Goal: Task Accomplishment & Management: Use online tool/utility

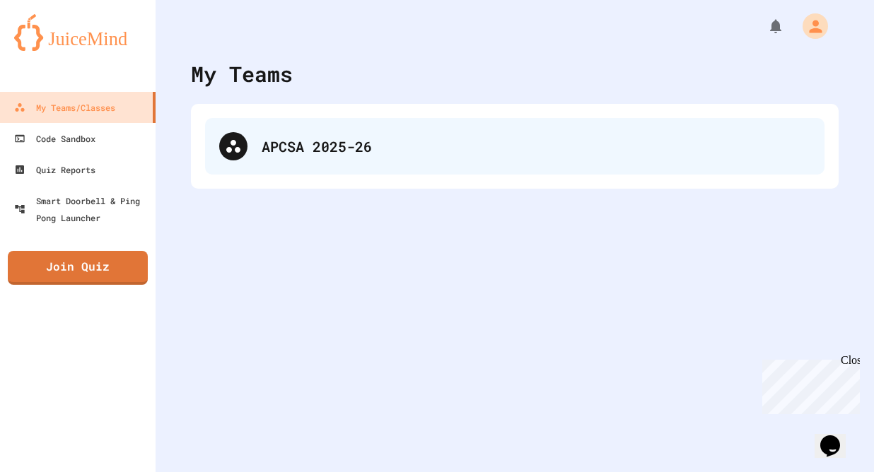
click at [387, 145] on div "APCSA 2025-26" at bounding box center [536, 146] width 549 height 21
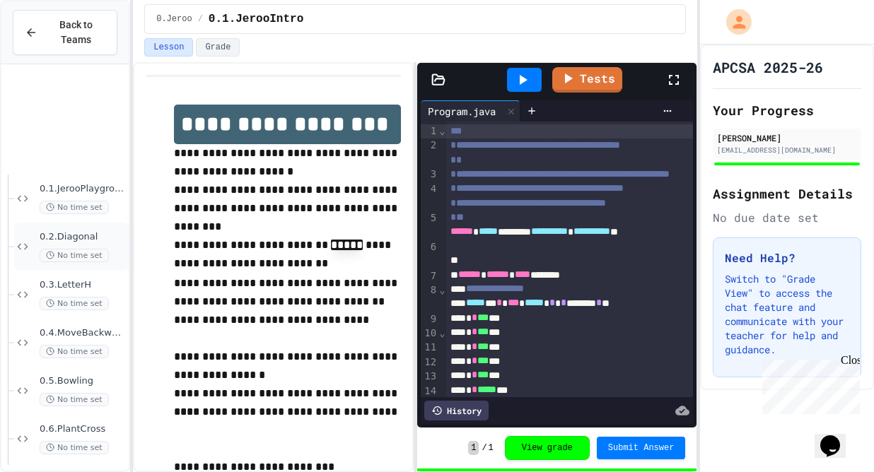
scroll to position [679, 0]
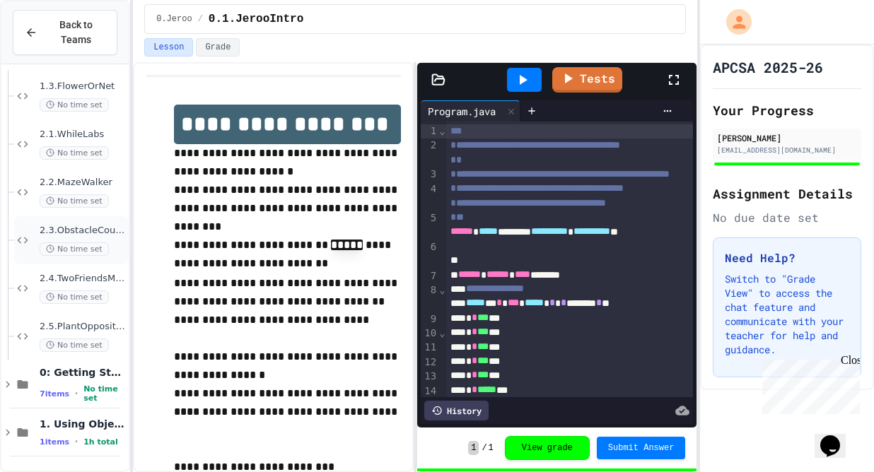
click at [78, 228] on span "2.3.ObstacleCourse" at bounding box center [83, 231] width 86 height 12
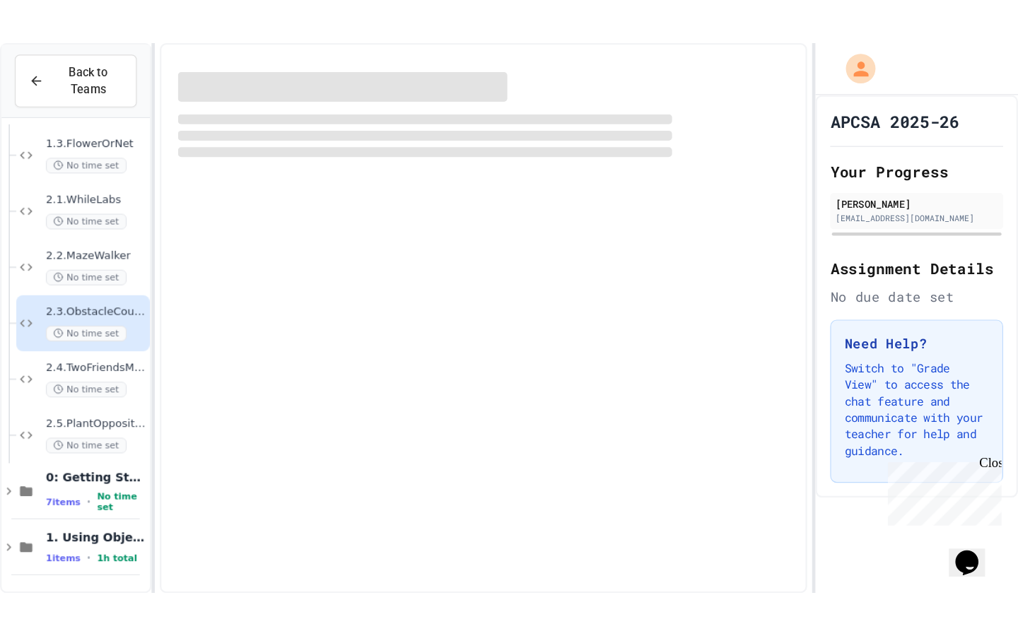
scroll to position [663, 0]
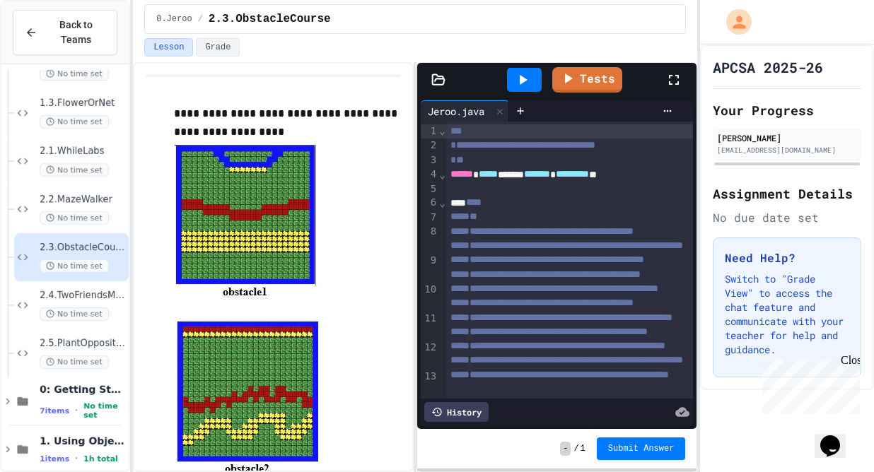
click at [678, 69] on div at bounding box center [680, 80] width 31 height 38
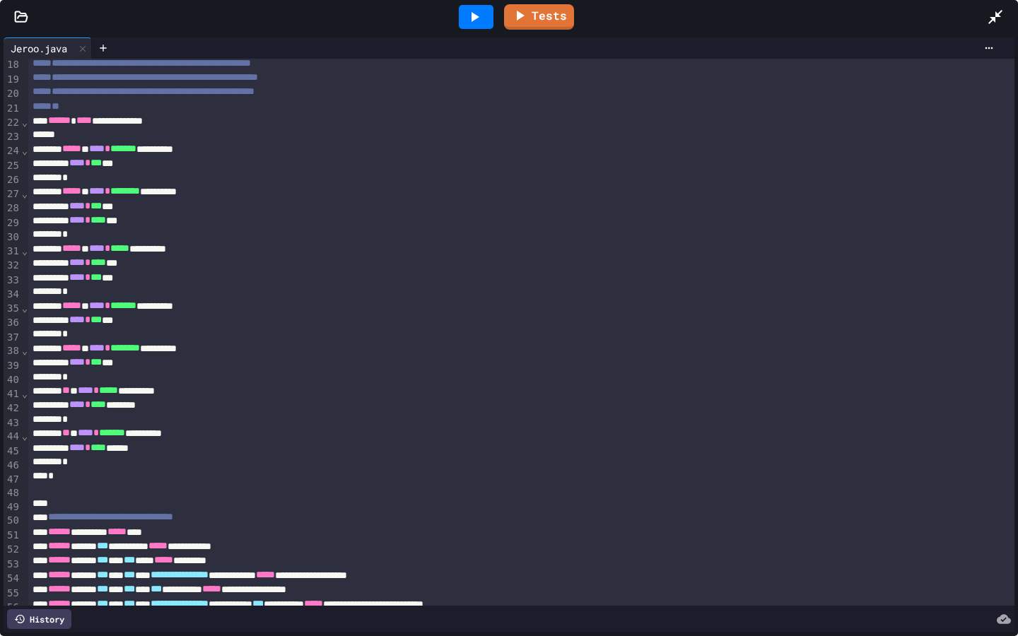
scroll to position [260, 0]
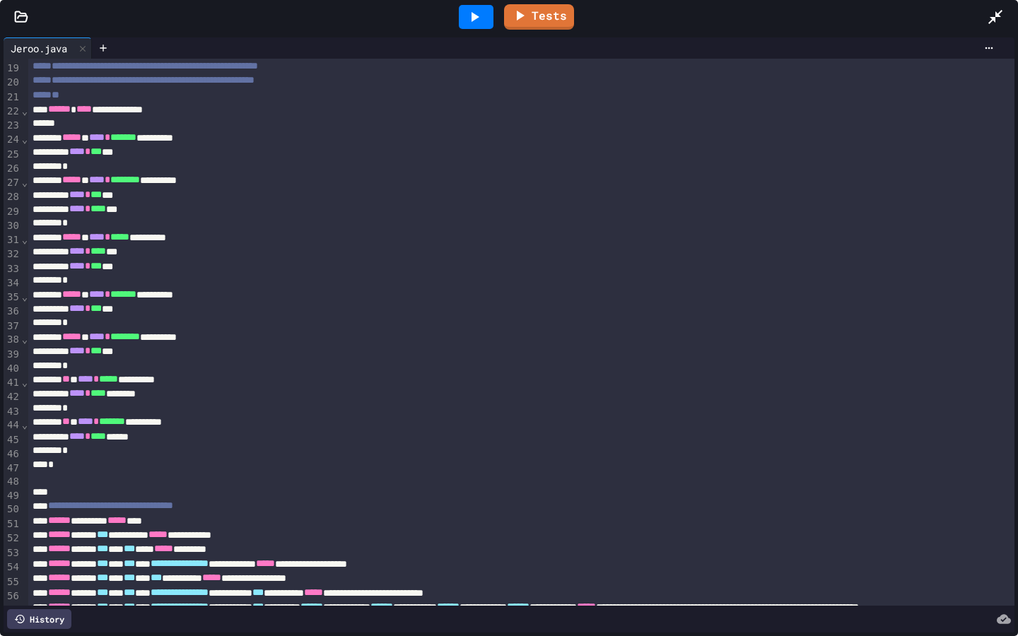
click at [474, 10] on icon at bounding box center [474, 16] width 17 height 17
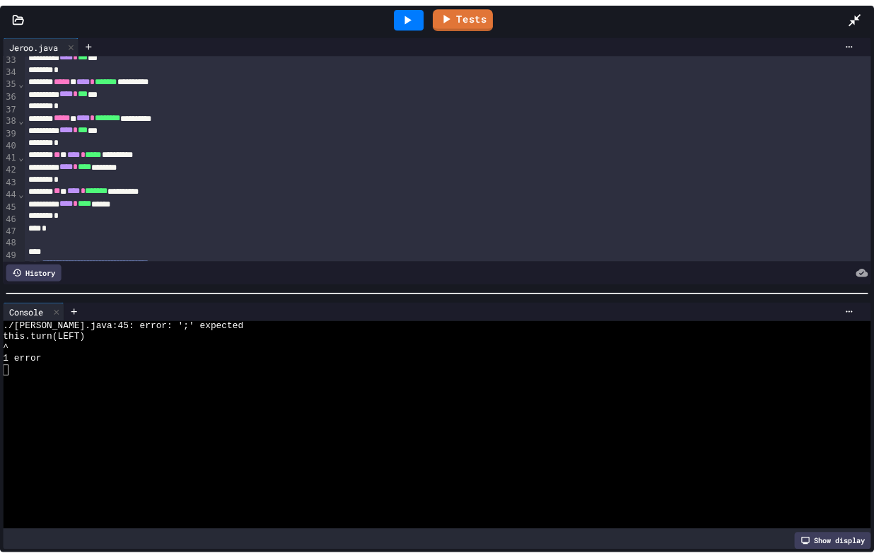
scroll to position [478, 0]
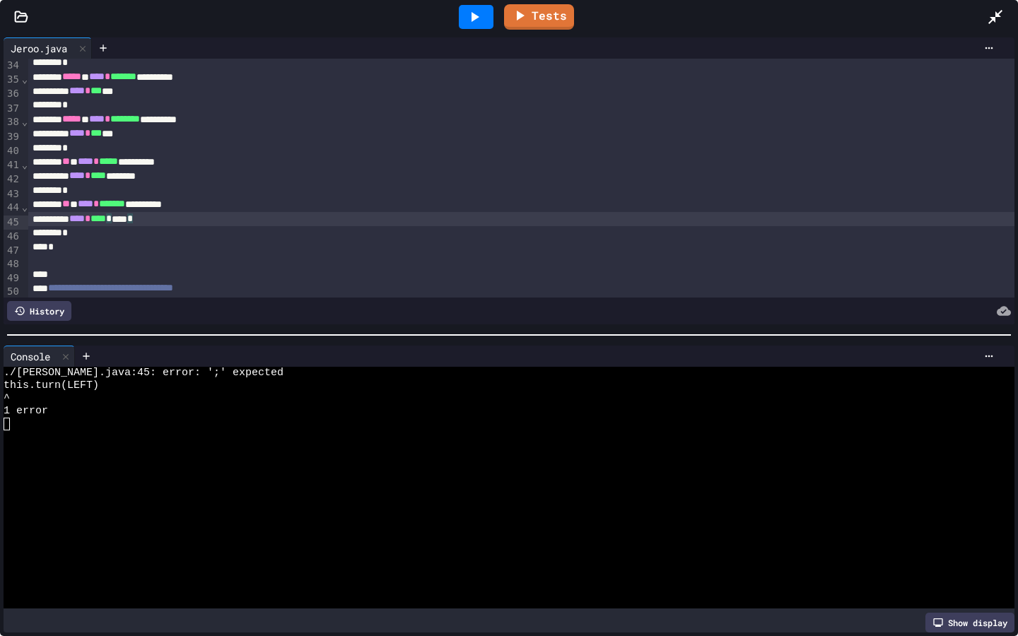
click at [216, 222] on div "**** * **** * **** *" at bounding box center [521, 219] width 986 height 14
click at [479, 19] on icon at bounding box center [474, 16] width 17 height 17
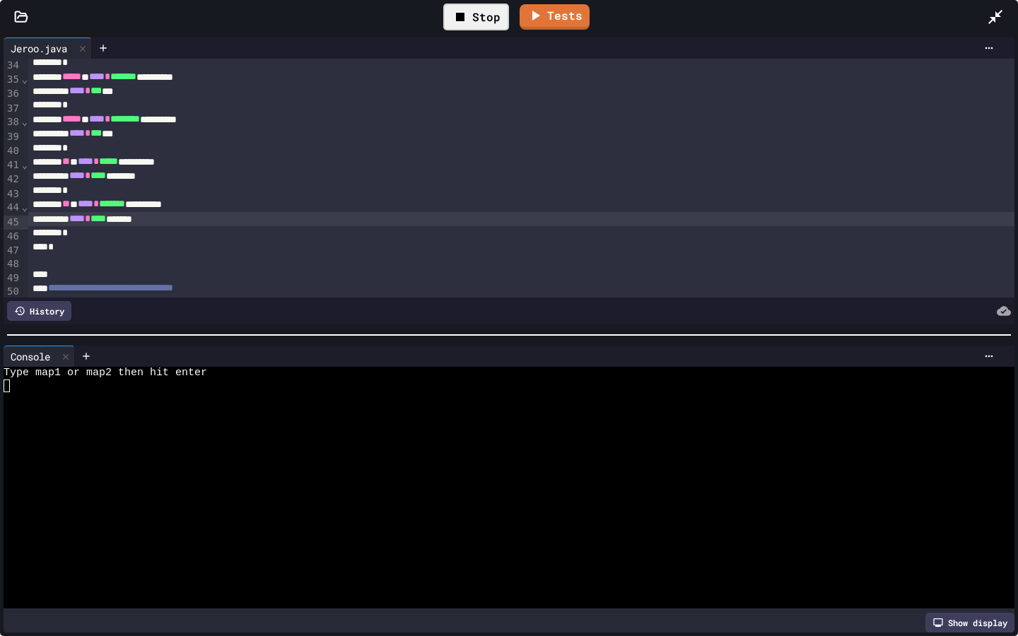
click at [275, 427] on div at bounding box center [503, 424] width 999 height 13
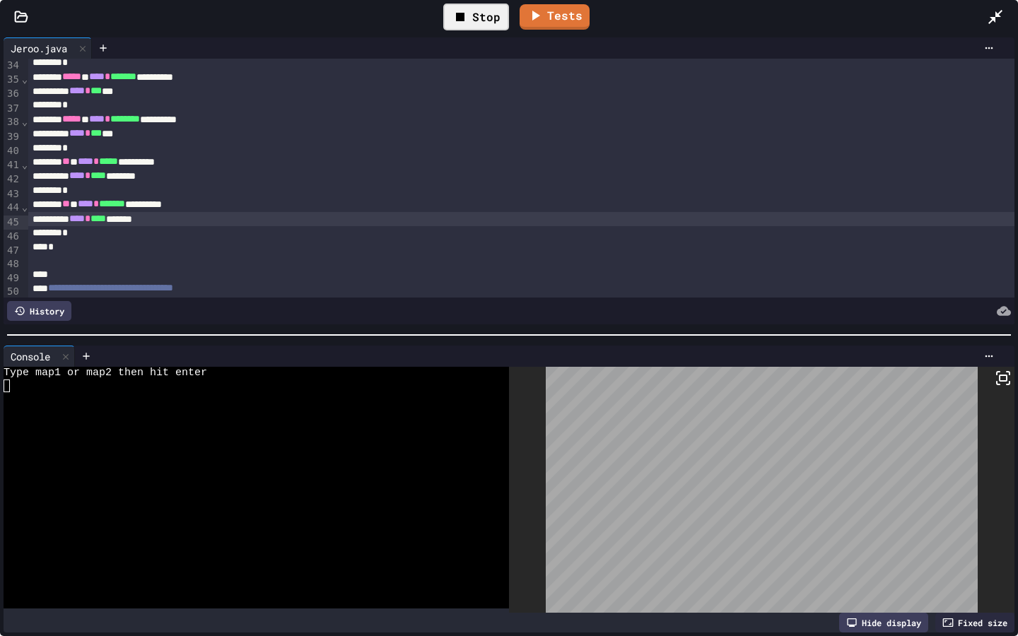
click at [873, 379] on rect at bounding box center [1003, 378] width 7 height 6
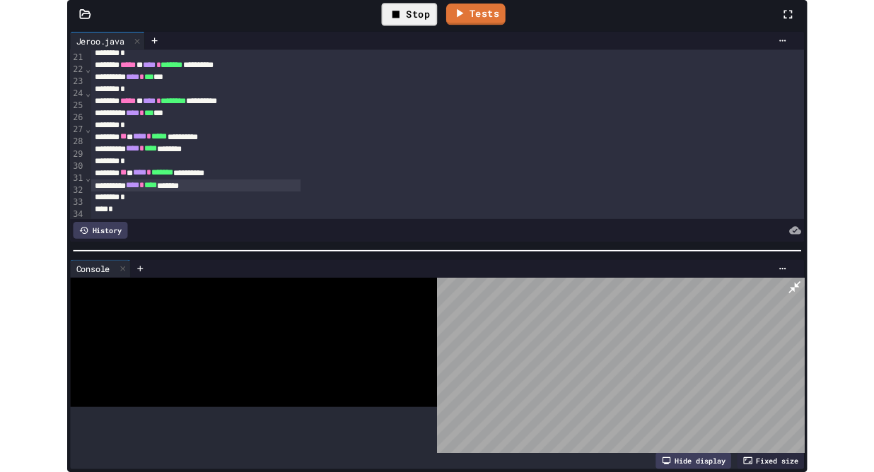
scroll to position [666, 0]
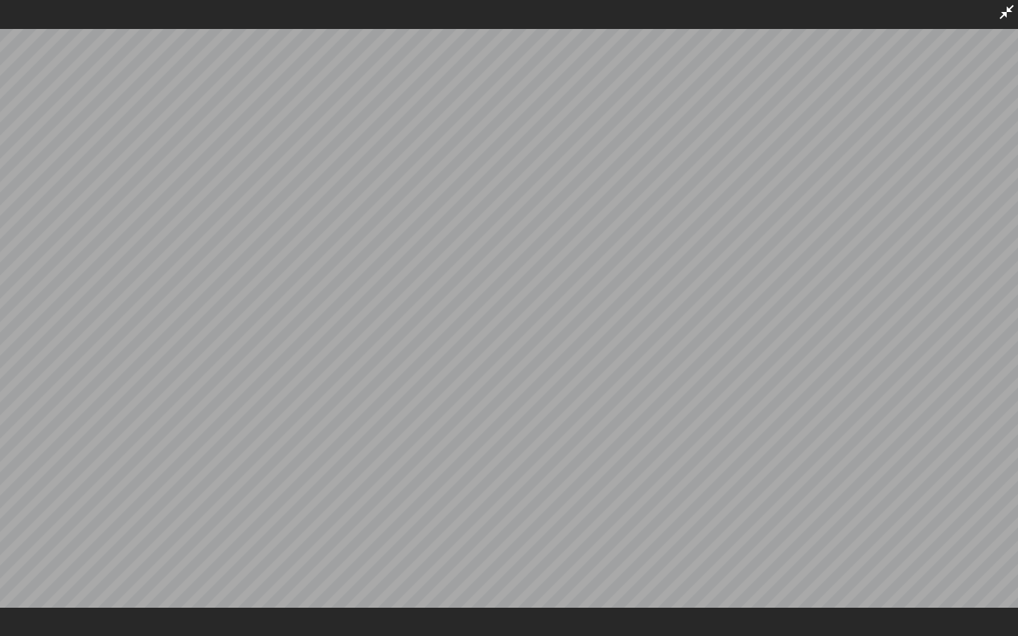
click at [873, 16] on icon at bounding box center [1007, 12] width 14 height 14
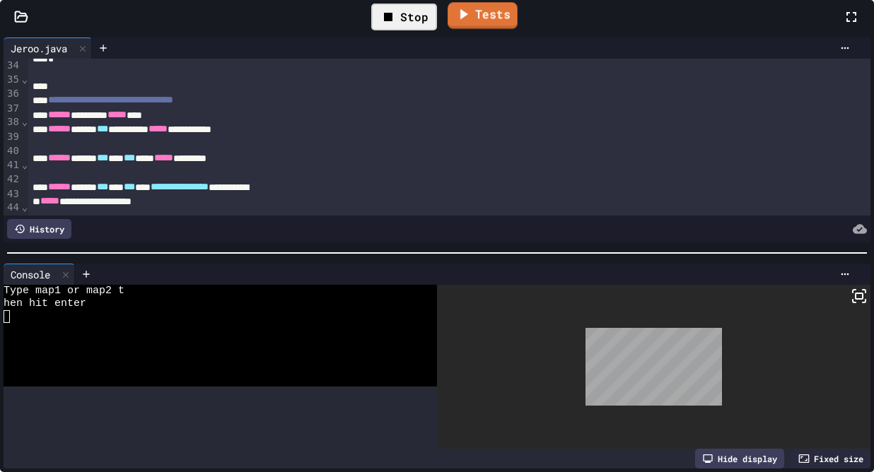
click at [518, 29] on link "Tests" at bounding box center [483, 15] width 70 height 27
click at [684, 102] on icon at bounding box center [678, 101] width 17 height 17
click at [124, 336] on div at bounding box center [64, 329] width 121 height 13
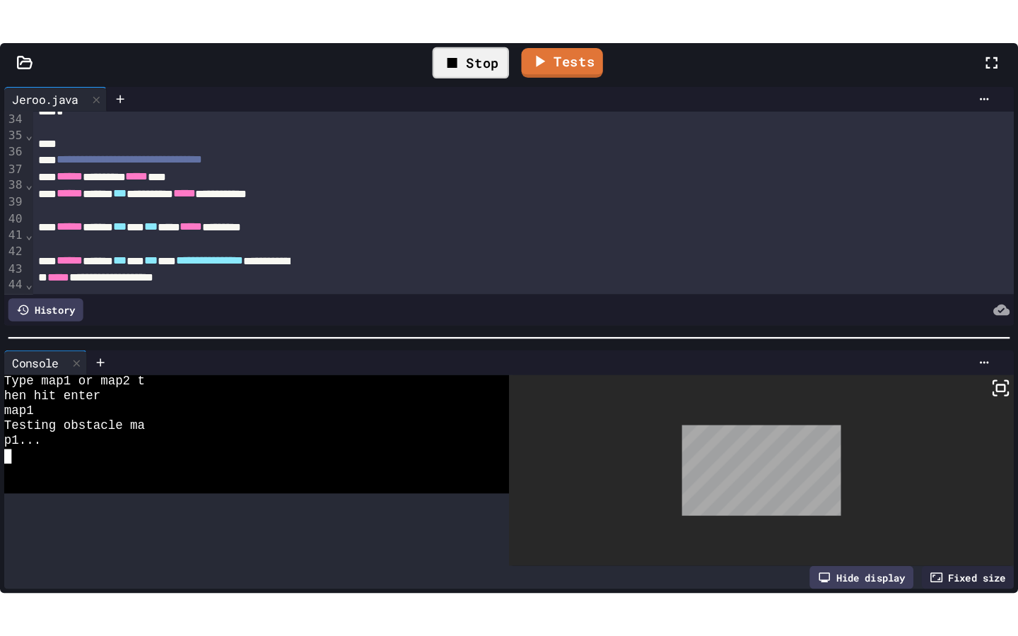
scroll to position [318, 0]
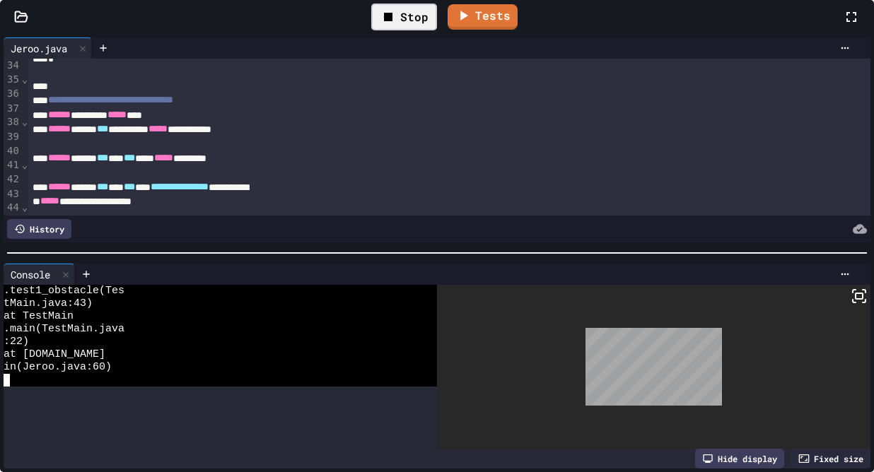
click at [851, 302] on icon at bounding box center [859, 296] width 17 height 17
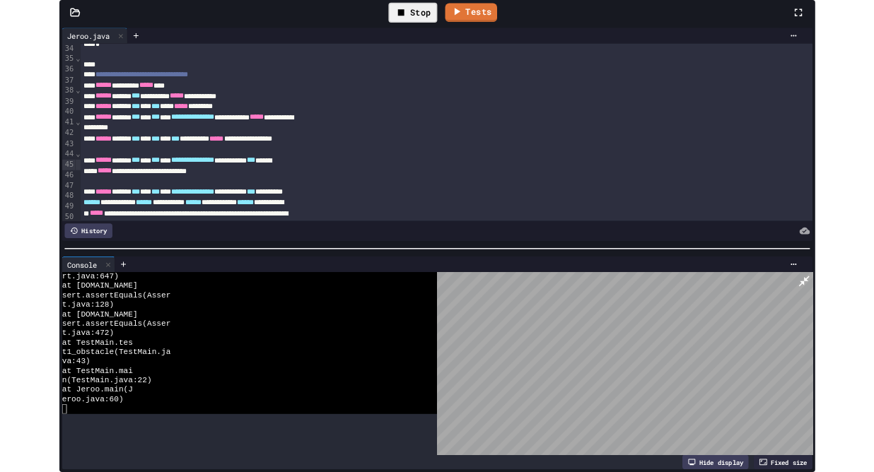
scroll to position [191, 0]
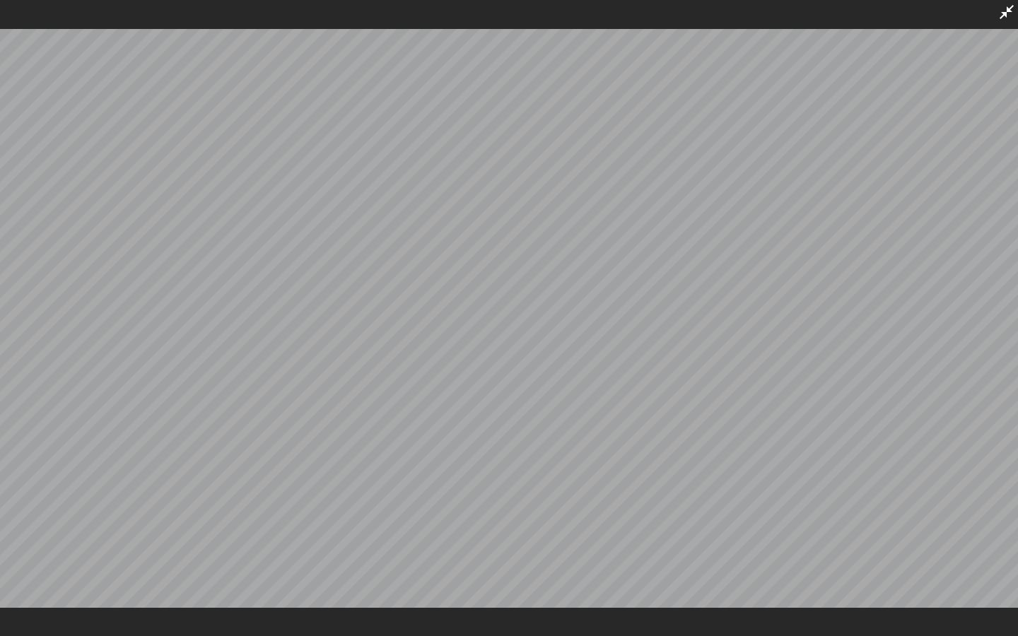
click at [873, 15] on icon at bounding box center [1007, 12] width 14 height 14
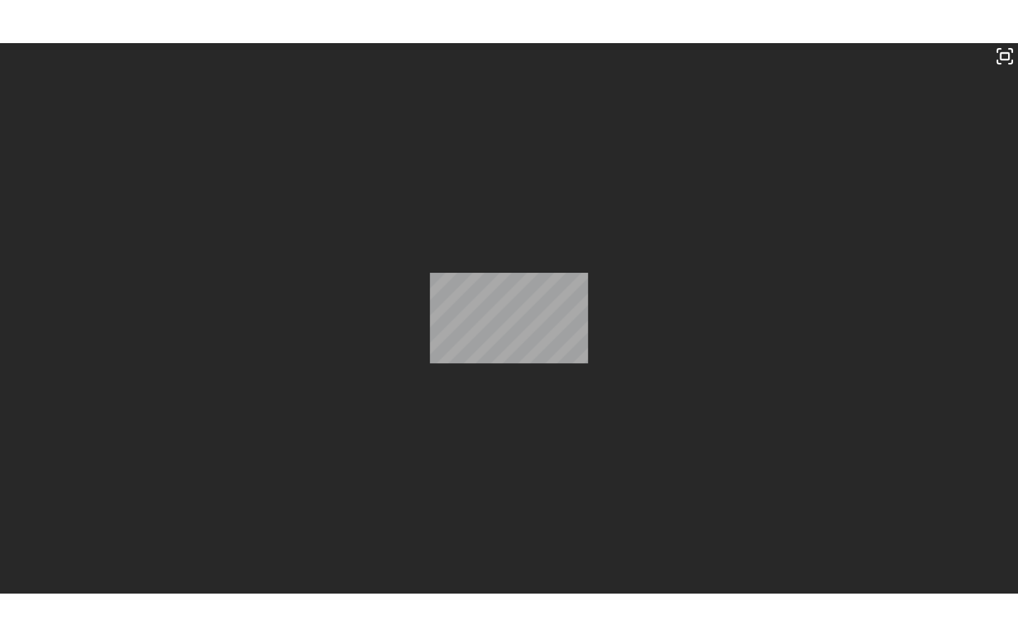
scroll to position [318, 0]
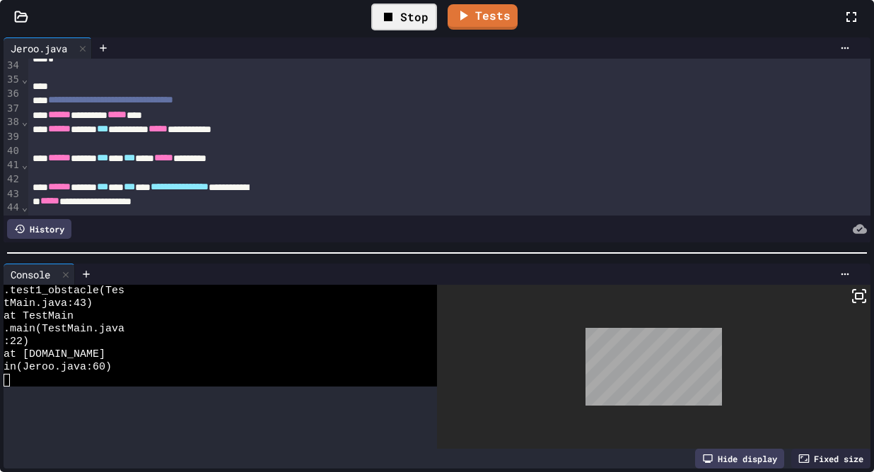
click at [843, 25] on icon at bounding box center [851, 16] width 17 height 17
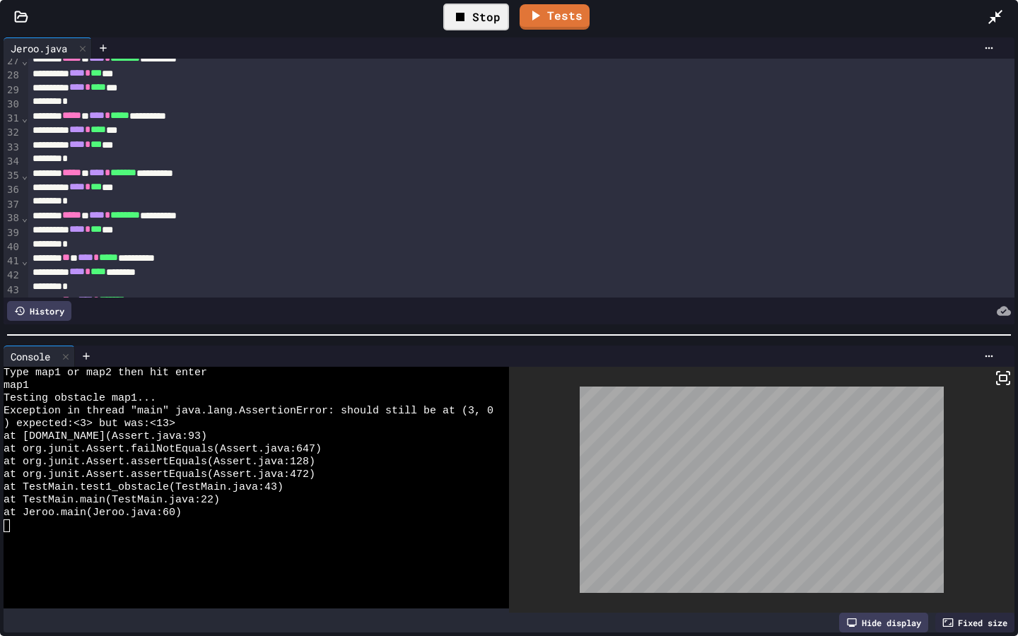
scroll to position [383, 0]
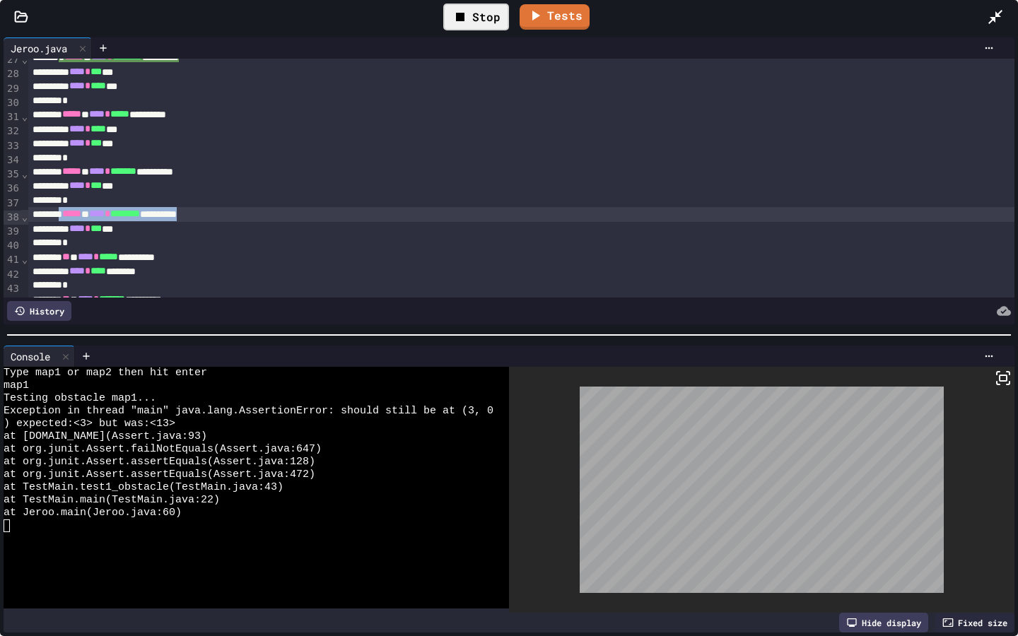
drag, startPoint x: 73, startPoint y: 218, endPoint x: 294, endPoint y: 220, distance: 221.3
click at [294, 220] on div "**********" at bounding box center [521, 214] width 986 height 14
click at [178, 250] on div "*" at bounding box center [521, 242] width 986 height 14
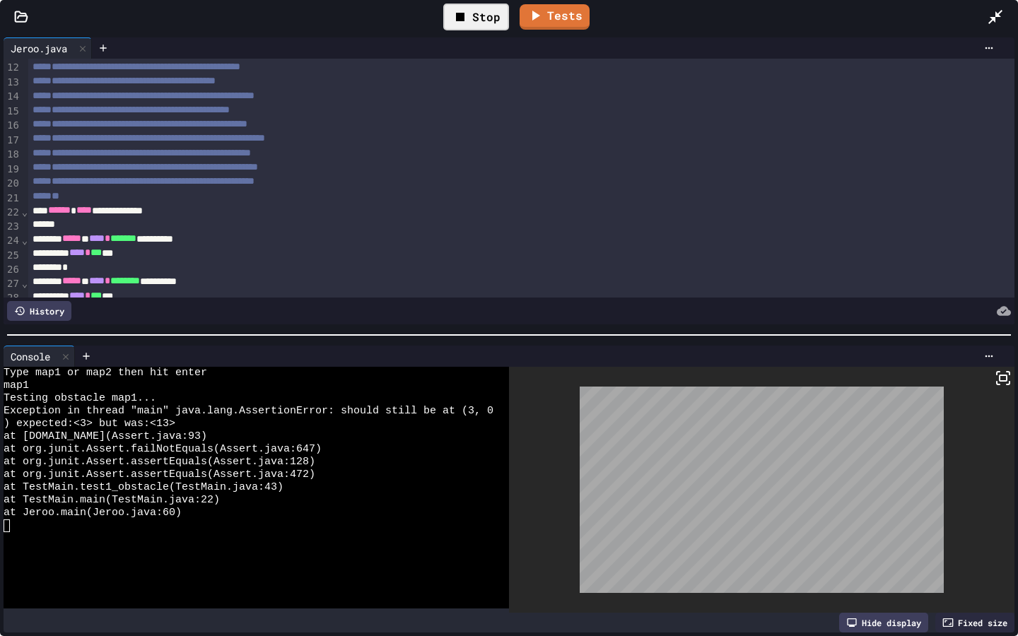
scroll to position [146, 0]
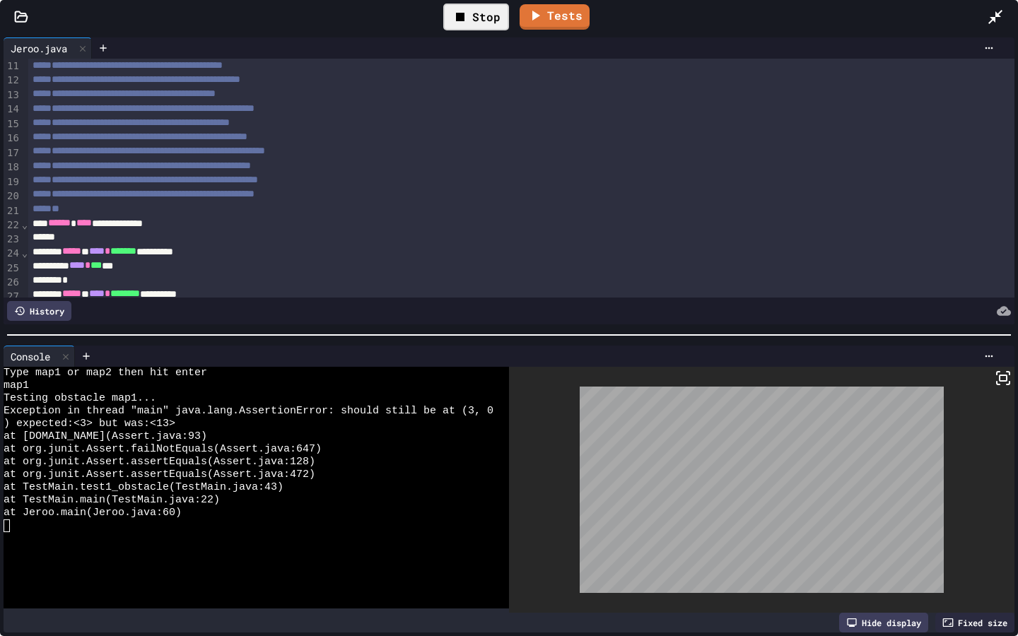
click at [458, 11] on icon at bounding box center [460, 16] width 17 height 17
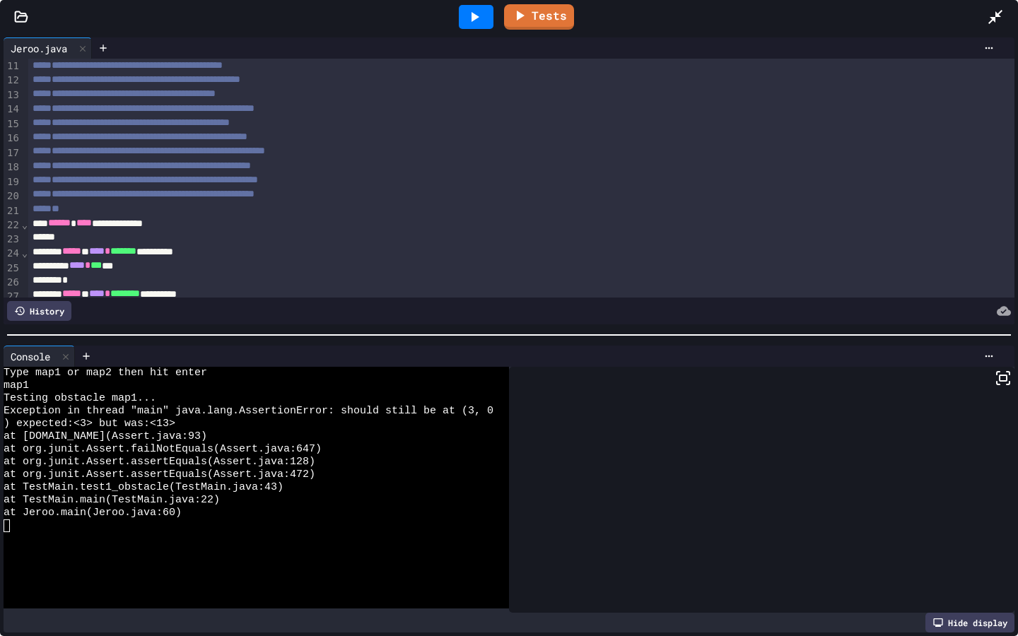
click at [477, 18] on icon at bounding box center [476, 17] width 8 height 10
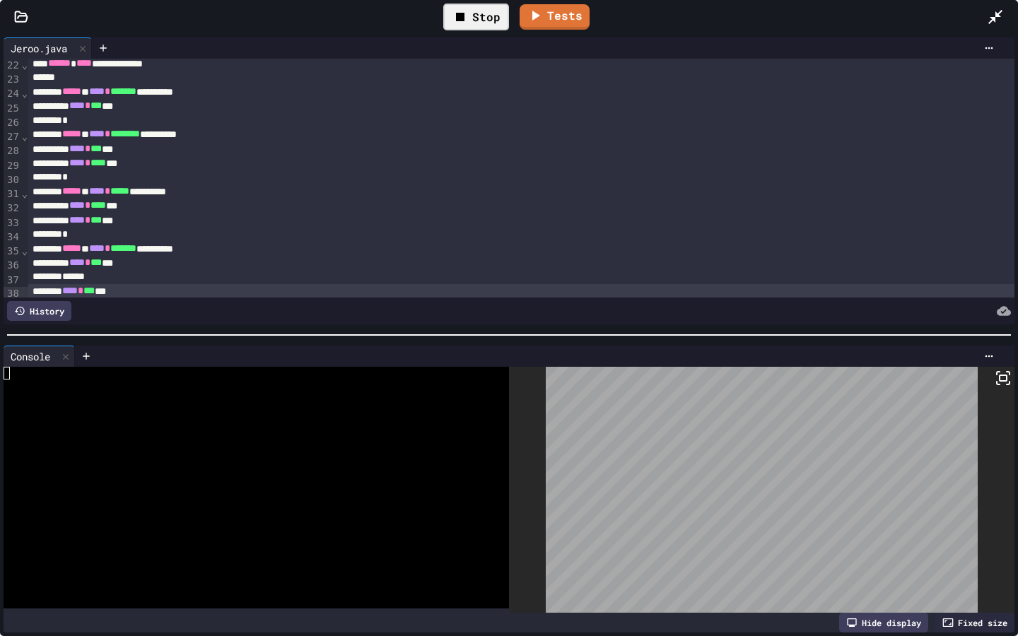
scroll to position [301, 0]
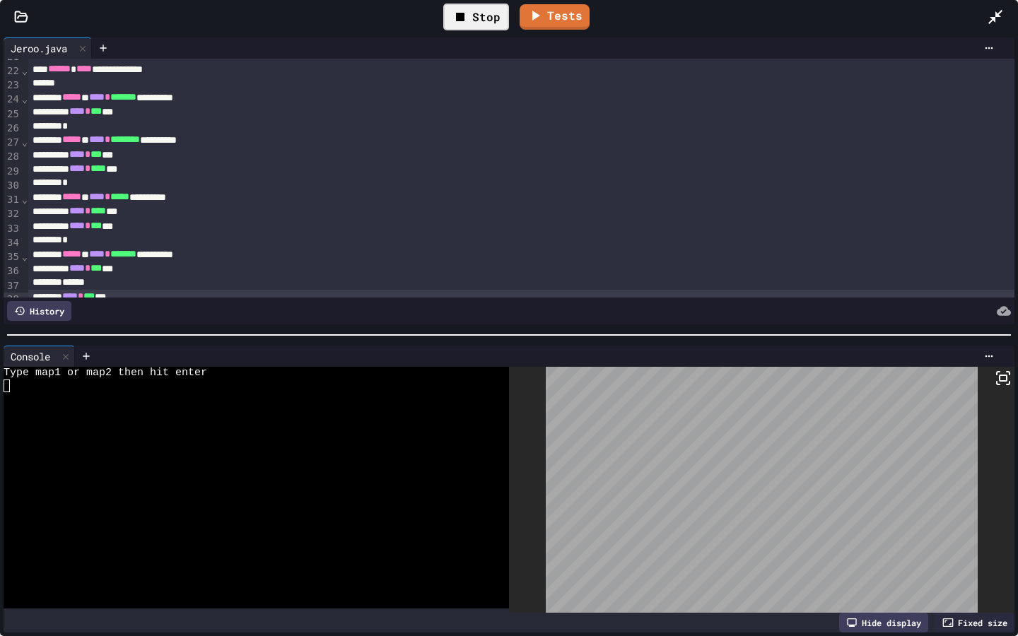
click at [125, 393] on div at bounding box center [249, 398] width 490 height 13
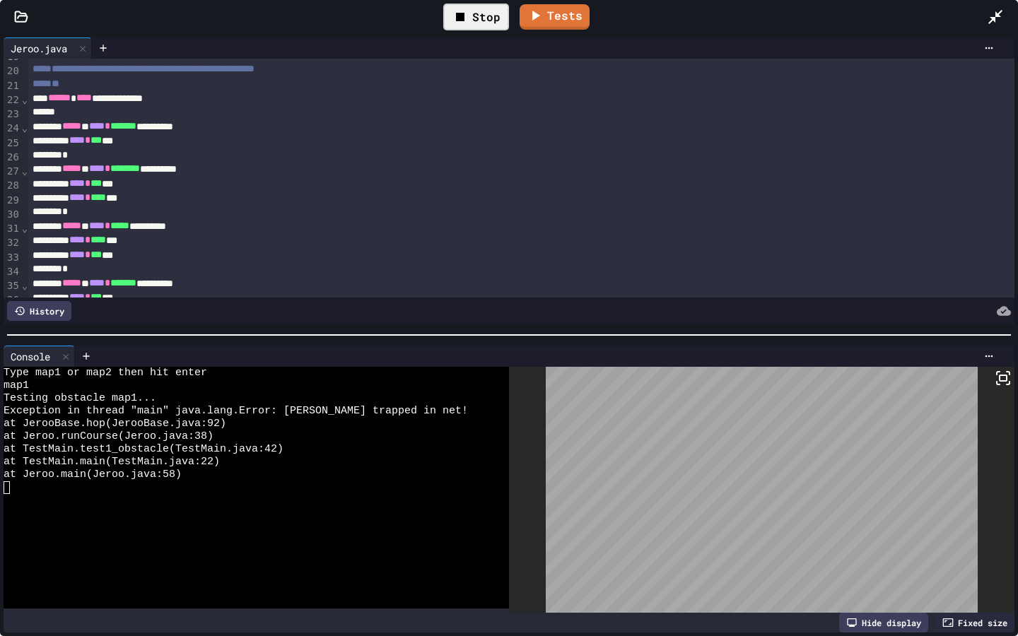
scroll to position [296, 0]
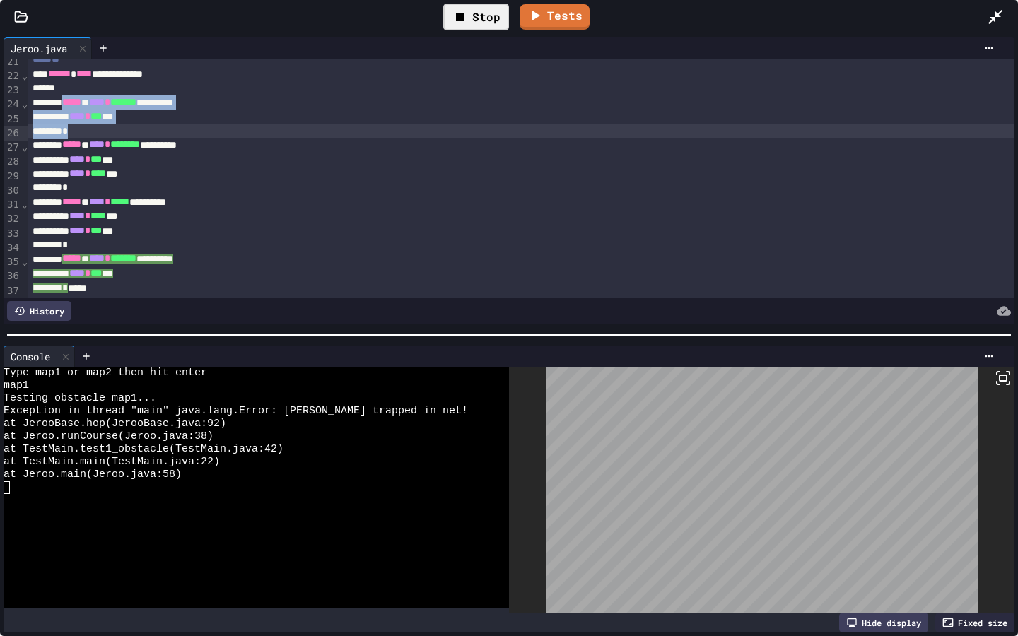
drag, startPoint x: 80, startPoint y: 103, endPoint x: 182, endPoint y: 130, distance: 106.0
click at [182, 129] on div "**********" at bounding box center [521, 215] width 986 height 904
copy div "**********"
click at [177, 181] on div "**** * **** ***" at bounding box center [521, 174] width 986 height 14
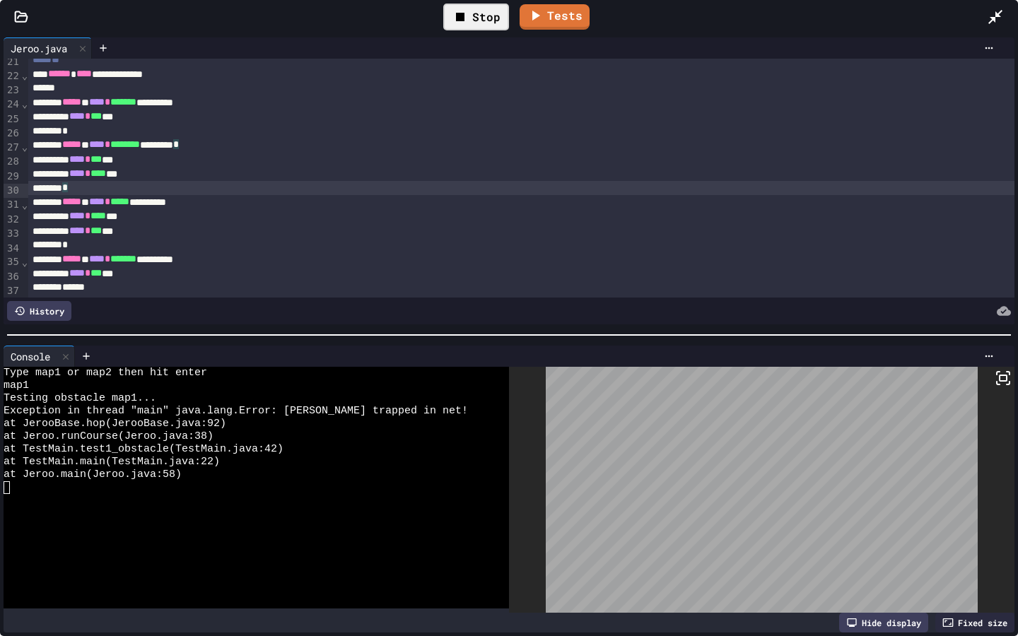
click at [187, 186] on div "*" at bounding box center [521, 188] width 986 height 14
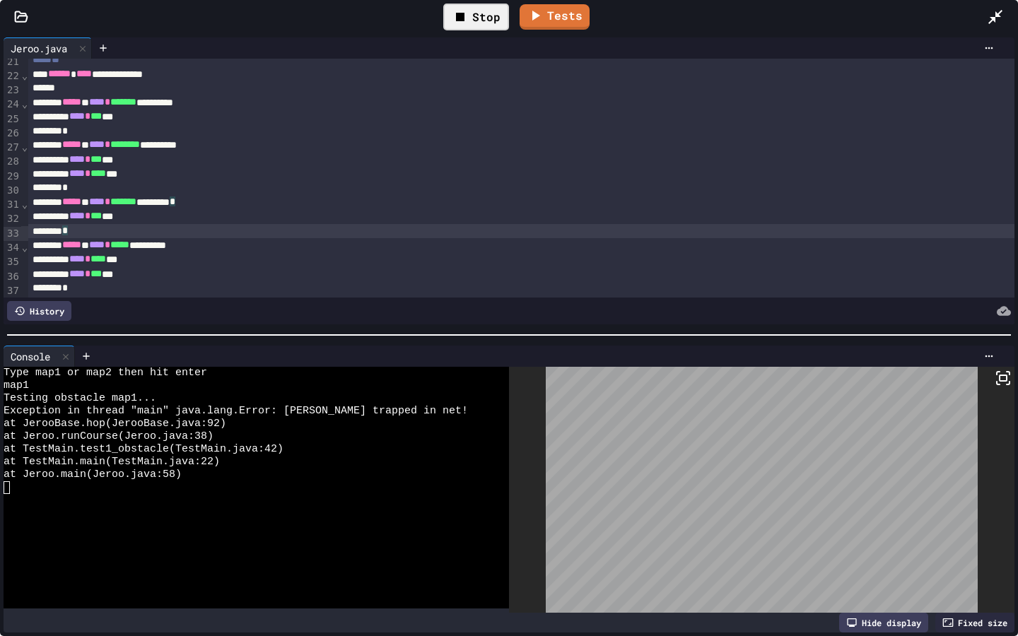
click at [454, 14] on icon at bounding box center [460, 16] width 17 height 17
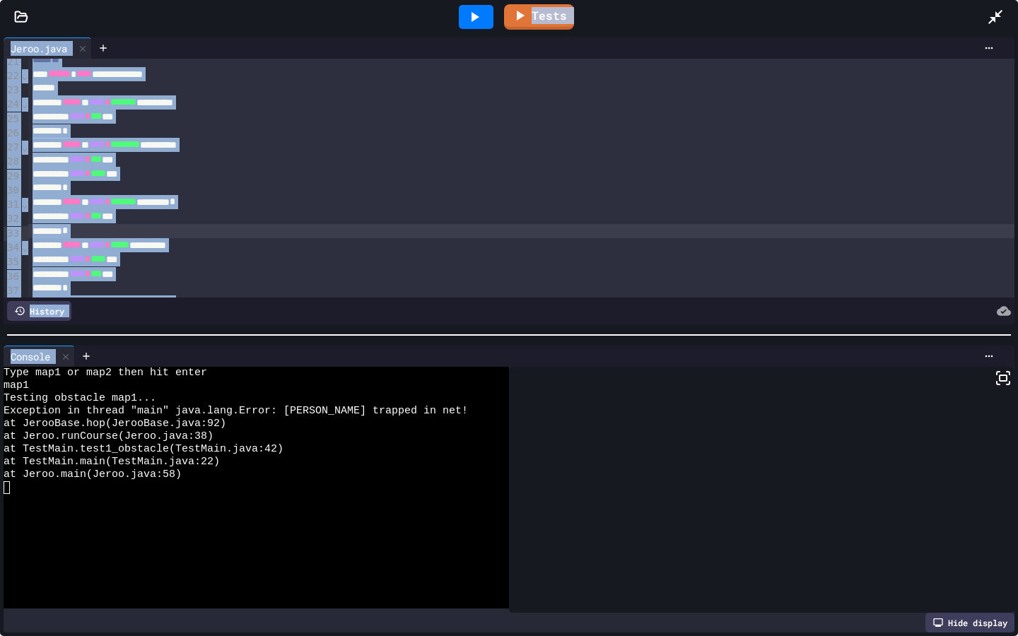
click at [454, 14] on div at bounding box center [476, 17] width 49 height 38
click at [462, 18] on div at bounding box center [476, 17] width 35 height 24
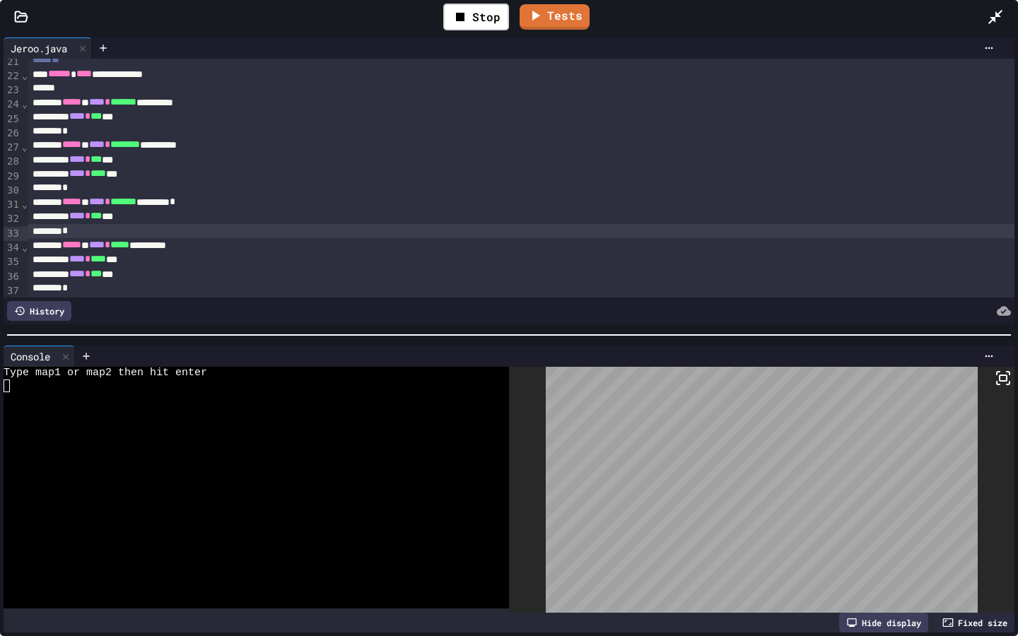
click at [250, 458] on div at bounding box center [249, 462] width 490 height 13
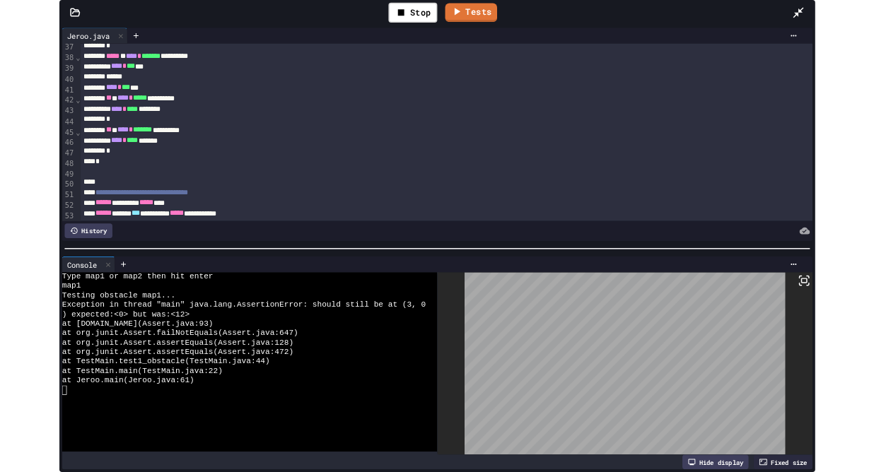
scroll to position [527, 0]
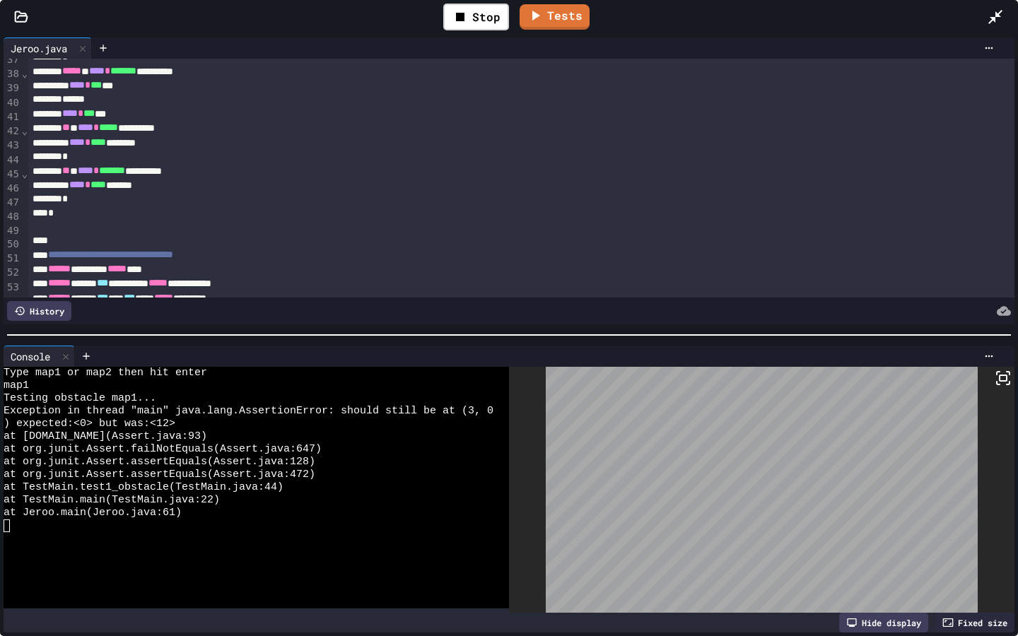
click at [873, 11] on icon at bounding box center [995, 16] width 17 height 17
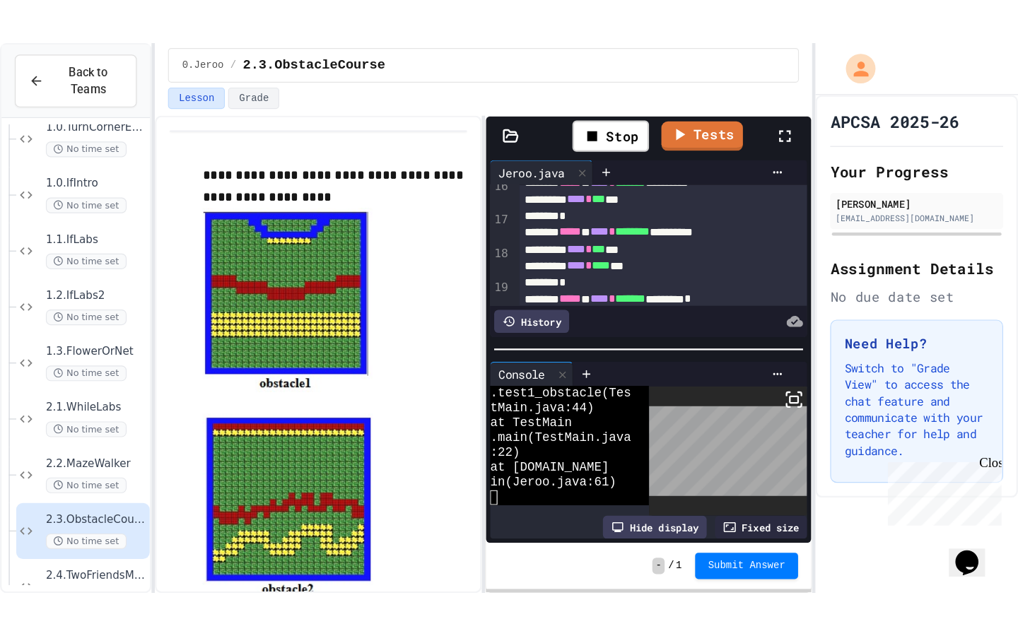
scroll to position [346, 0]
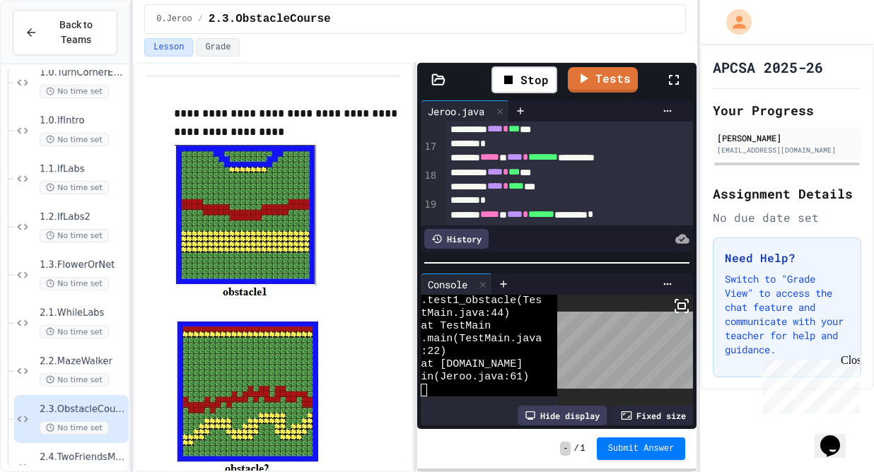
click at [679, 86] on icon at bounding box center [673, 79] width 17 height 17
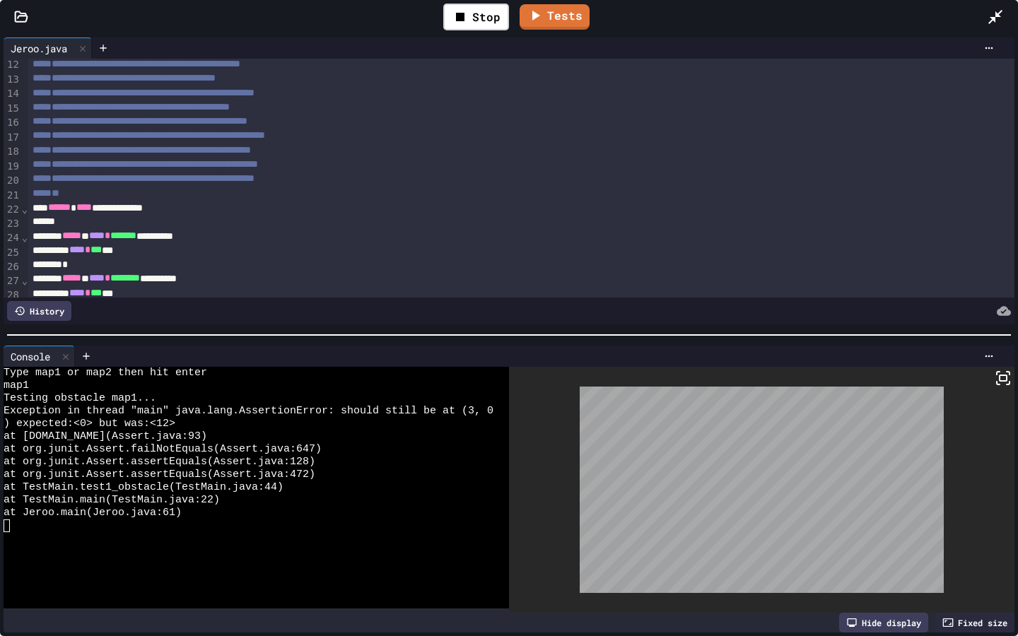
scroll to position [153, 0]
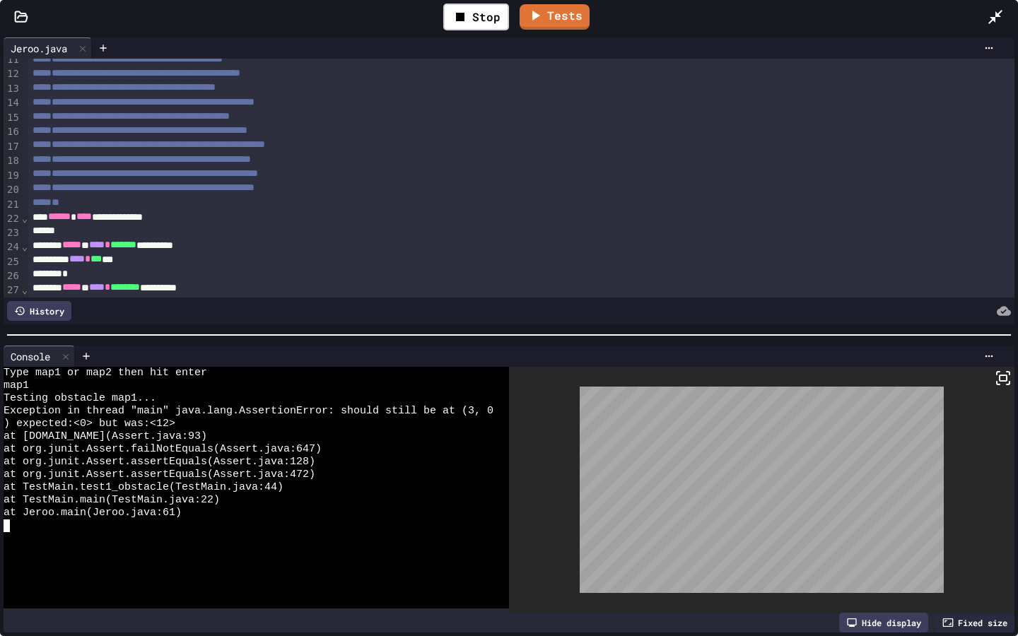
click at [237, 472] on div at bounding box center [249, 526] width 490 height 13
click at [340, 472] on div at bounding box center [249, 526] width 490 height 13
click at [352, 472] on div "at TestMain.main(TestMain.java:22)" at bounding box center [249, 500] width 490 height 13
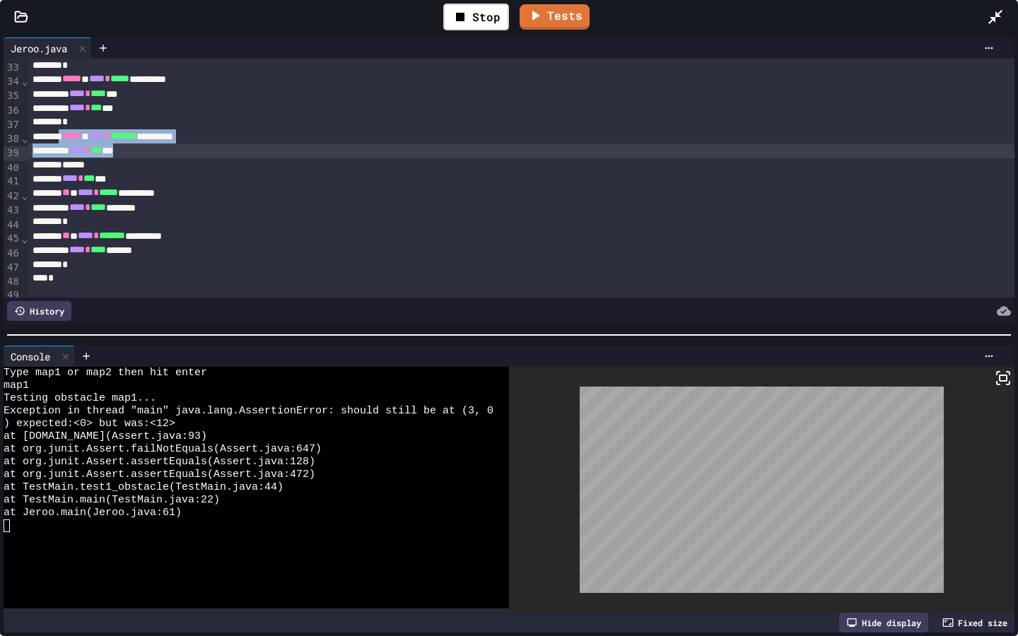
scroll to position [462, 0]
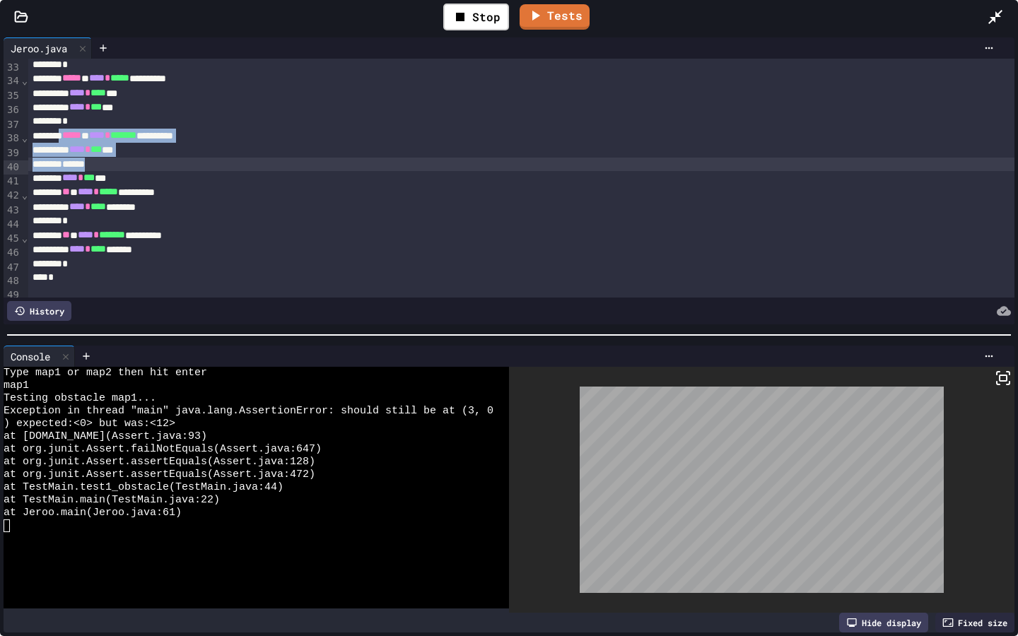
drag, startPoint x: 76, startPoint y: 138, endPoint x: 168, endPoint y: 164, distance: 94.9
click at [168, 164] on div "**********" at bounding box center [521, 69] width 986 height 945
copy div "**********"
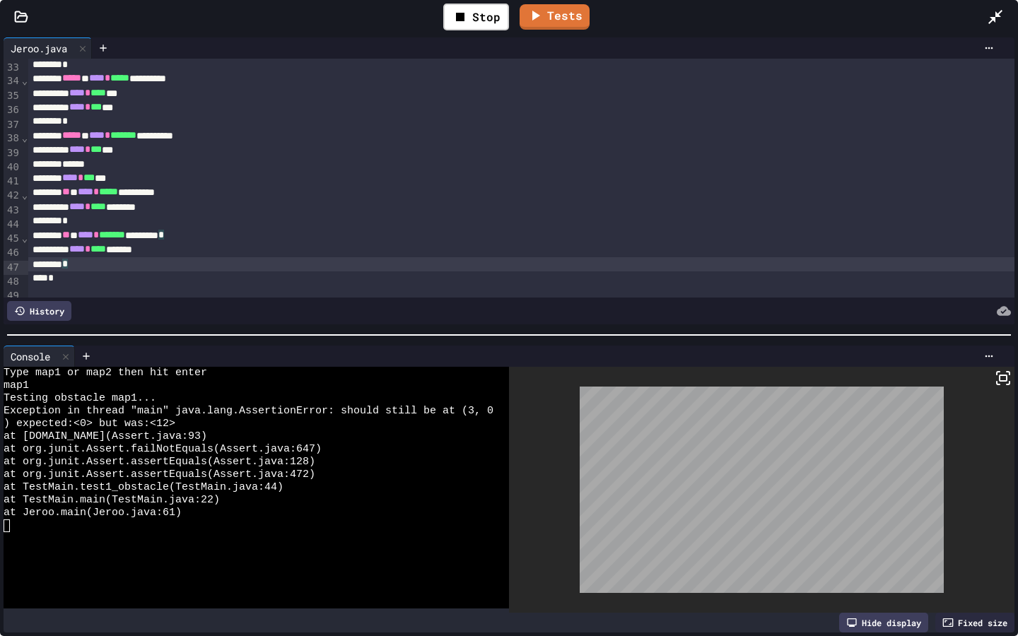
click at [121, 263] on div "*" at bounding box center [521, 264] width 986 height 14
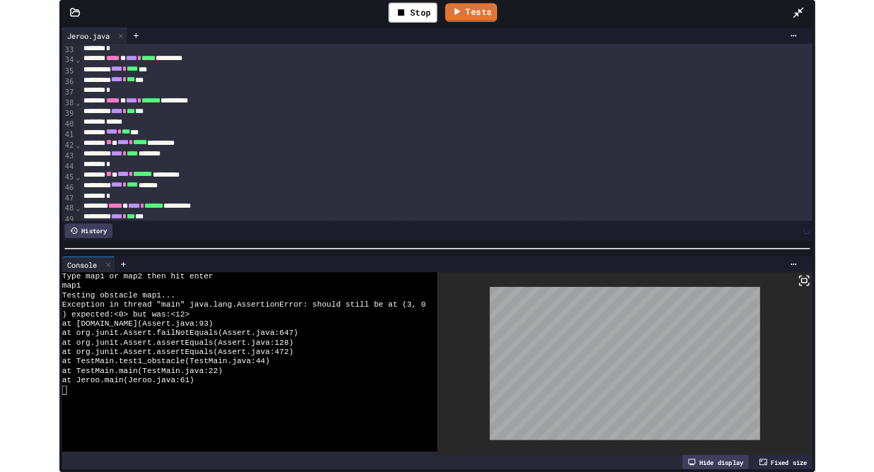
scroll to position [484, 0]
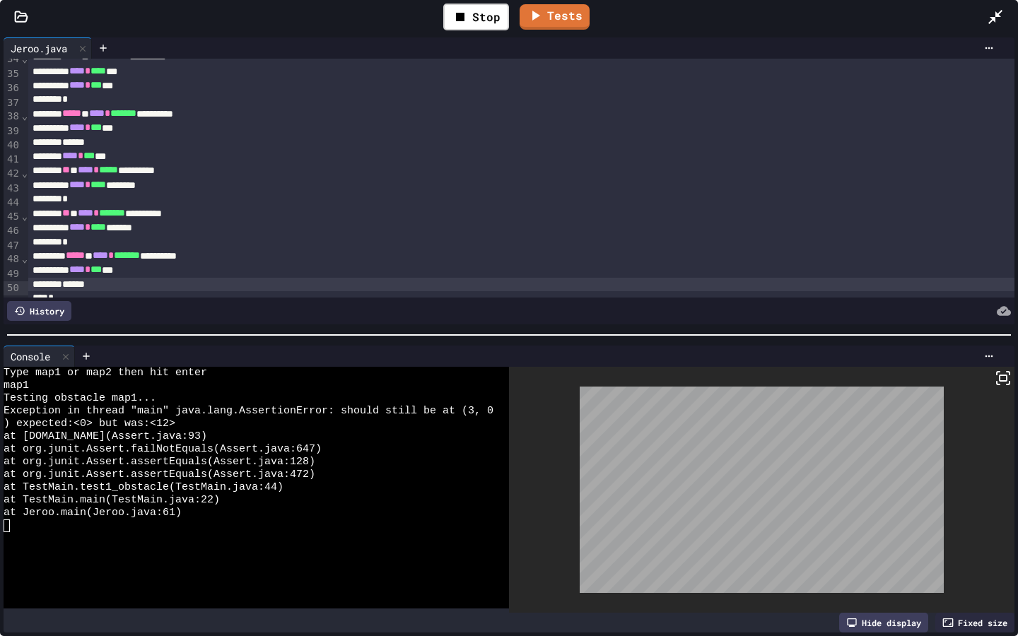
click at [471, 16] on div "Stop" at bounding box center [476, 17] width 66 height 27
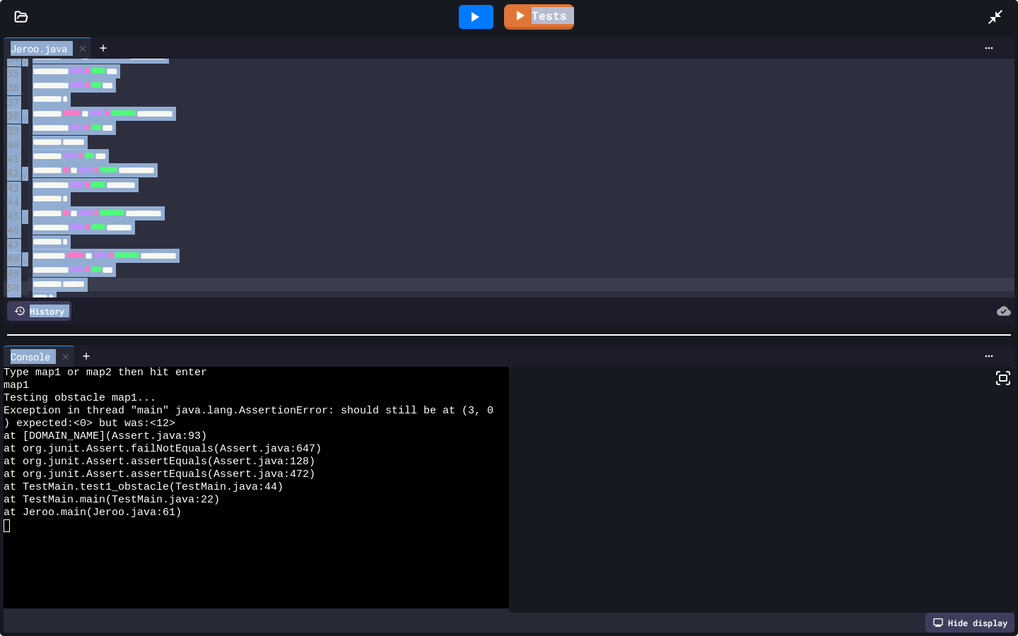
click at [471, 16] on icon at bounding box center [474, 16] width 17 height 17
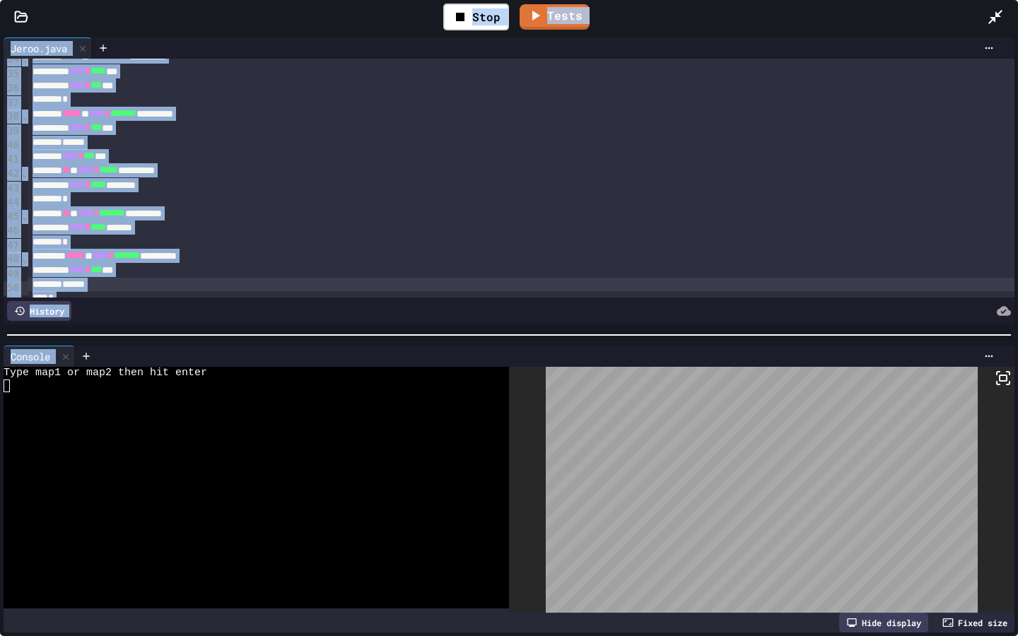
click at [873, 16] on icon at bounding box center [995, 17] width 14 height 14
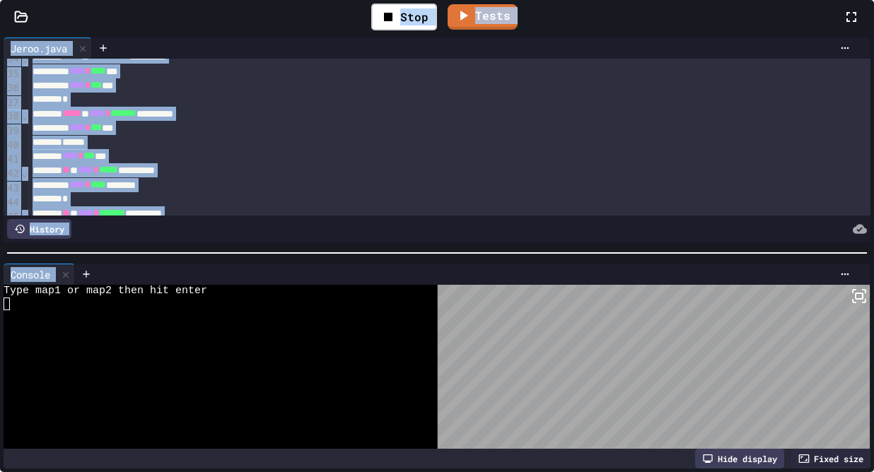
scroll to position [672, 0]
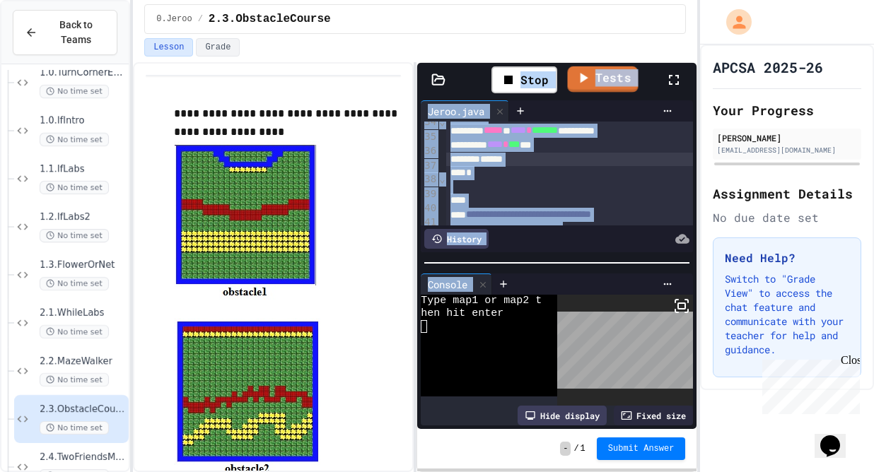
click at [609, 72] on link "Tests" at bounding box center [602, 79] width 71 height 26
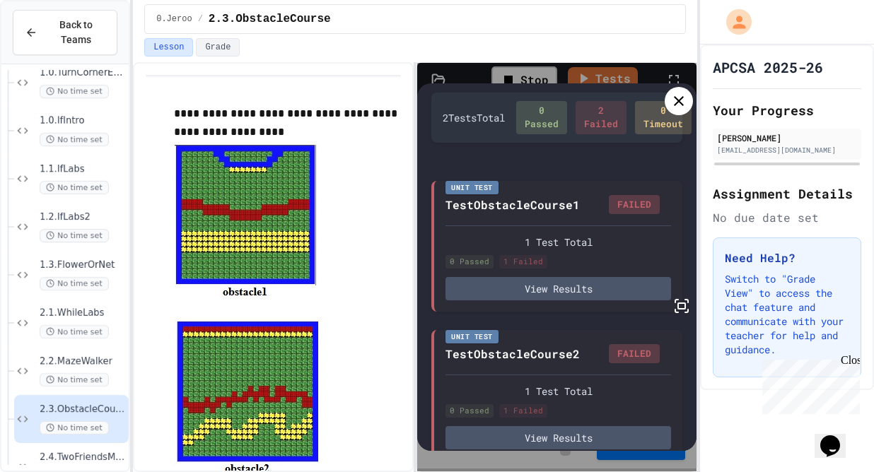
scroll to position [57, 0]
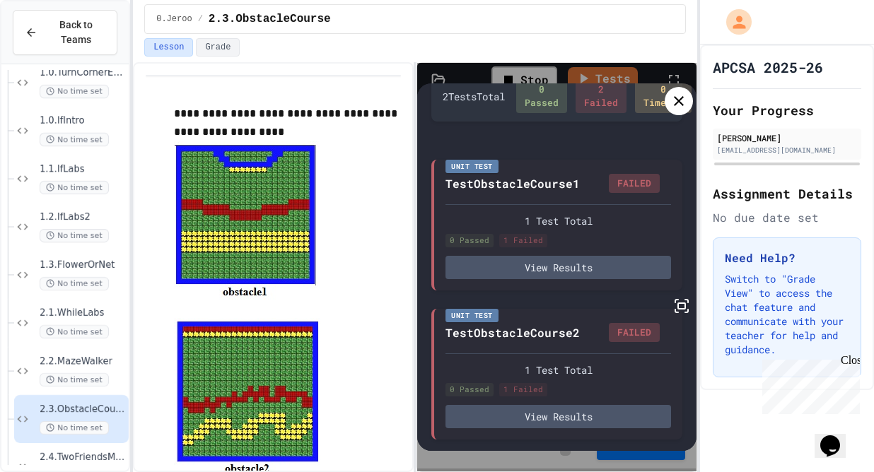
click at [689, 98] on div at bounding box center [679, 101] width 28 height 28
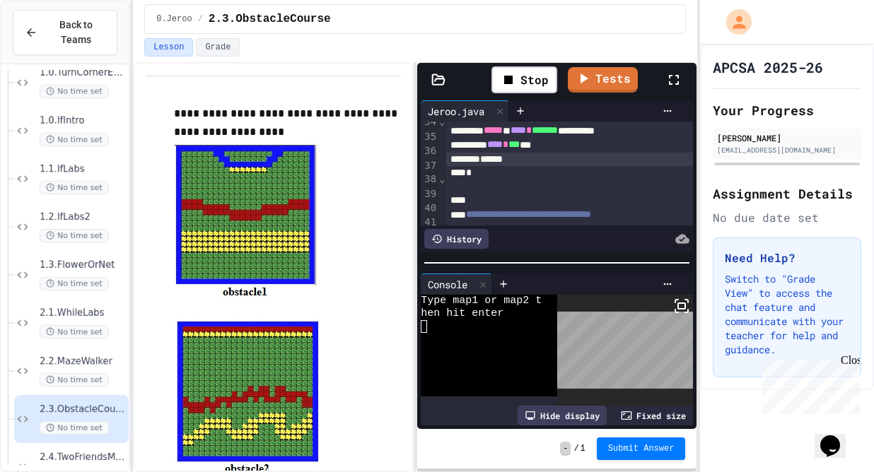
click at [467, 366] on div at bounding box center [481, 364] width 121 height 13
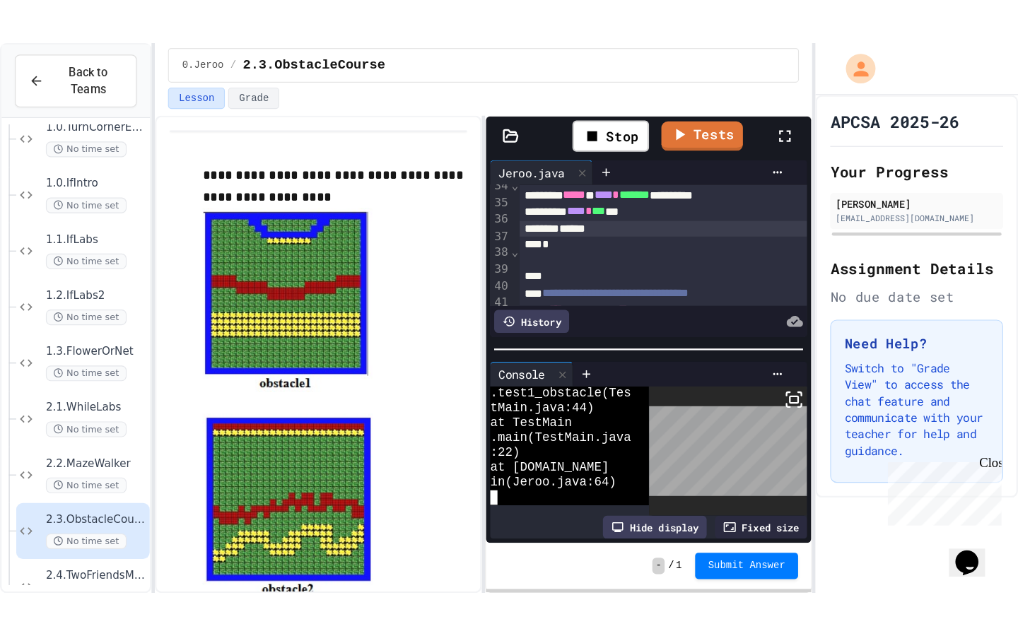
scroll to position [318, 0]
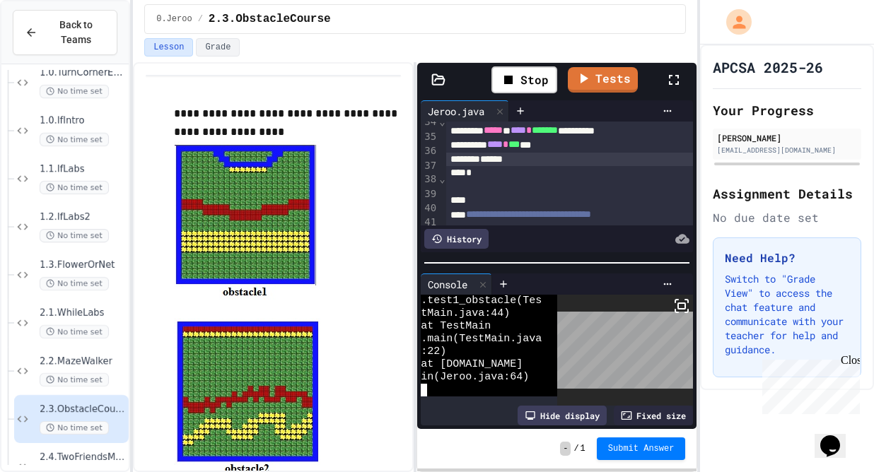
click at [685, 74] on div at bounding box center [680, 79] width 31 height 41
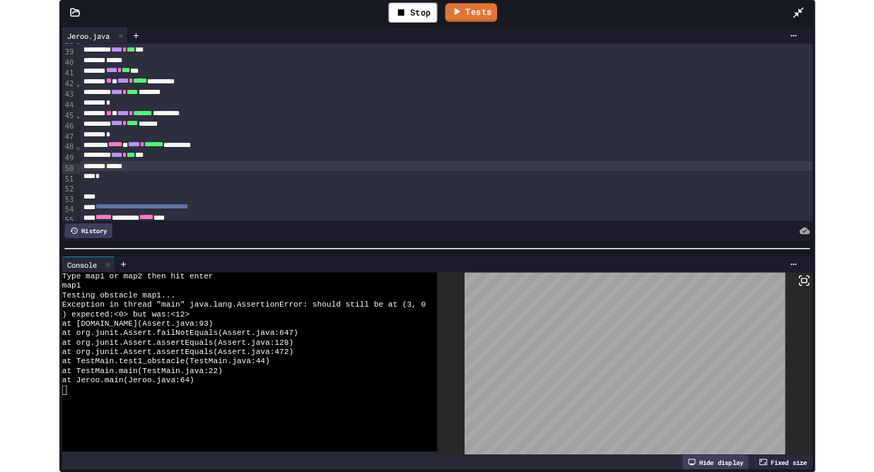
scroll to position [546, 0]
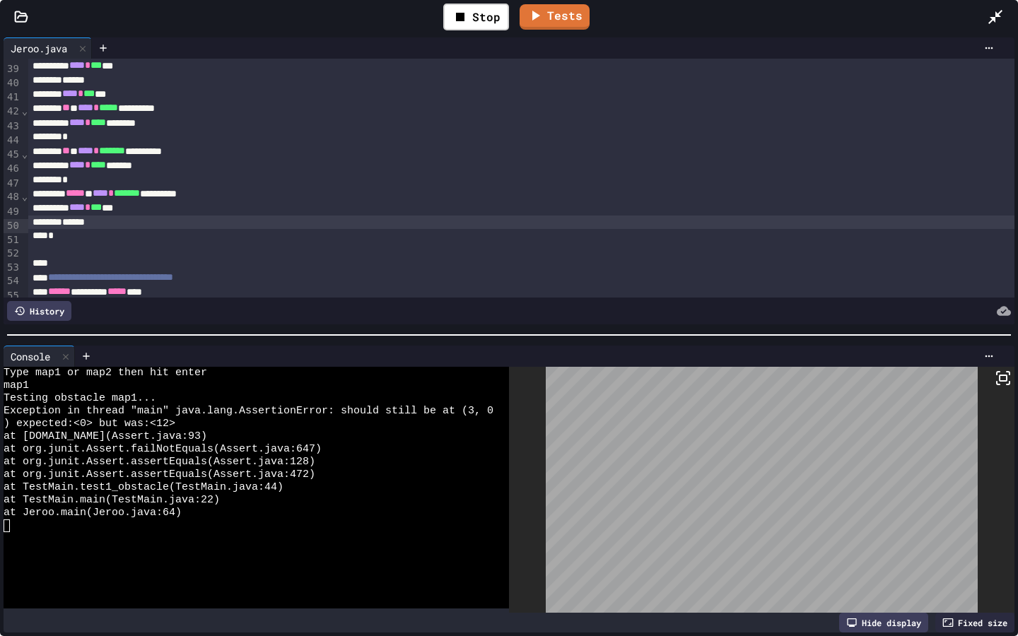
click at [108, 194] on span "****" at bounding box center [101, 193] width 16 height 10
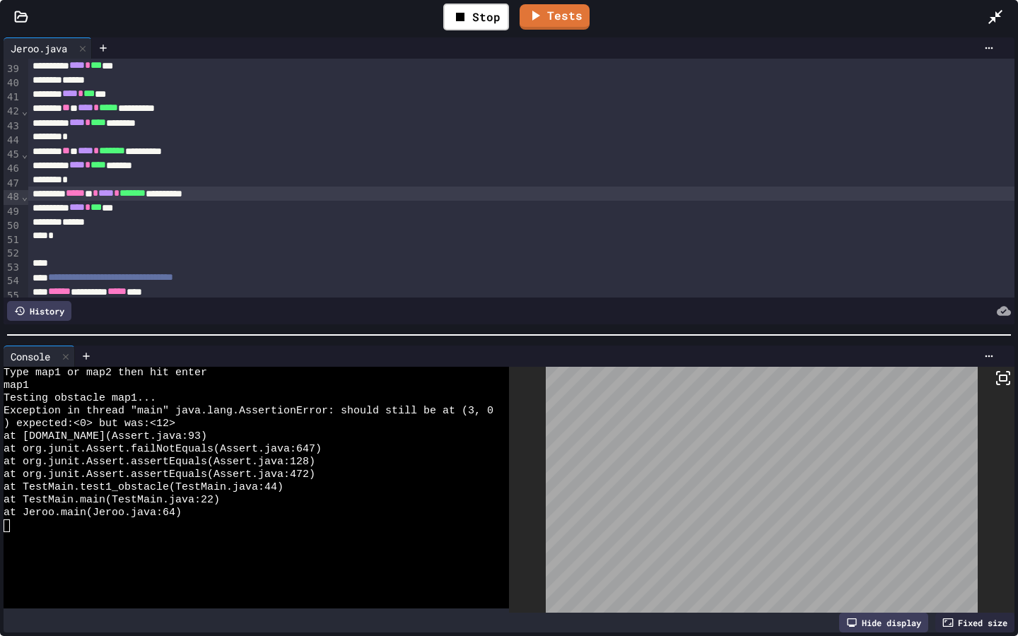
click at [206, 199] on div "**********" at bounding box center [521, 194] width 986 height 14
click at [477, 19] on div "Stop" at bounding box center [476, 17] width 66 height 27
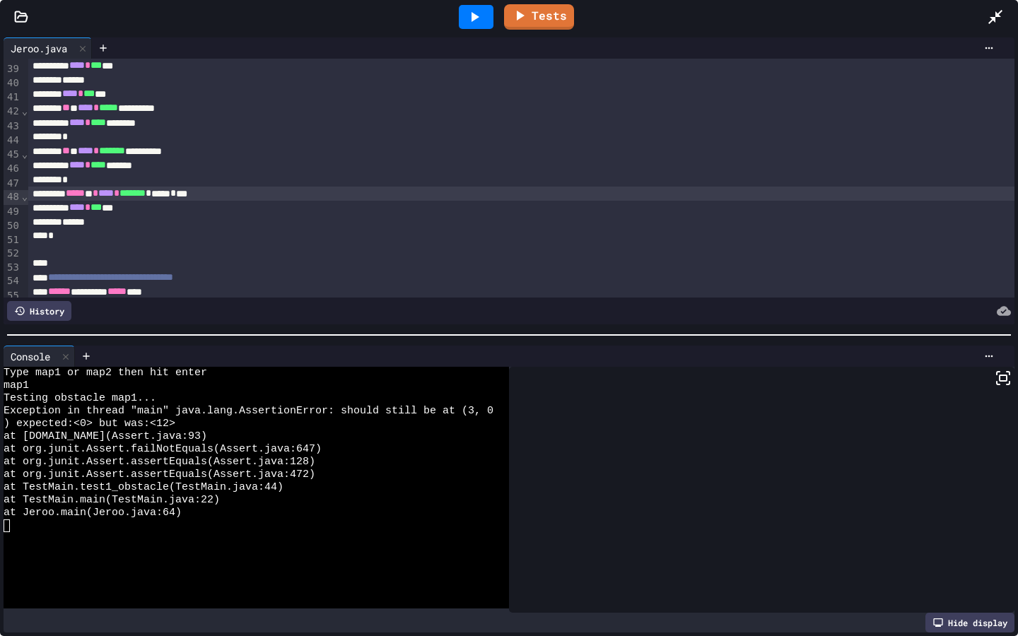
click at [477, 19] on icon at bounding box center [474, 16] width 17 height 17
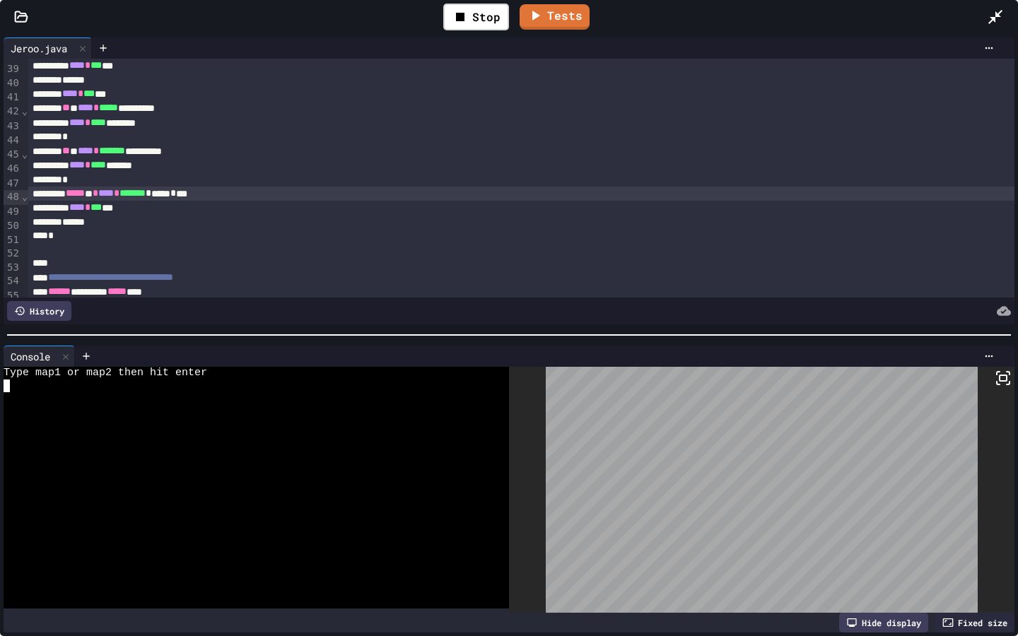
click at [327, 472] on div at bounding box center [249, 488] width 490 height 13
click at [570, 22] on link "Tests" at bounding box center [555, 17] width 71 height 26
click at [873, 17] on icon at bounding box center [995, 17] width 14 height 14
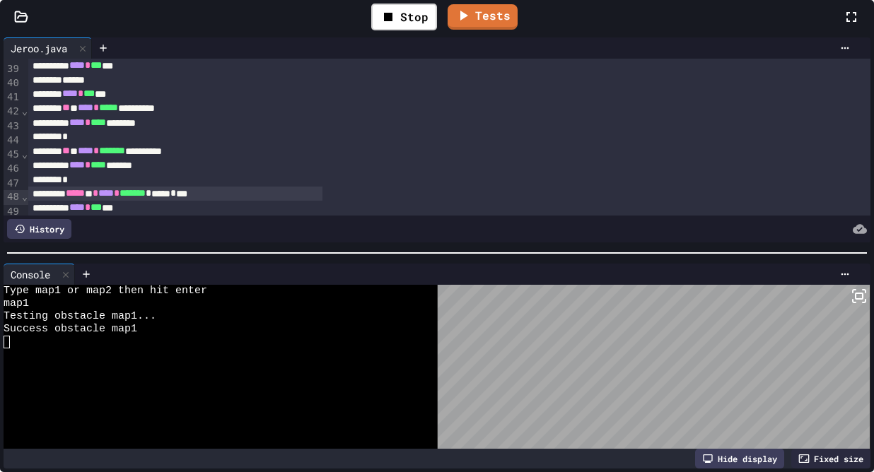
scroll to position [734, 0]
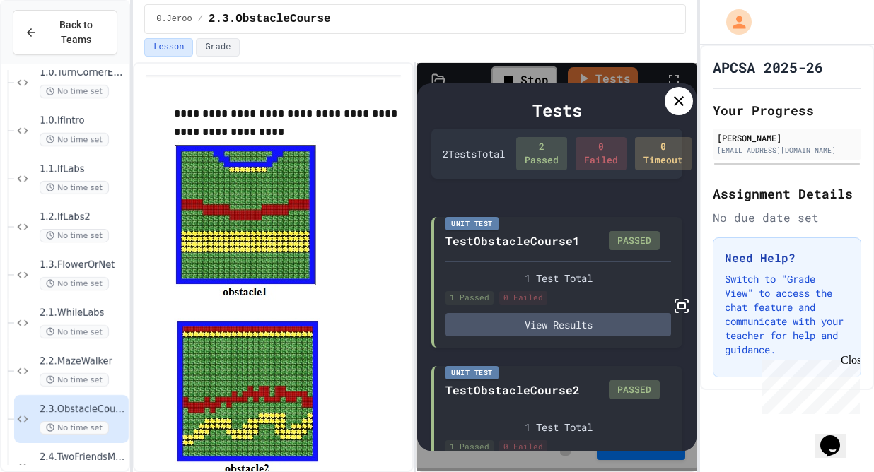
click at [675, 96] on icon at bounding box center [678, 101] width 17 height 17
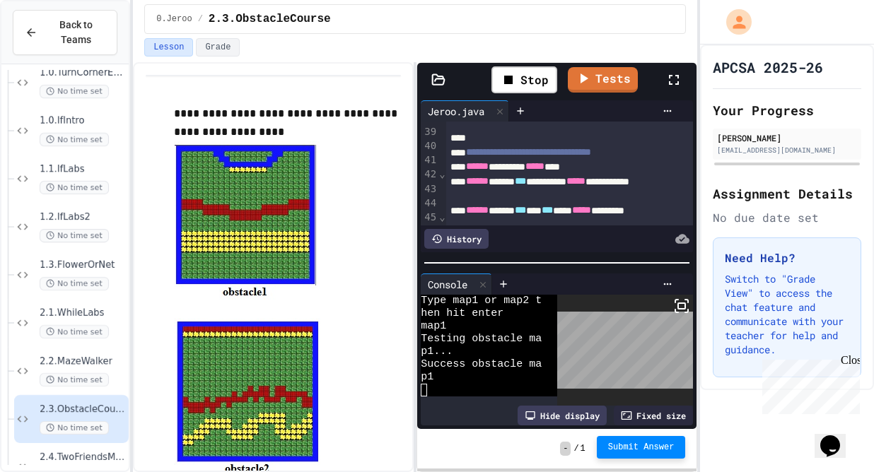
click at [635, 449] on span "Submit Answer" at bounding box center [641, 447] width 66 height 11
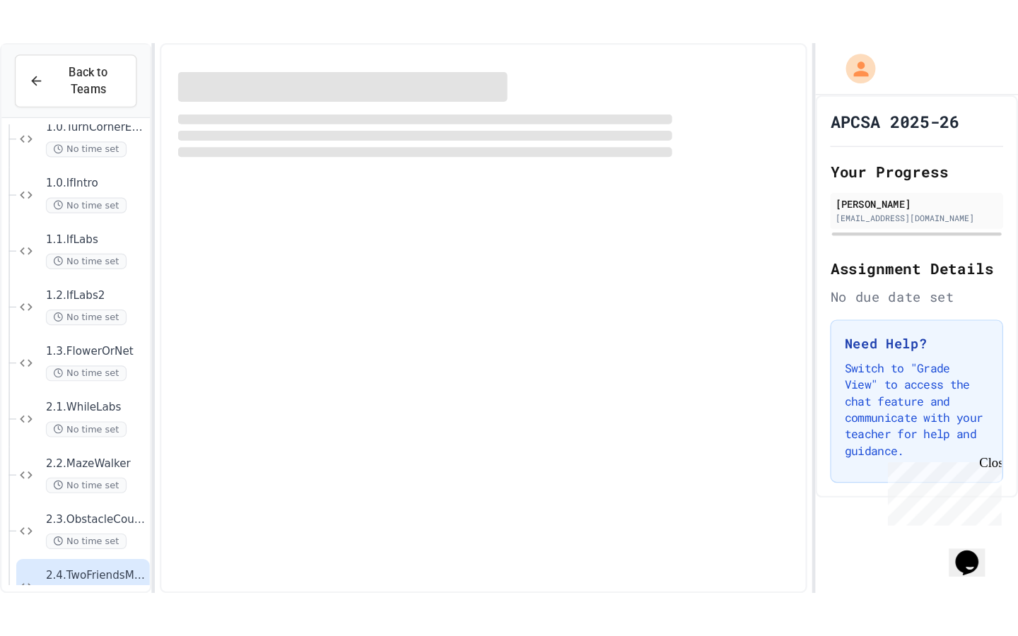
scroll to position [518, 0]
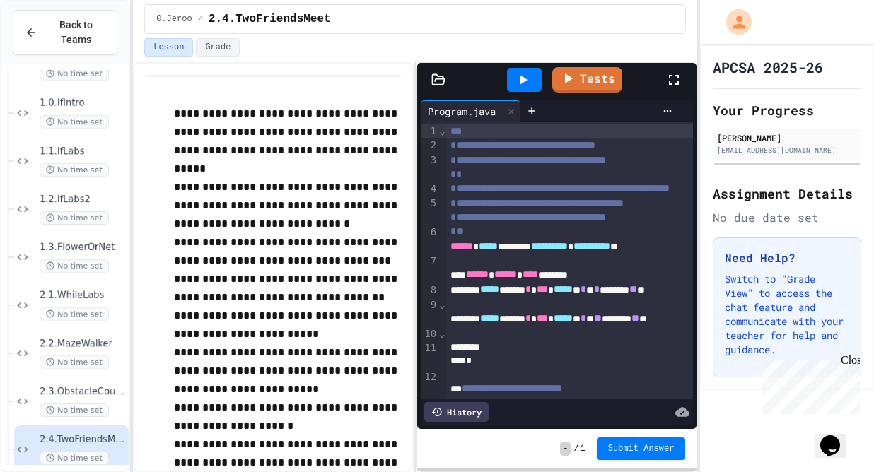
click at [679, 69] on div at bounding box center [680, 80] width 31 height 38
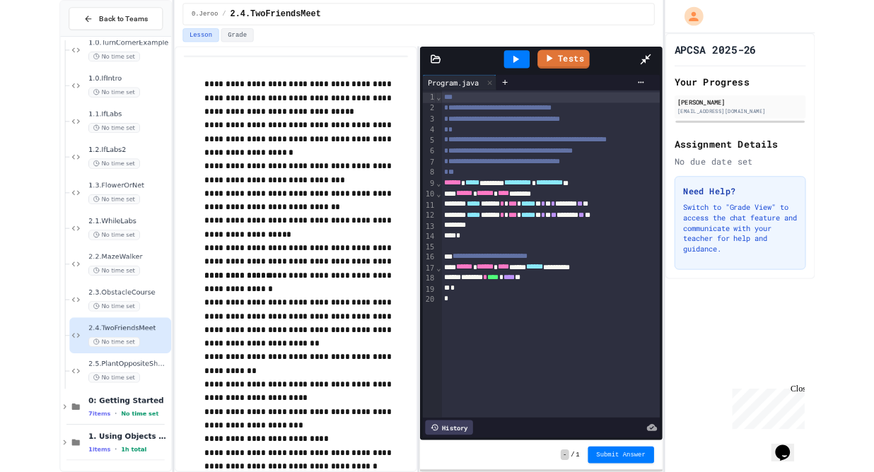
scroll to position [501, 0]
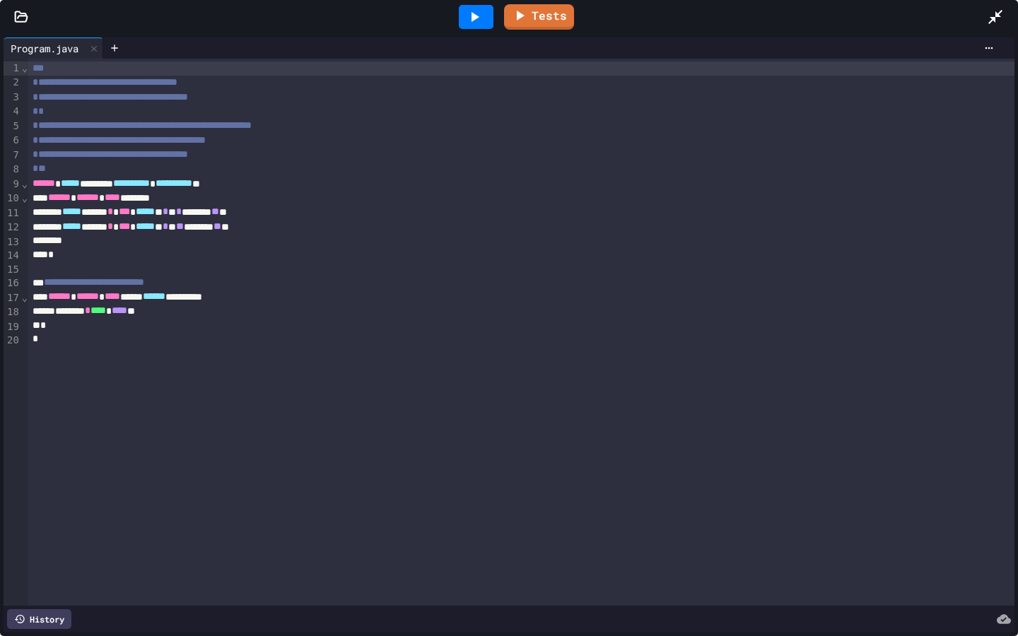
click at [873, 17] on icon at bounding box center [995, 16] width 17 height 17
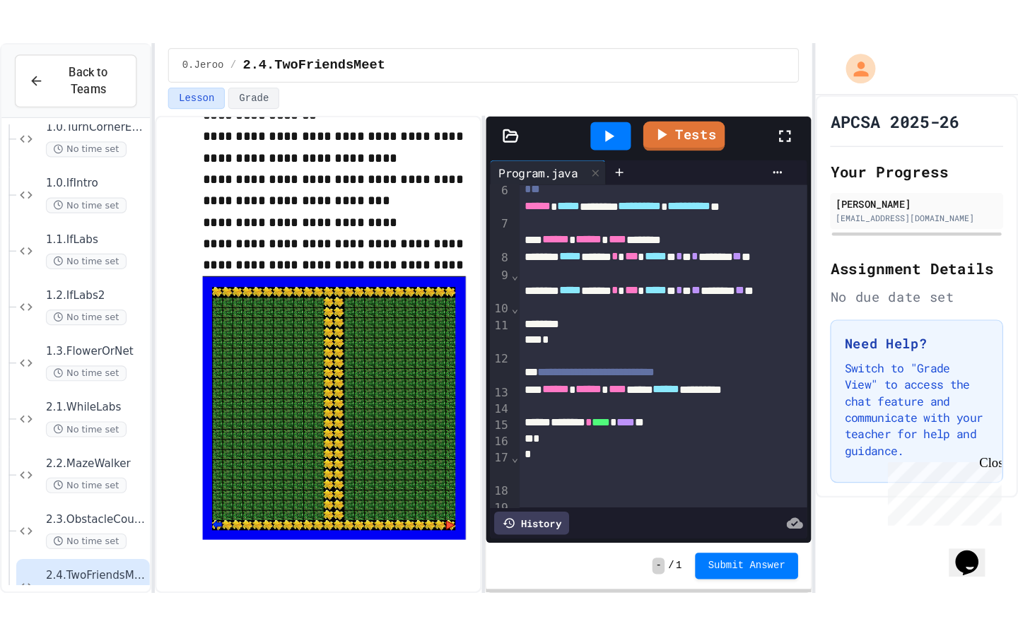
scroll to position [130, 0]
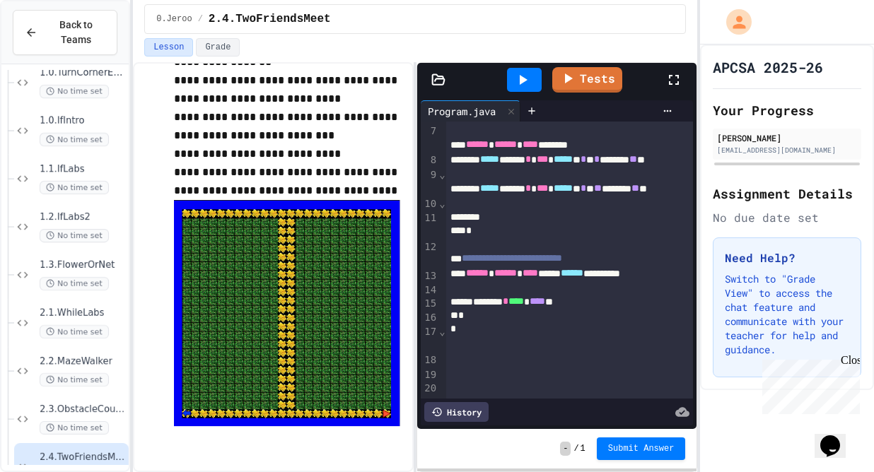
click at [677, 76] on icon at bounding box center [673, 79] width 17 height 17
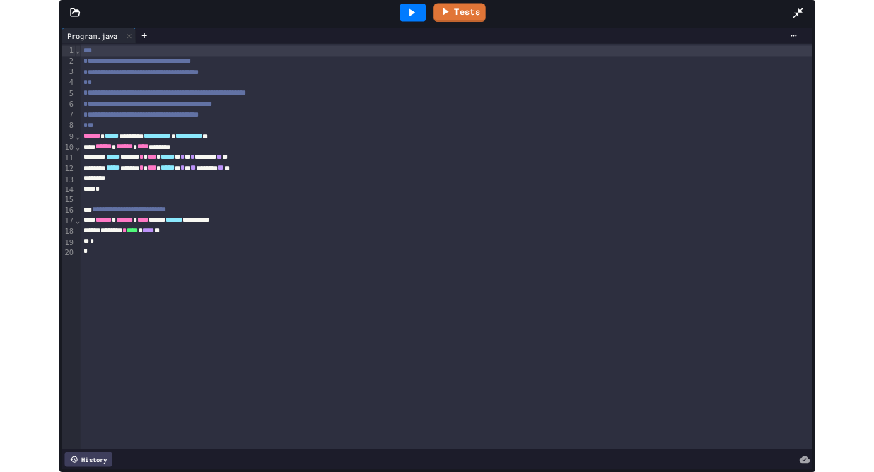
scroll to position [0, 0]
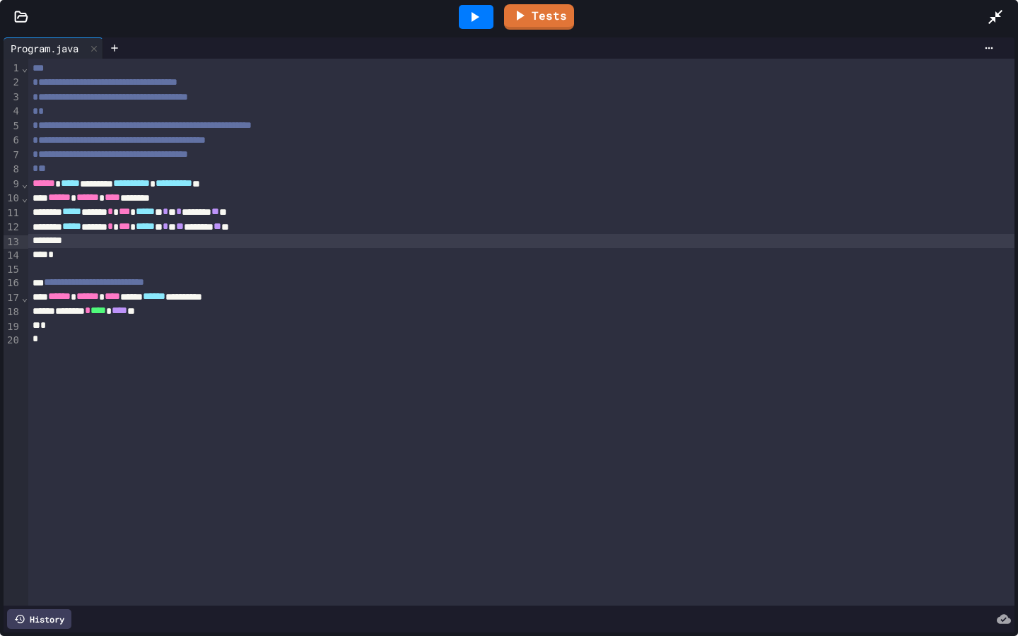
click at [188, 238] on div at bounding box center [521, 241] width 986 height 14
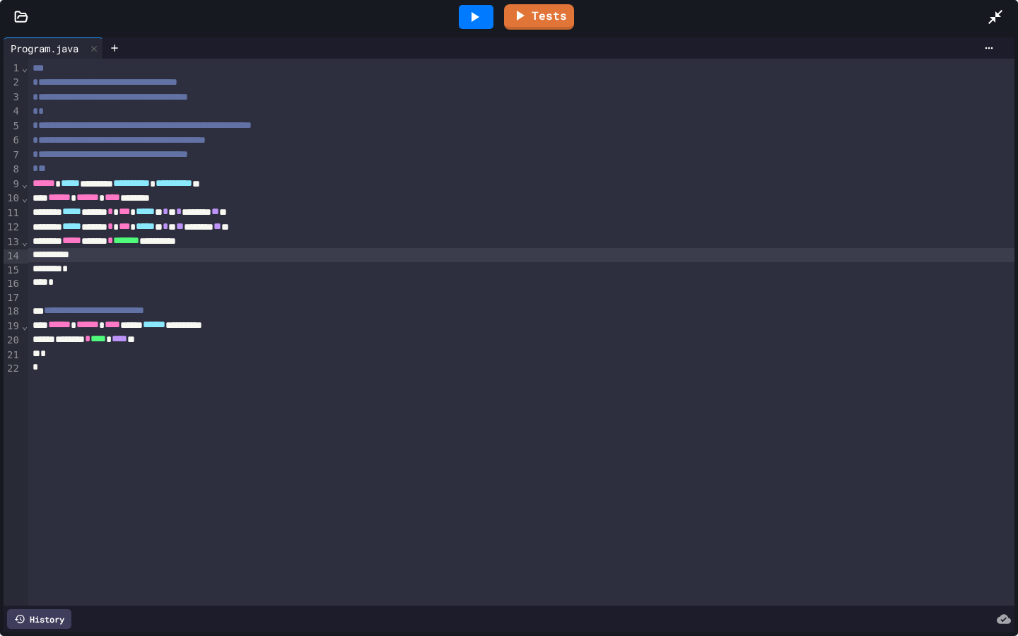
click at [123, 243] on div "**********" at bounding box center [521, 241] width 986 height 14
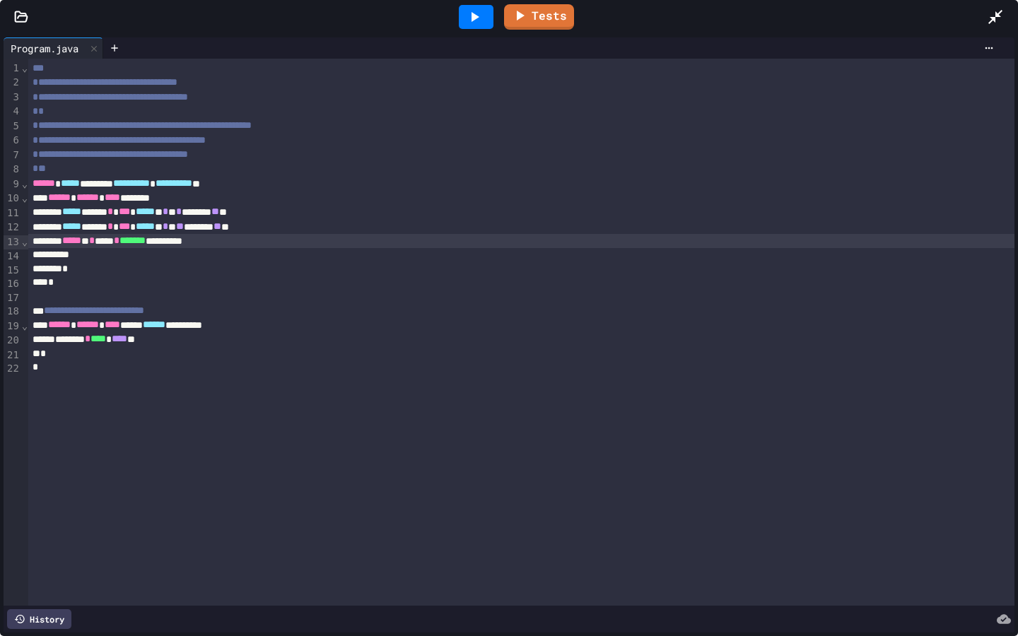
click at [178, 255] on div at bounding box center [521, 255] width 986 height 14
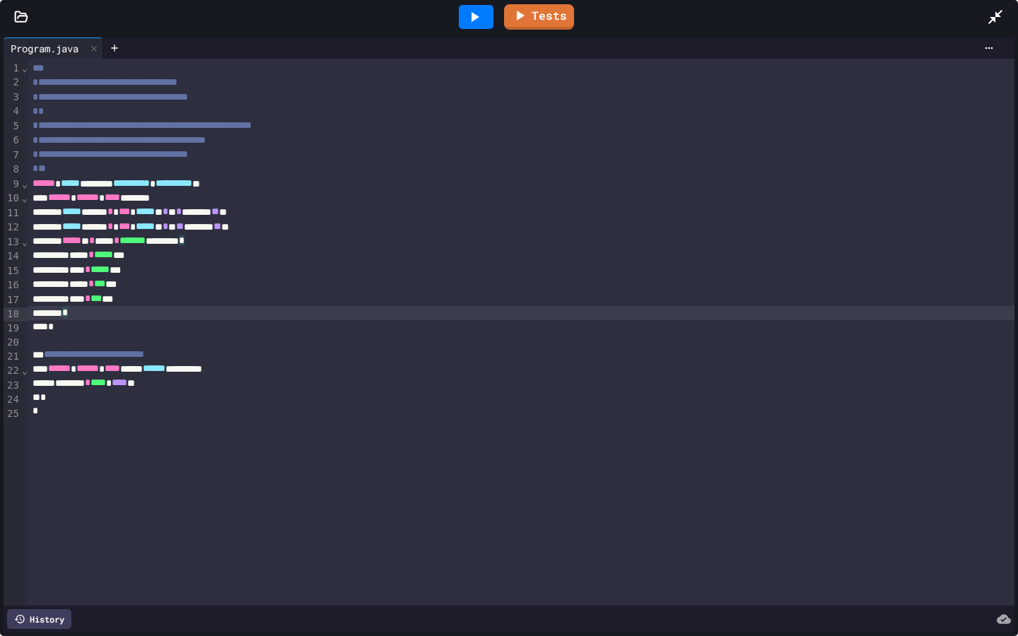
click at [122, 313] on div "*" at bounding box center [521, 313] width 986 height 14
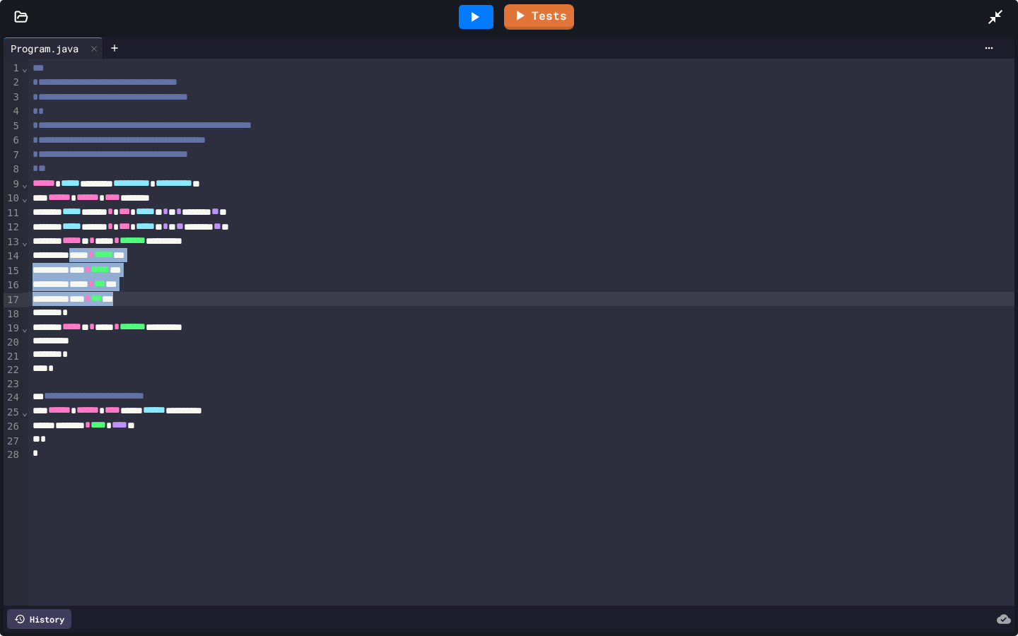
drag, startPoint x: 94, startPoint y: 252, endPoint x: 168, endPoint y: 300, distance: 87.5
click at [168, 302] on div "**********" at bounding box center [521, 332] width 986 height 547
copy div "* ***** *** **** * ***** *** ***** * *** *** **** * *** ***"
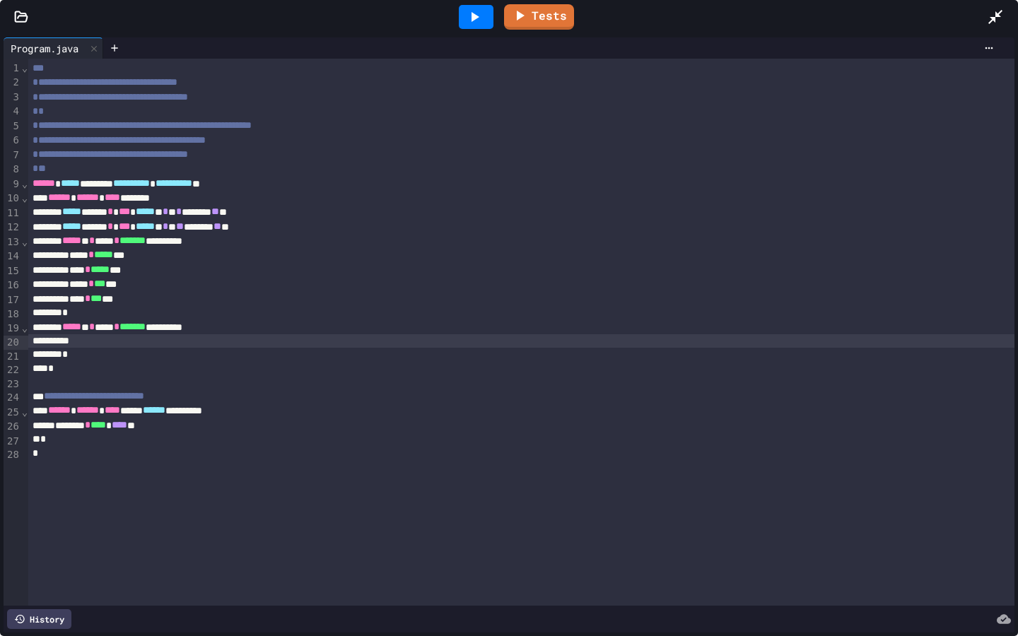
click at [138, 347] on div at bounding box center [521, 341] width 986 height 14
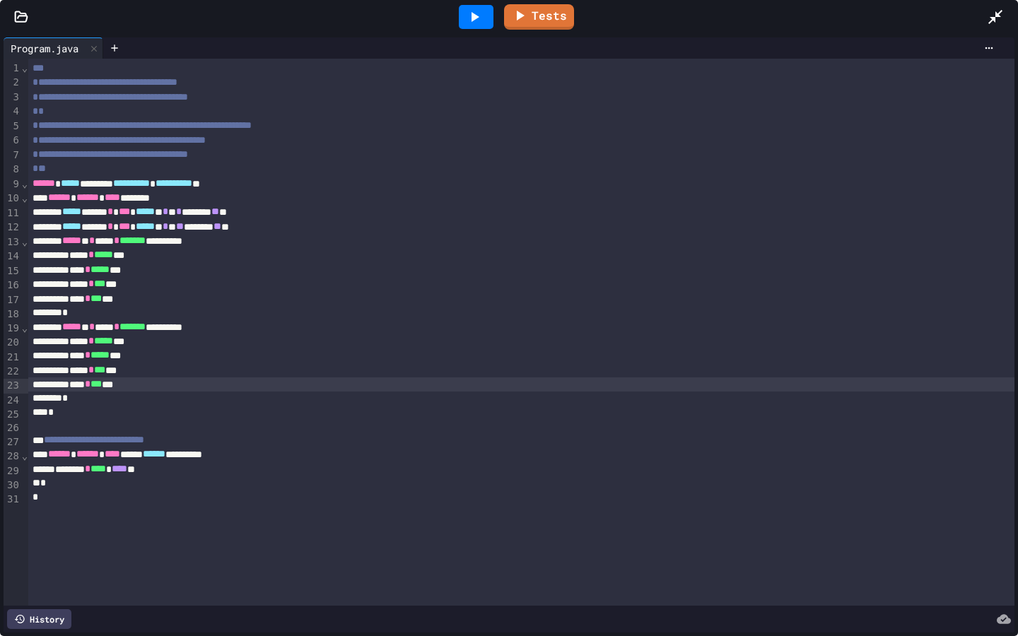
click at [132, 407] on div "*" at bounding box center [521, 413] width 986 height 14
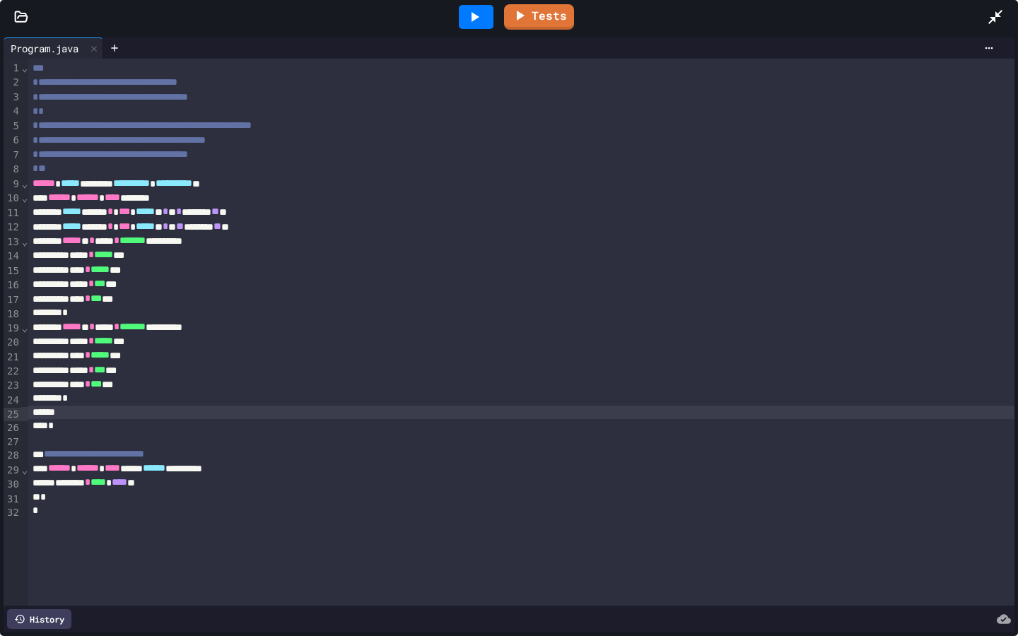
drag, startPoint x: 999, startPoint y: 16, endPoint x: 999, endPoint y: 568, distance: 552.2
click at [873, 16] on icon at bounding box center [995, 17] width 14 height 14
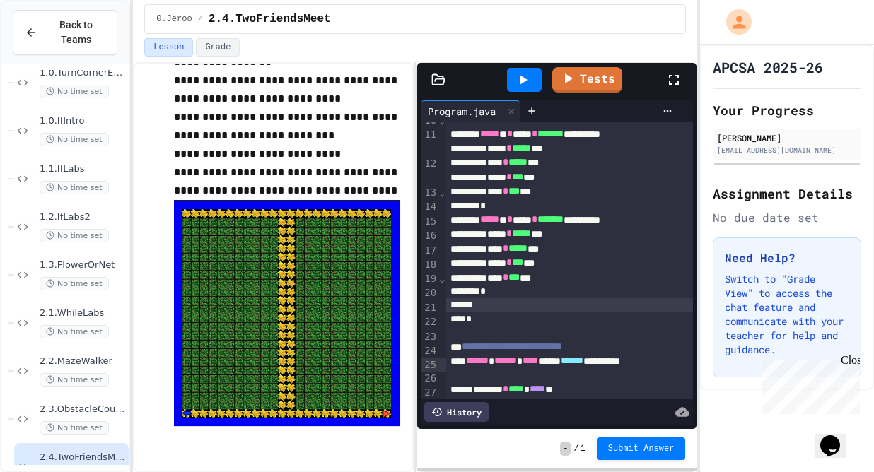
scroll to position [303, 0]
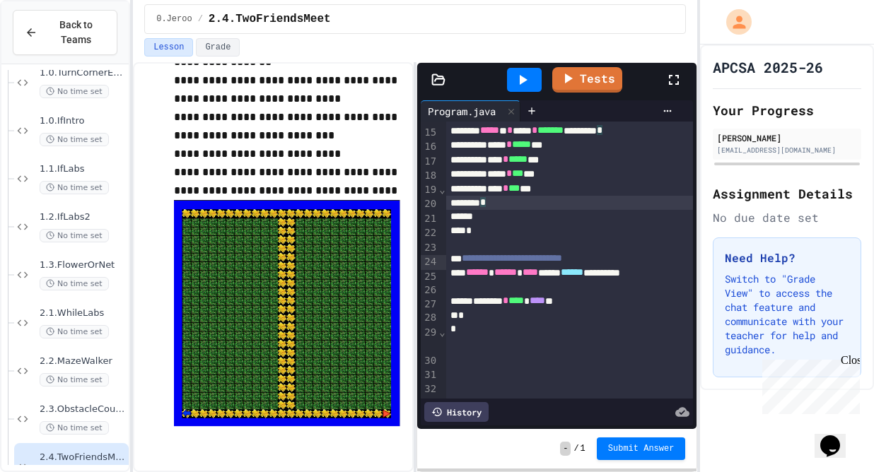
click at [529, 210] on div "*" at bounding box center [569, 203] width 247 height 14
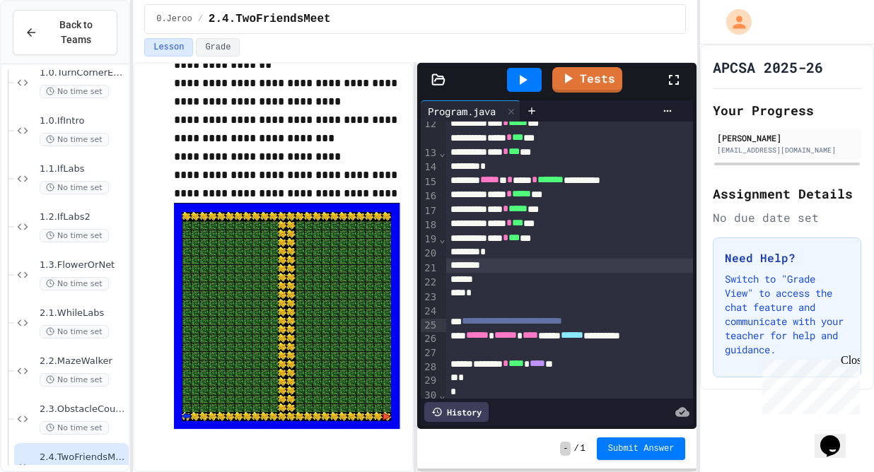
scroll to position [261, 0]
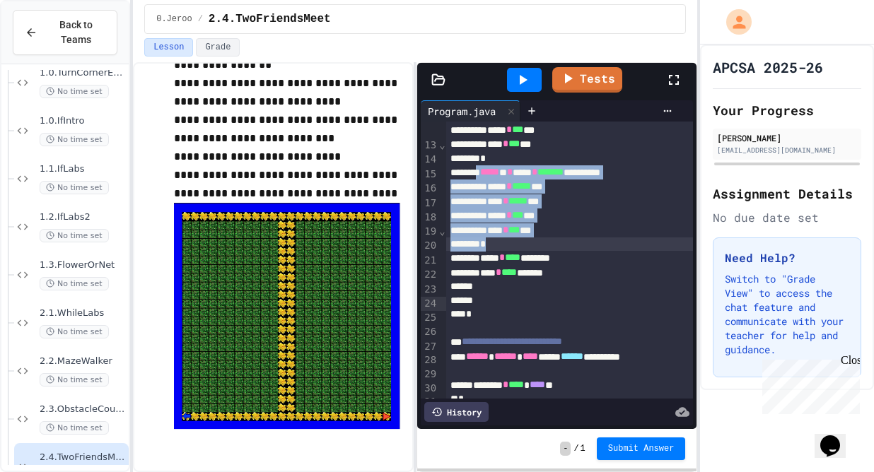
drag, startPoint x: 493, startPoint y: 228, endPoint x: 578, endPoint y: 301, distance: 112.4
click at [578, 301] on div "**********" at bounding box center [569, 142] width 247 height 562
copy div "**********"
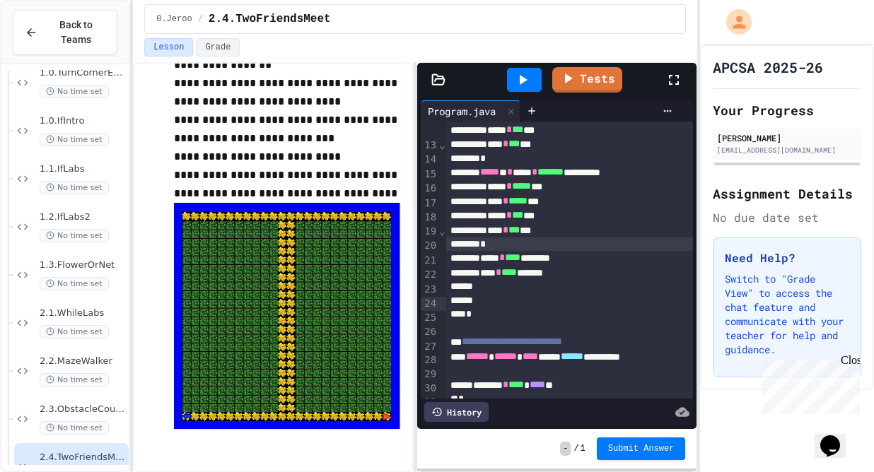
click at [531, 294] on div at bounding box center [569, 287] width 247 height 14
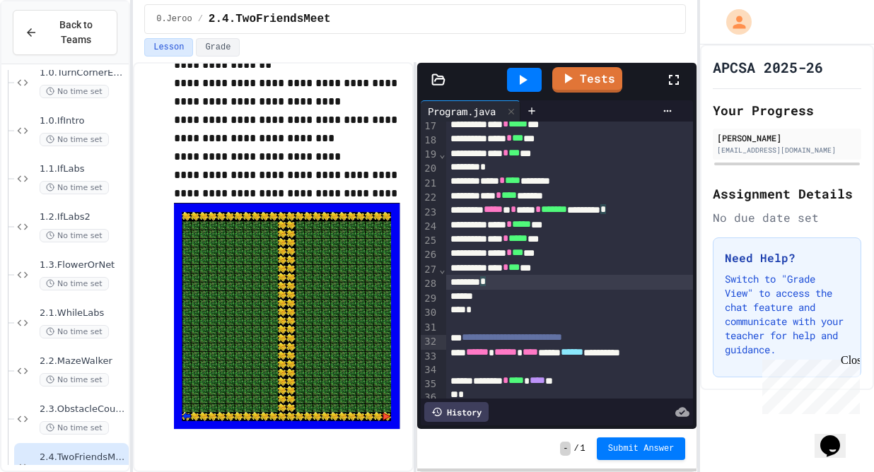
scroll to position [339, 0]
click at [518, 74] on icon at bounding box center [522, 79] width 17 height 17
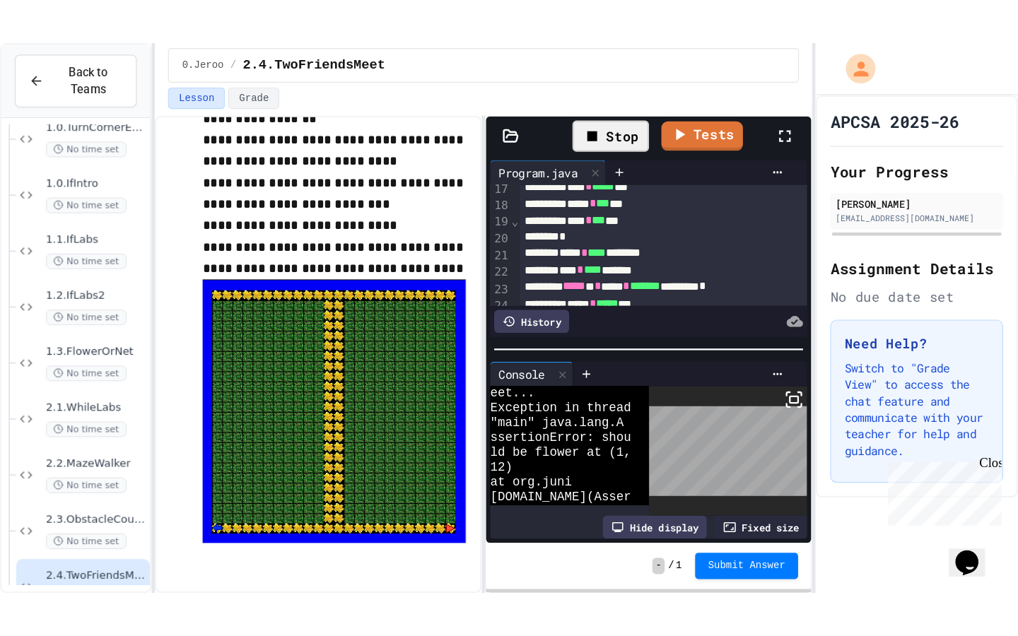
scroll to position [0, 0]
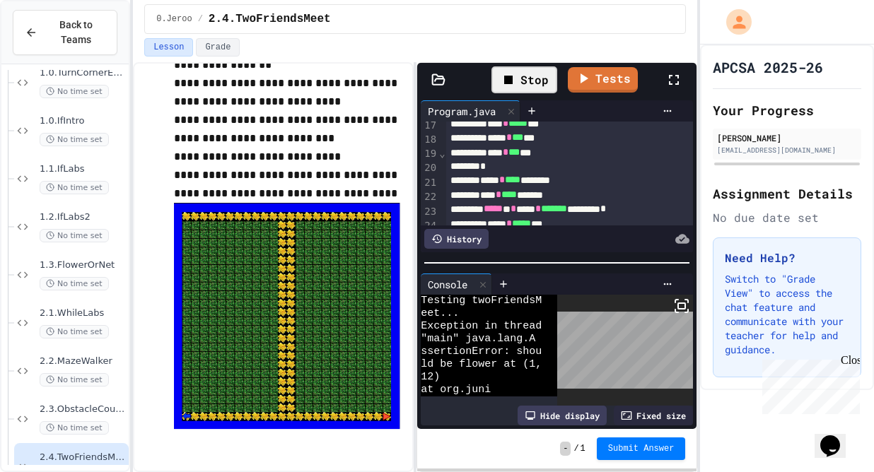
click at [651, 354] on body "**********" at bounding box center [437, 236] width 874 height 472
click at [684, 293] on div "Console" at bounding box center [557, 284] width 272 height 21
click at [684, 301] on icon at bounding box center [681, 306] width 17 height 17
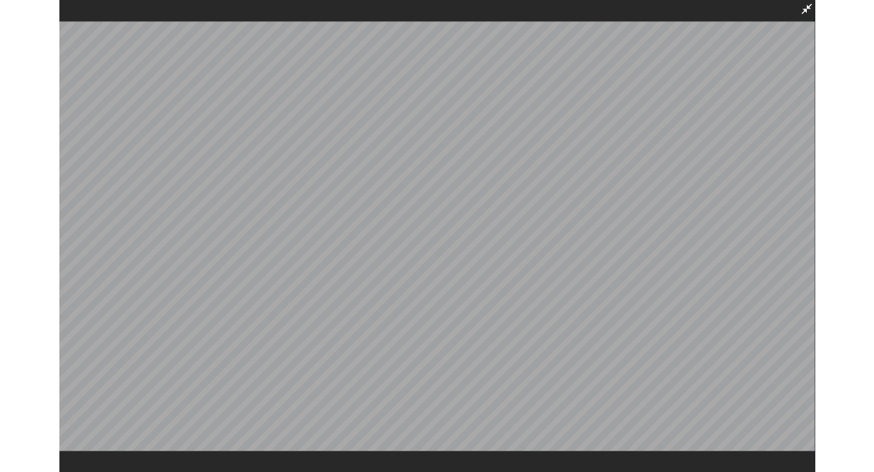
scroll to position [281, 0]
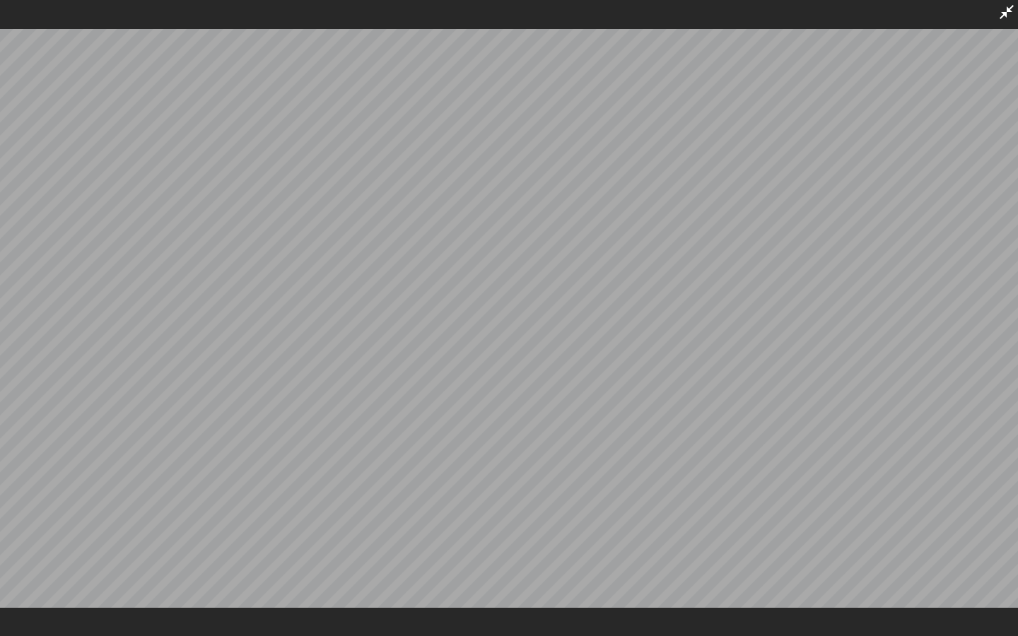
click at [873, 13] on icon at bounding box center [1007, 12] width 14 height 14
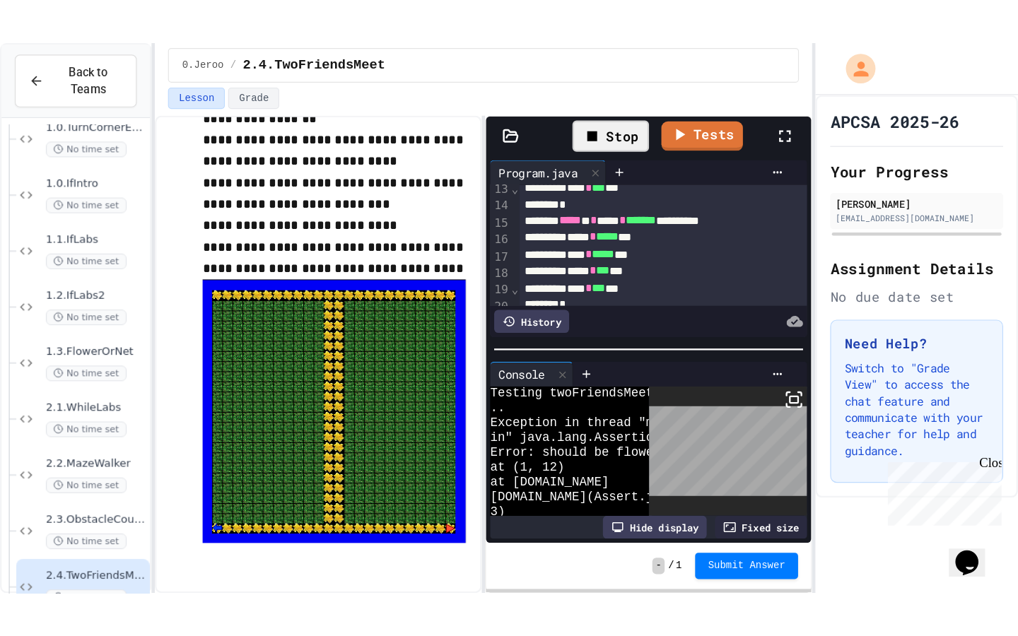
scroll to position [89, 0]
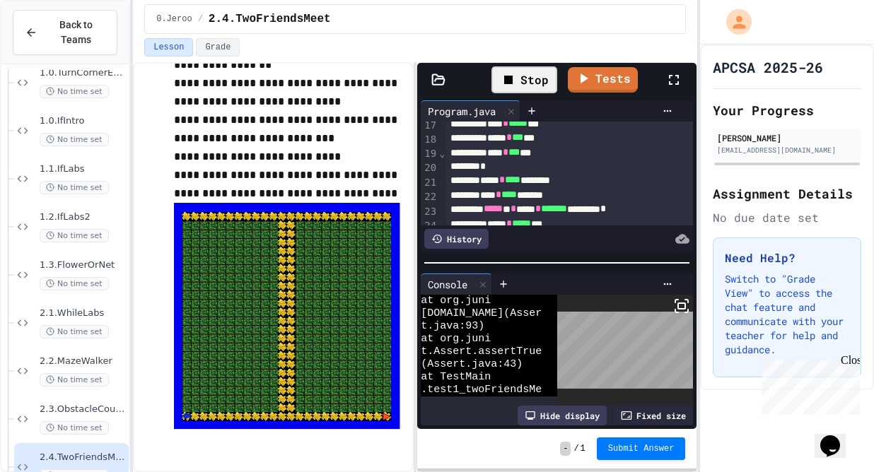
click at [674, 76] on icon at bounding box center [673, 79] width 17 height 17
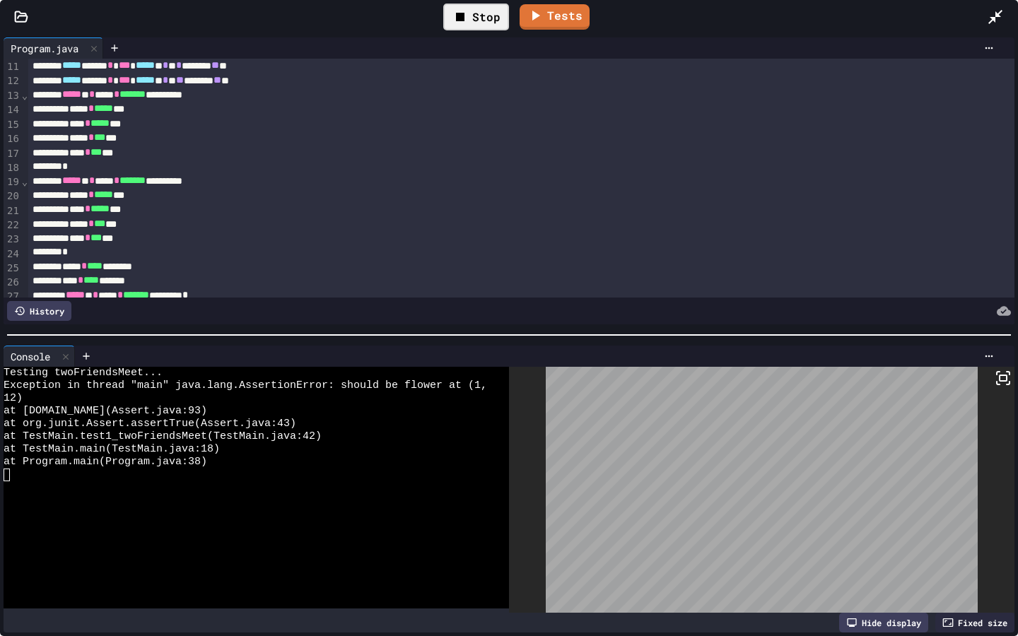
scroll to position [132, 0]
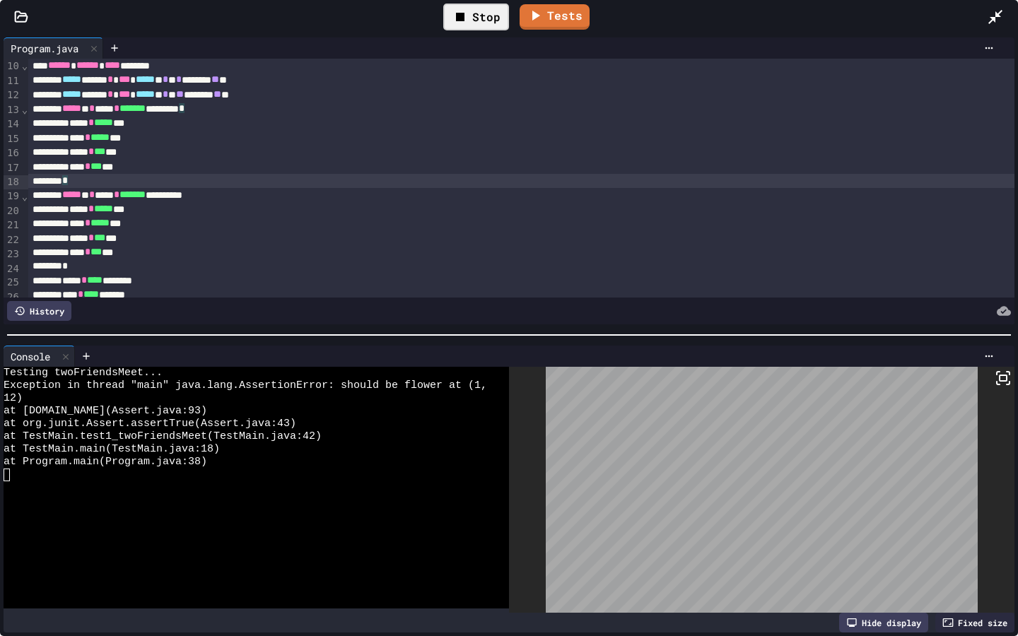
click at [177, 179] on div "*" at bounding box center [521, 181] width 986 height 14
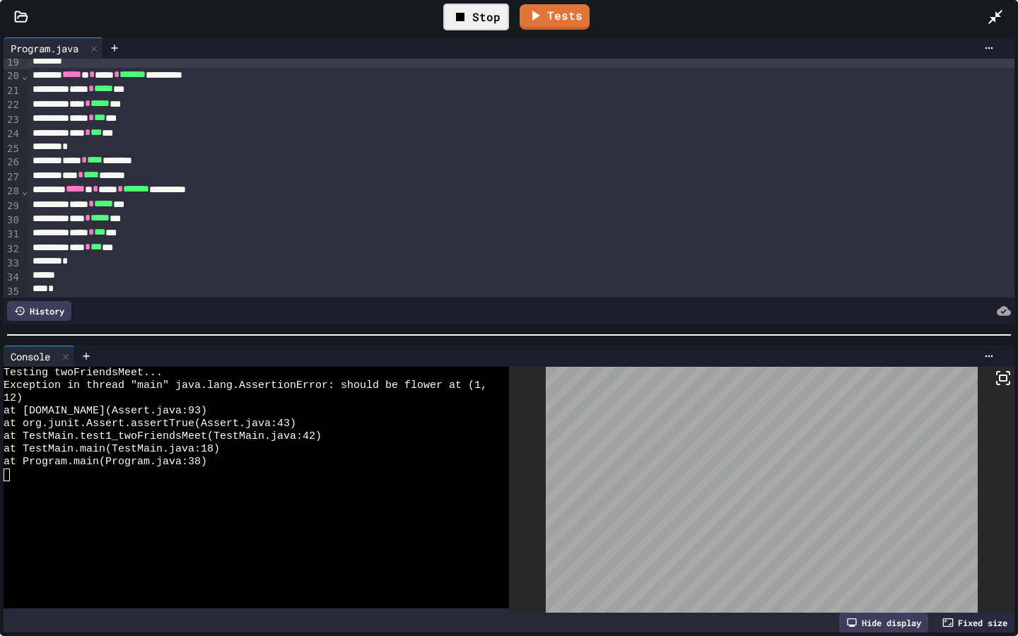
scroll to position [266, 0]
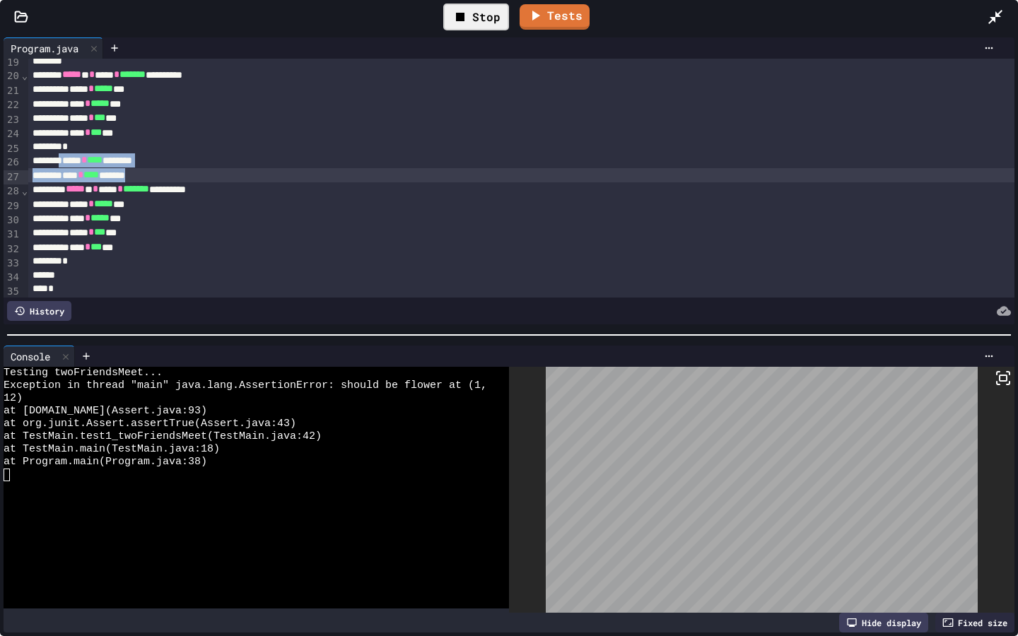
drag, startPoint x: 77, startPoint y: 162, endPoint x: 202, endPoint y: 178, distance: 125.5
click at [202, 178] on div "**********" at bounding box center [521, 88] width 986 height 590
copy div "* **** ******** **** * **** *******"
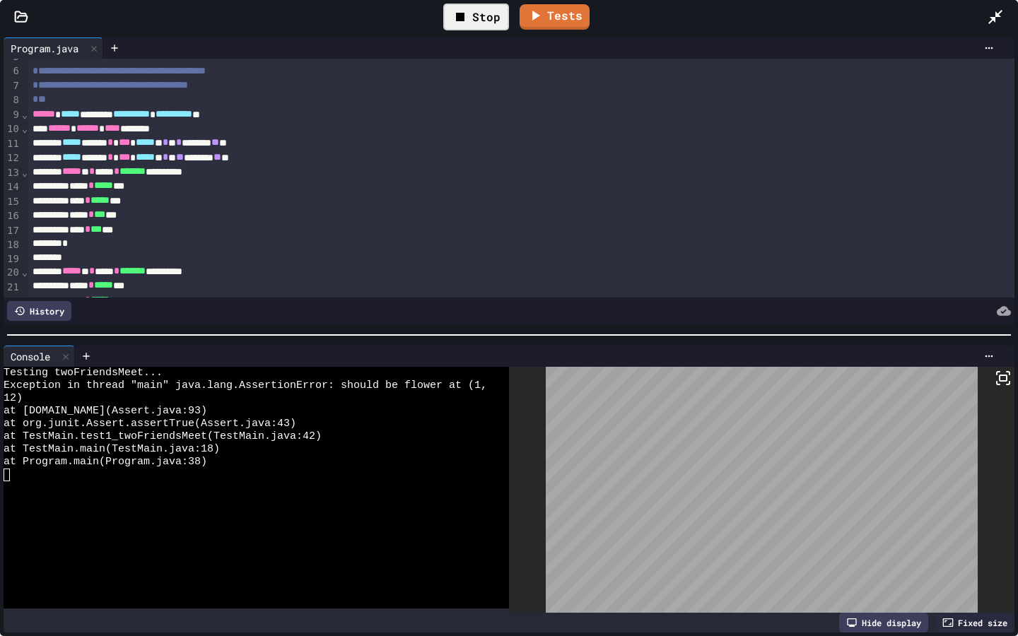
scroll to position [55, 0]
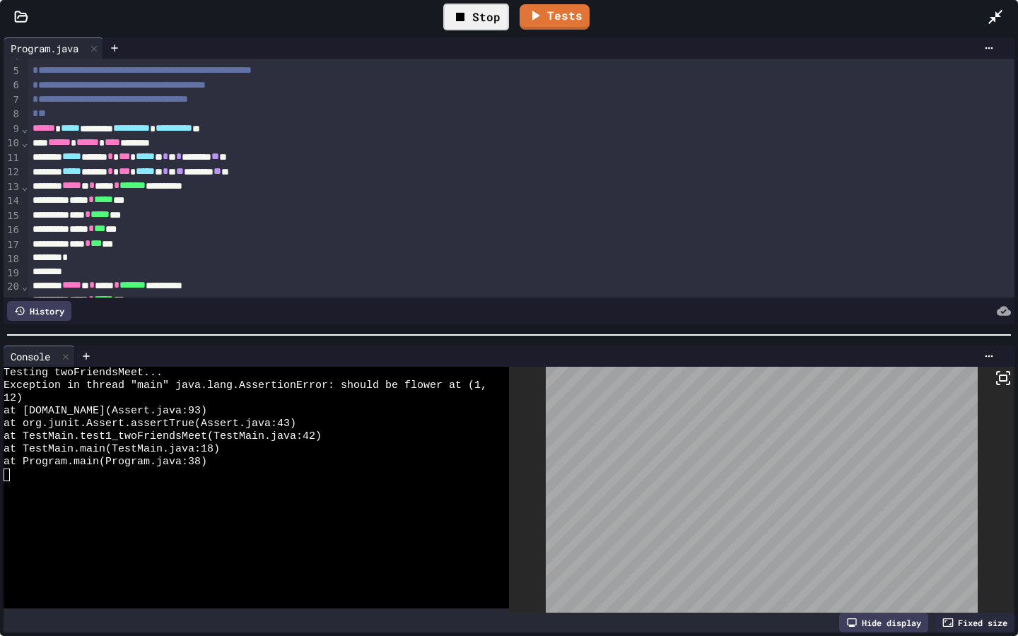
click at [135, 269] on div at bounding box center [521, 272] width 986 height 14
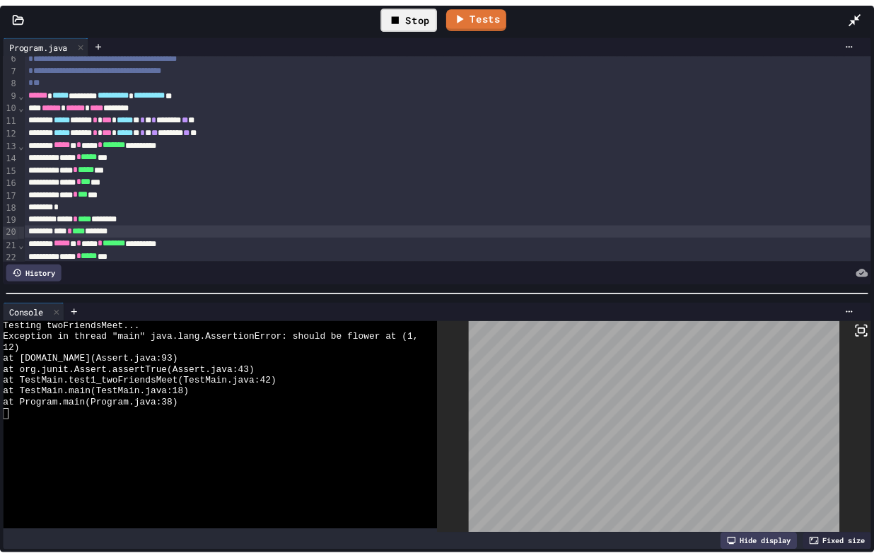
scroll to position [100, 0]
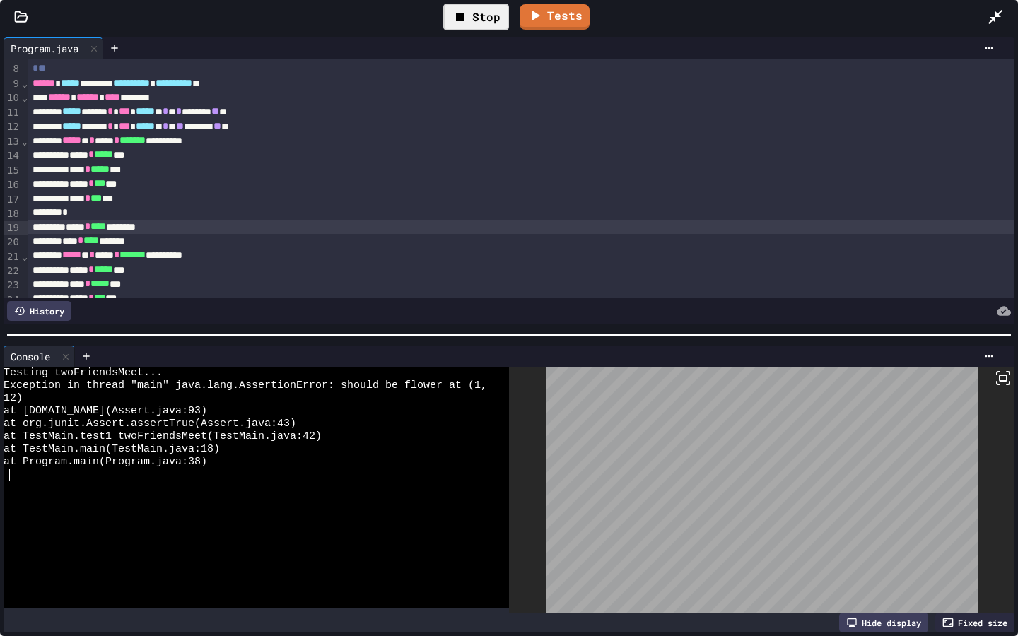
click at [86, 228] on div "***** * **** ********" at bounding box center [521, 227] width 986 height 14
click at [472, 13] on div "Stop" at bounding box center [476, 17] width 66 height 27
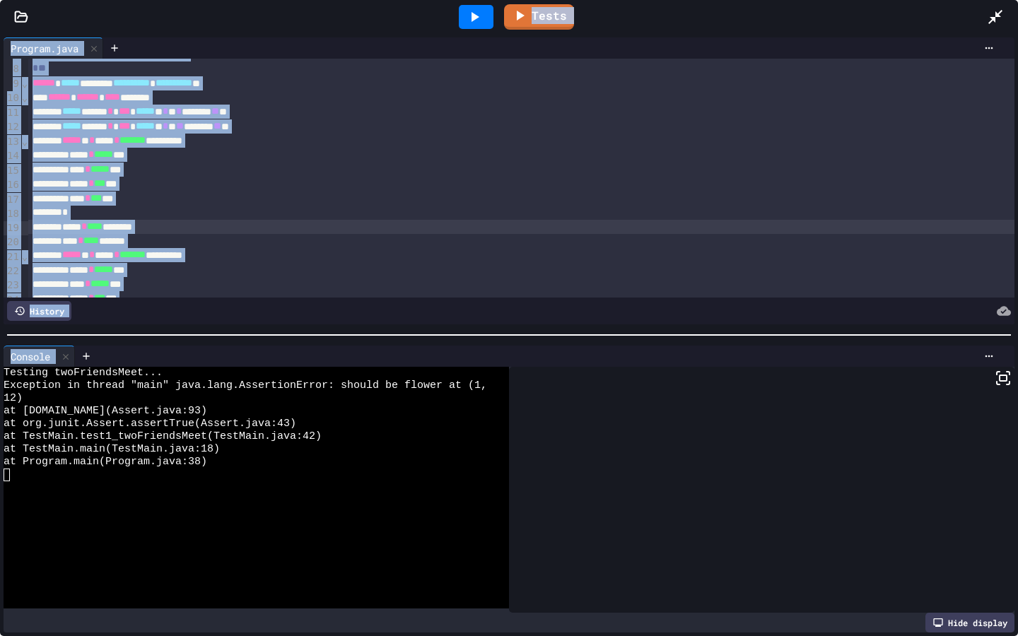
click at [472, 13] on icon at bounding box center [474, 16] width 17 height 17
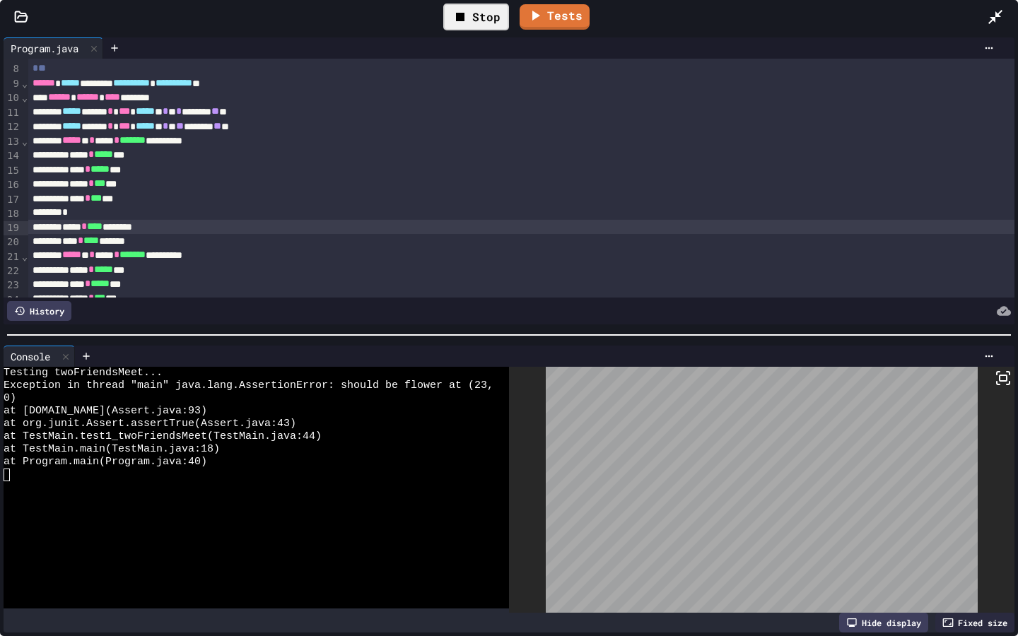
click at [873, 381] on rect at bounding box center [1003, 378] width 7 height 6
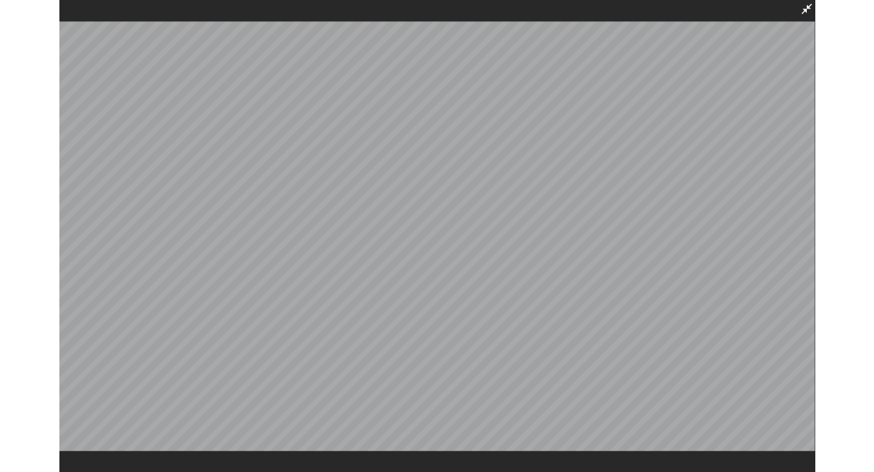
scroll to position [64, 0]
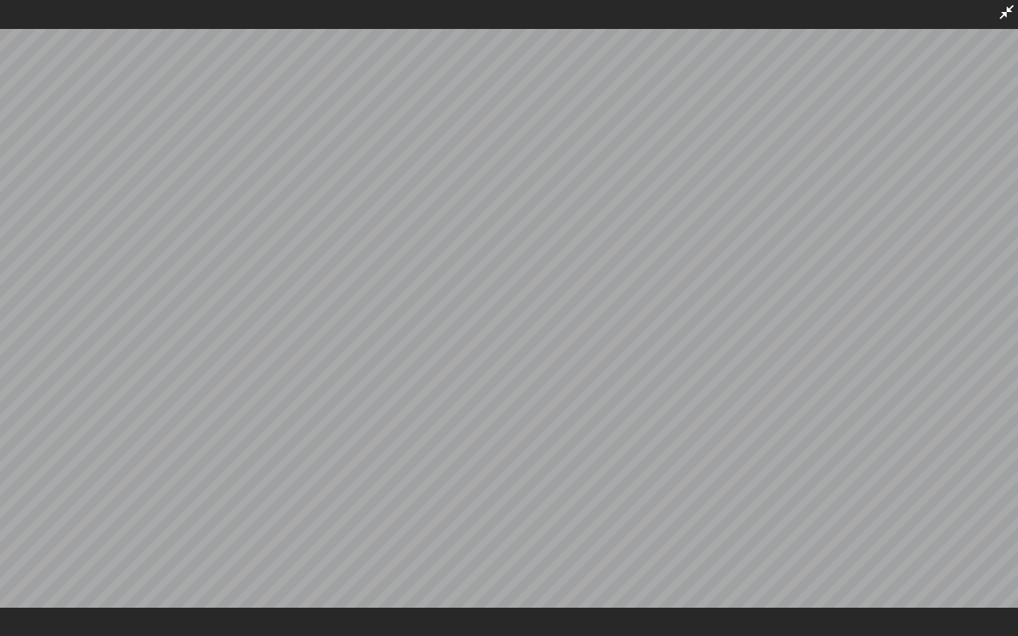
click at [873, 18] on icon at bounding box center [1006, 12] width 17 height 17
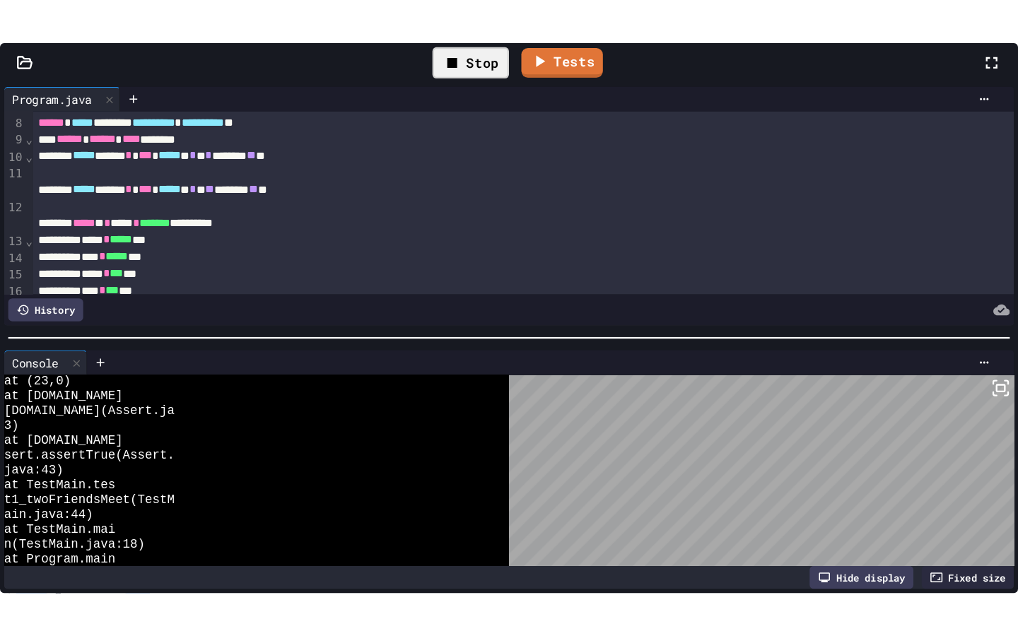
scroll to position [204, 0]
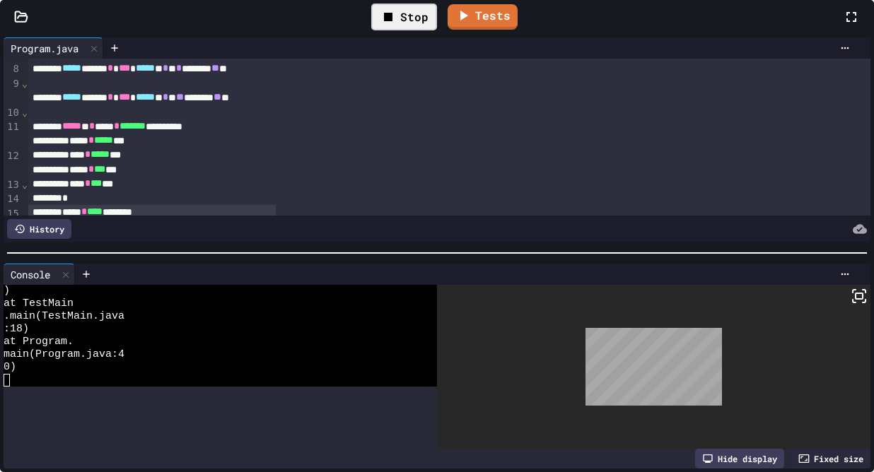
click at [843, 37] on div at bounding box center [858, 16] width 31 height 41
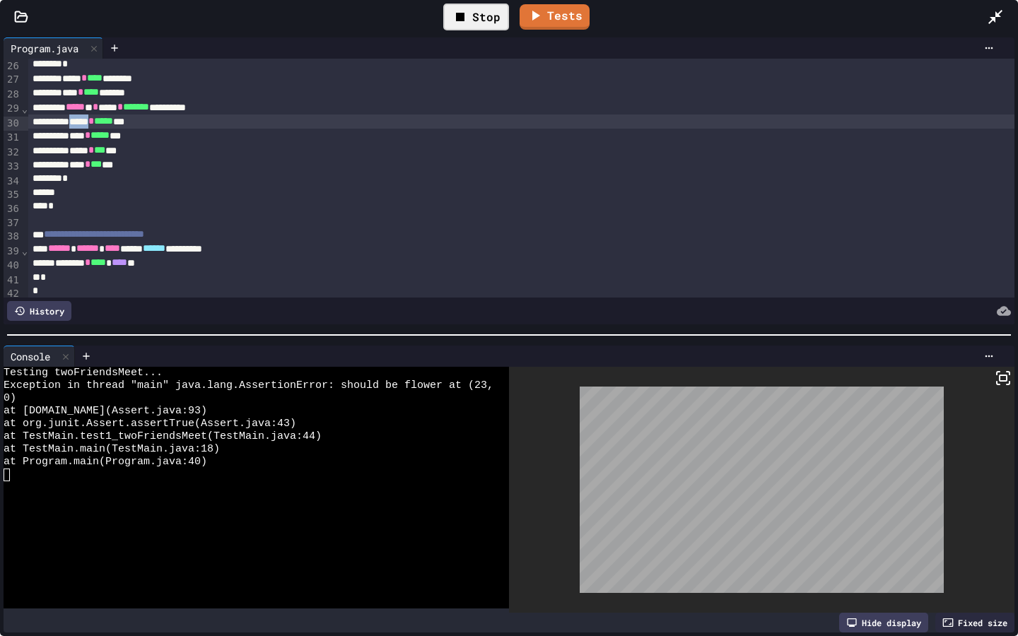
scroll to position [365, 0]
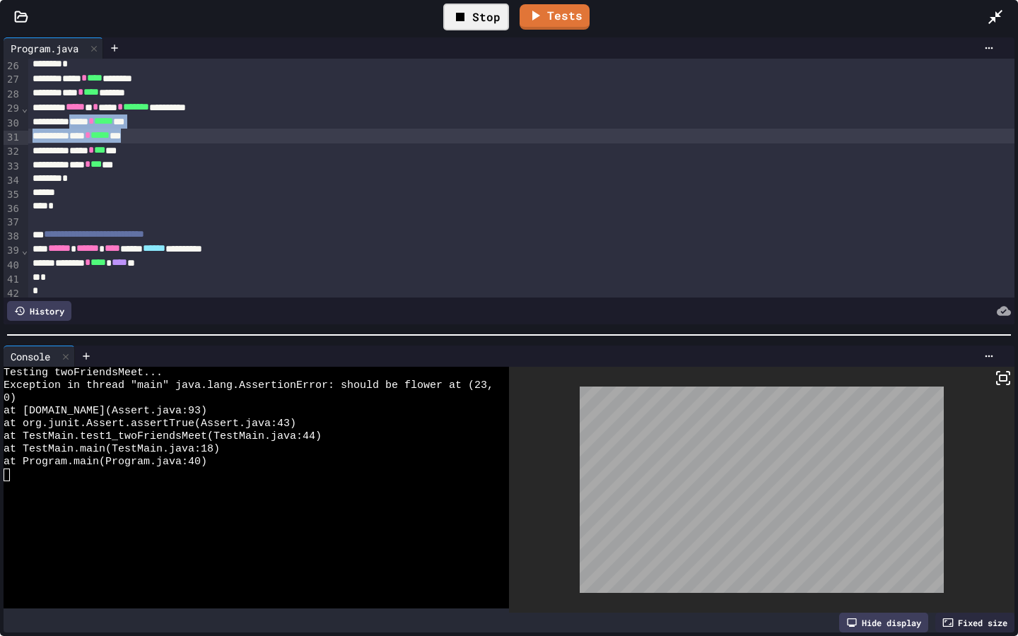
drag, startPoint x: 93, startPoint y: 122, endPoint x: 179, endPoint y: 137, distance: 86.8
copy div "* ***** *** **** * ***** ***"
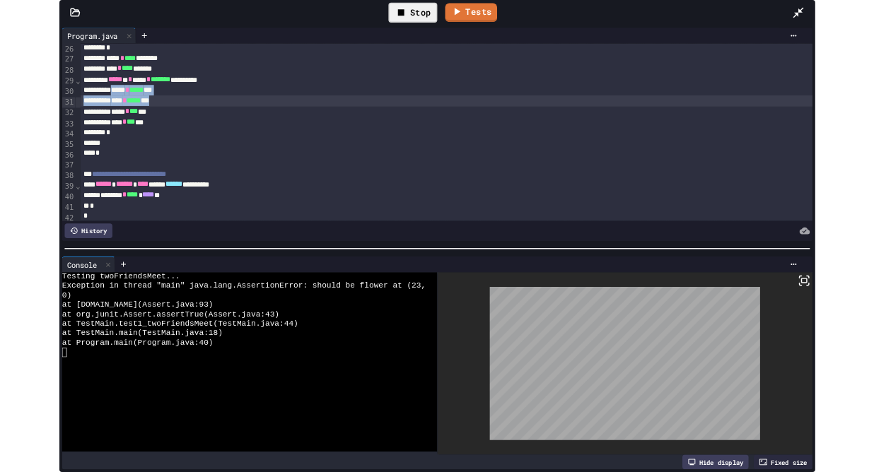
scroll to position [364, 0]
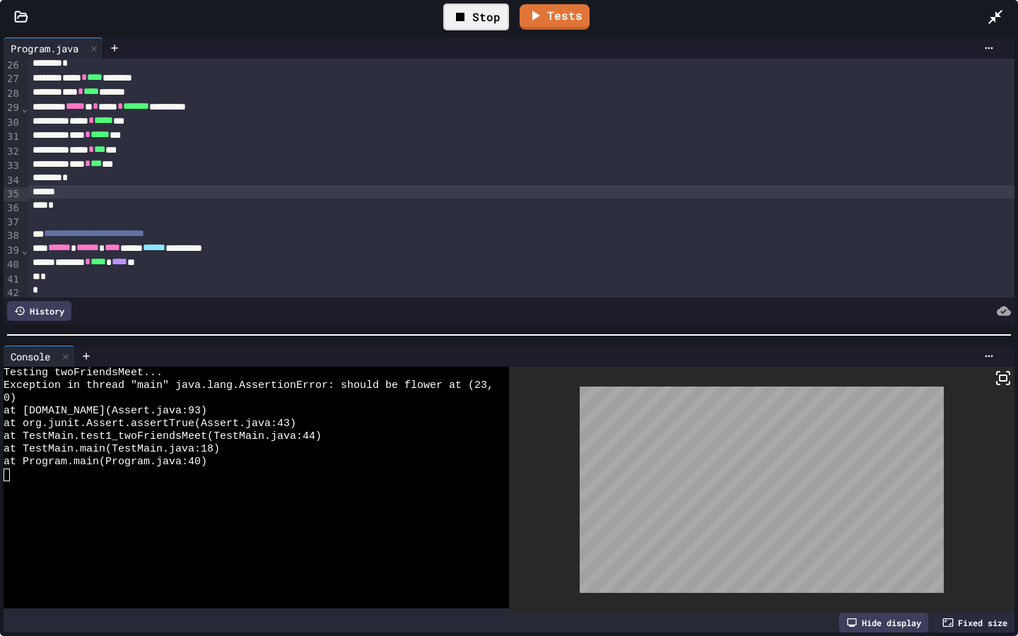
click at [98, 189] on div at bounding box center [521, 192] width 986 height 14
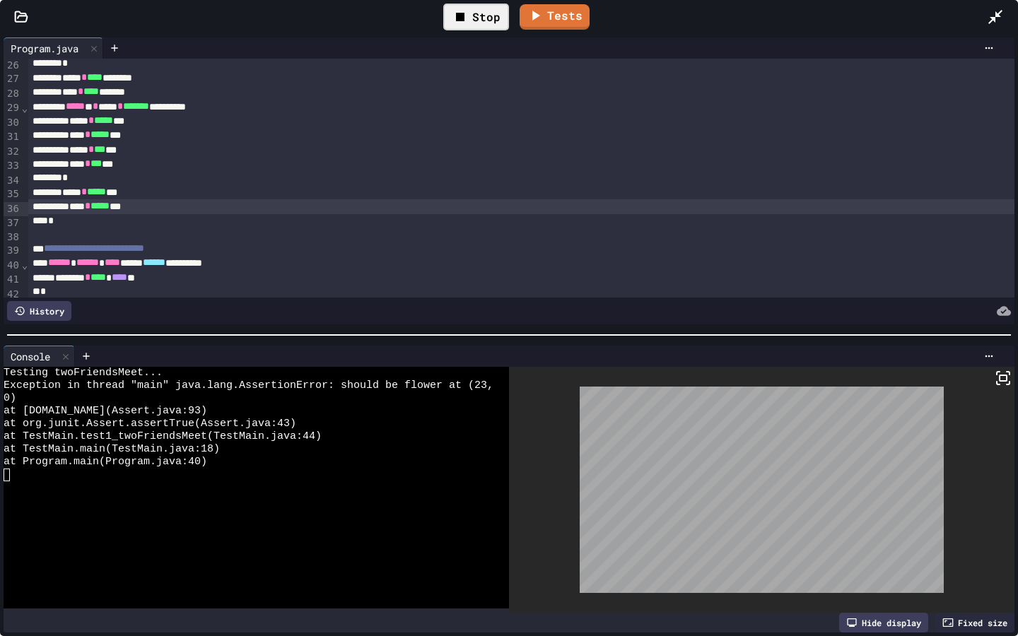
click at [69, 208] on div "**** * ***** ***" at bounding box center [521, 206] width 986 height 14
click at [481, 10] on div "Stop" at bounding box center [476, 17] width 66 height 27
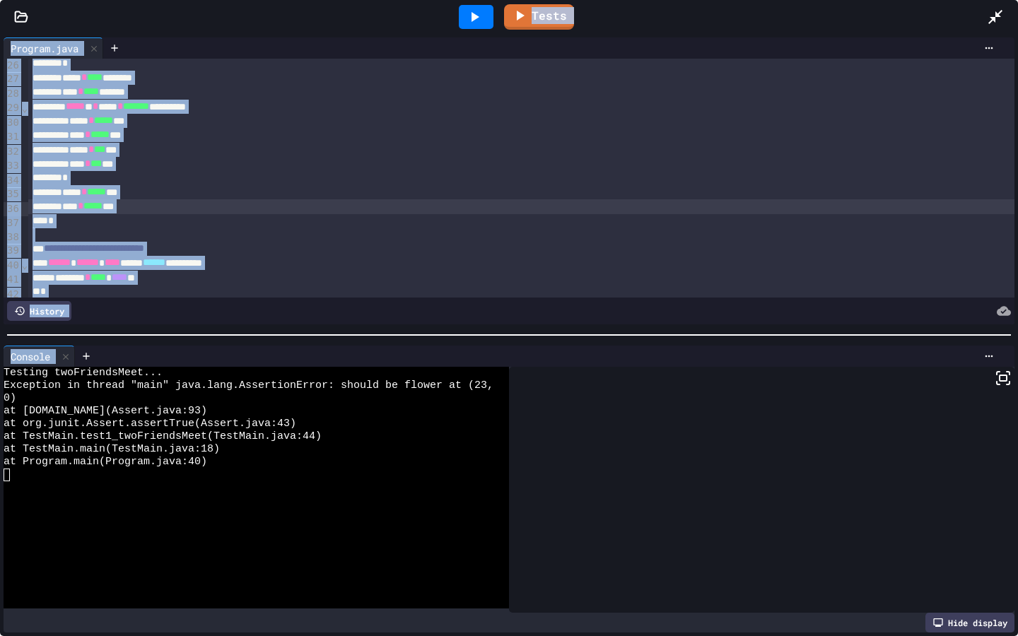
click at [481, 10] on icon at bounding box center [474, 16] width 17 height 17
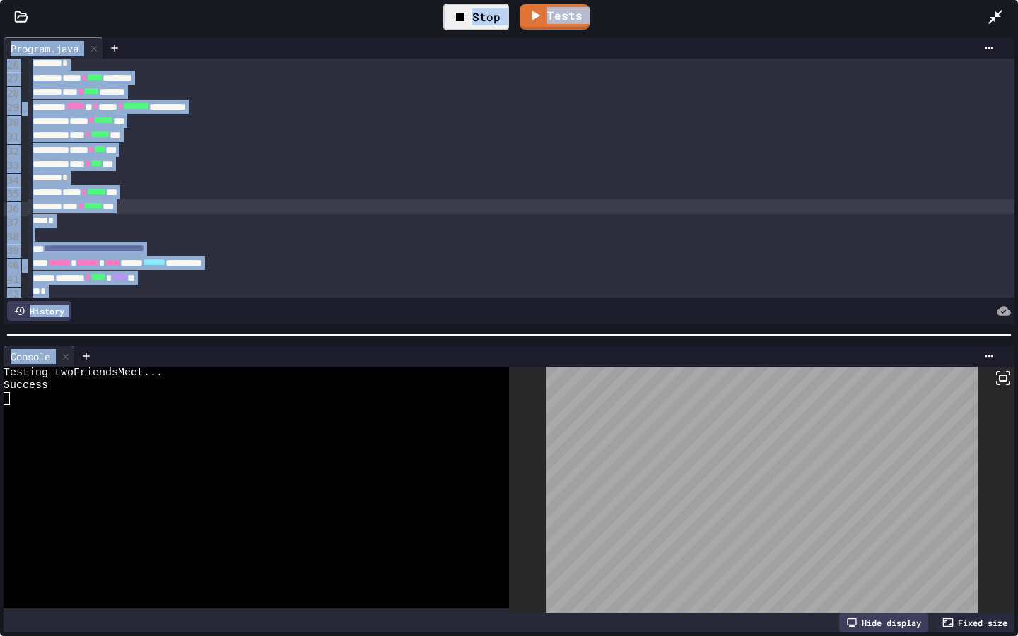
click at [873, 16] on icon at bounding box center [995, 17] width 14 height 14
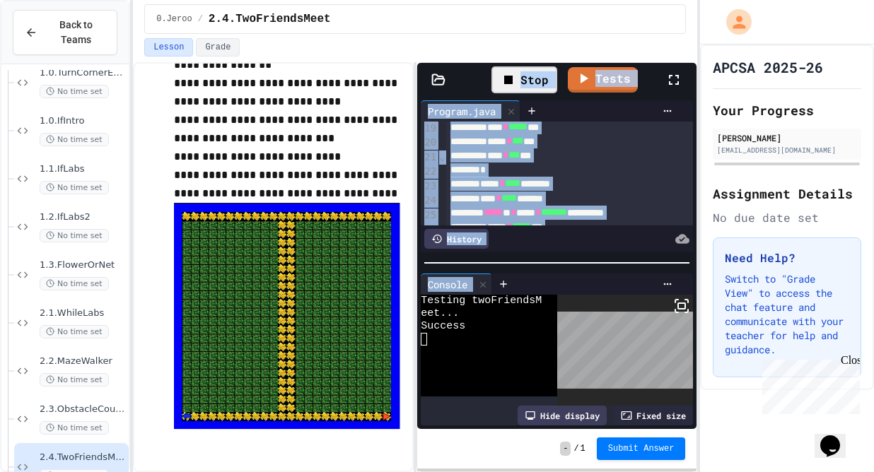
scroll to position [465, 0]
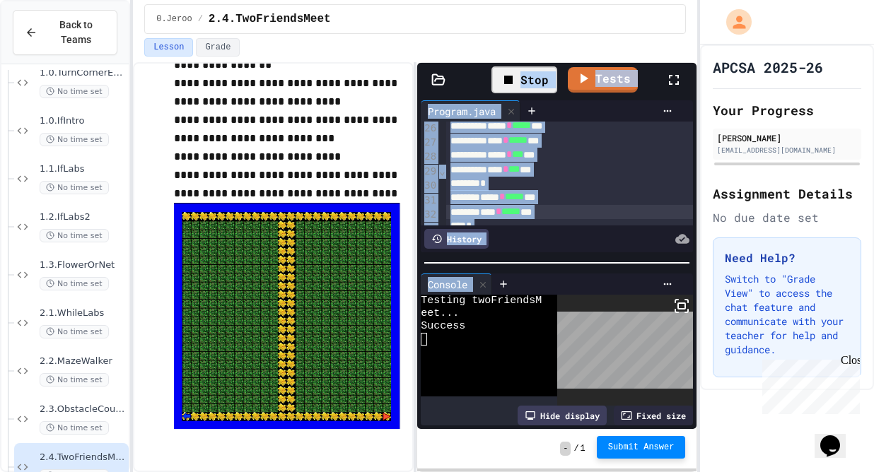
click at [632, 453] on button "Submit Answer" at bounding box center [641, 447] width 89 height 23
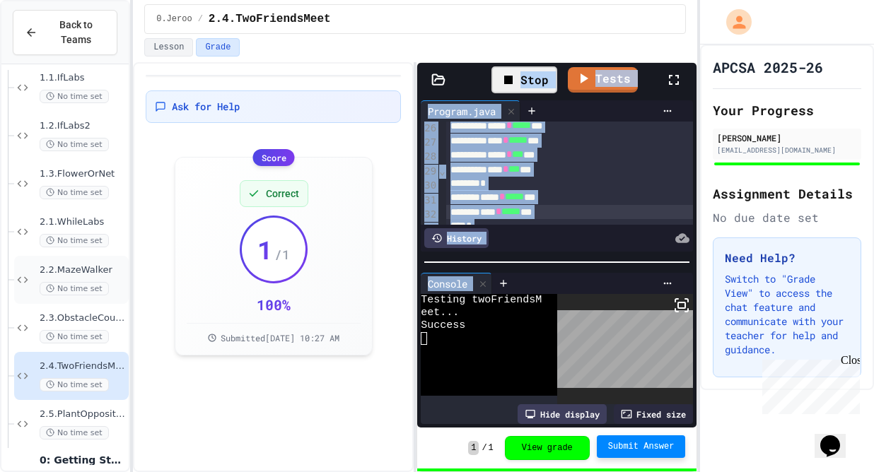
scroll to position [623, 0]
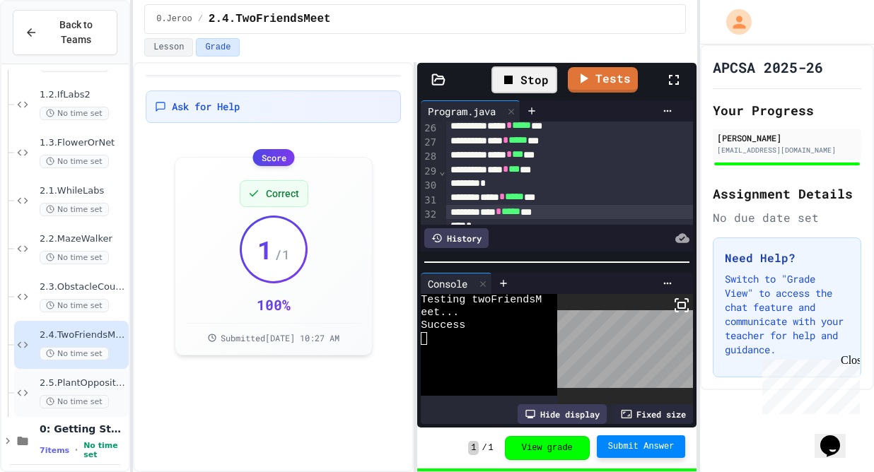
click at [62, 388] on span "2.5.PlantOppositeShores" at bounding box center [83, 384] width 86 height 12
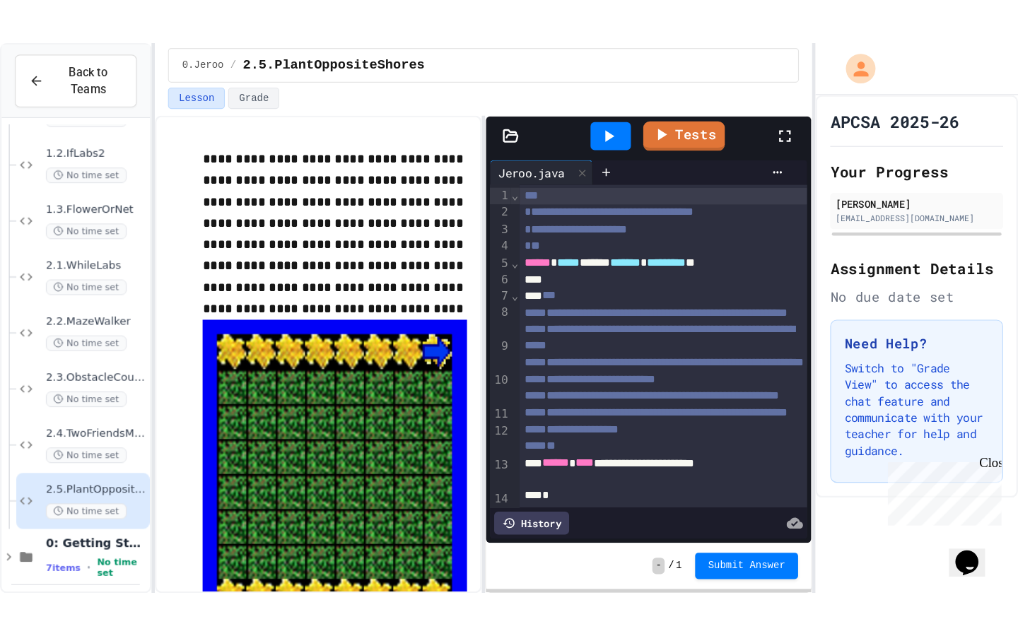
scroll to position [17, 0]
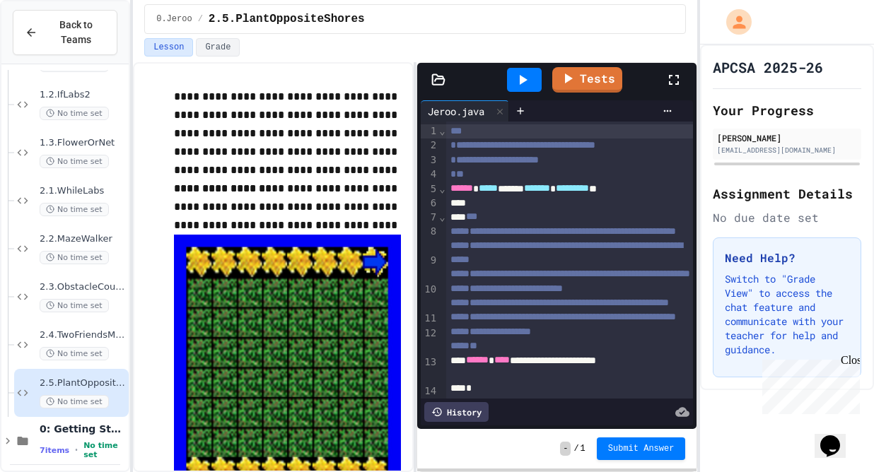
click at [679, 73] on icon at bounding box center [673, 79] width 17 height 17
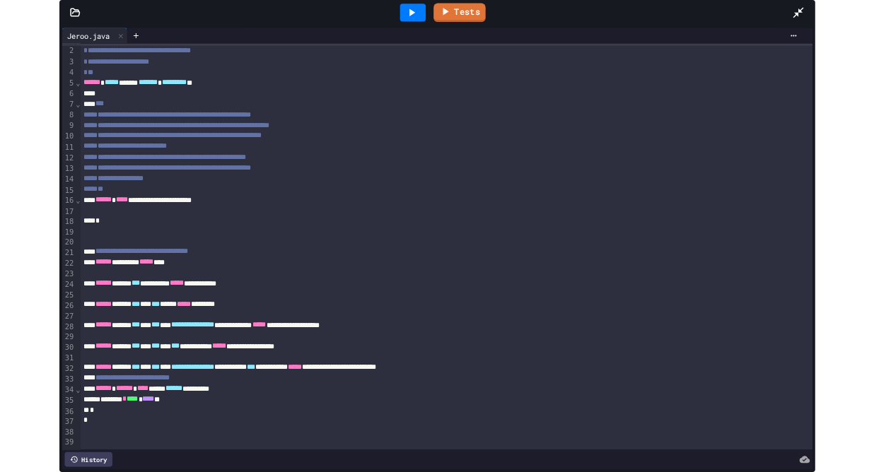
scroll to position [501, 0]
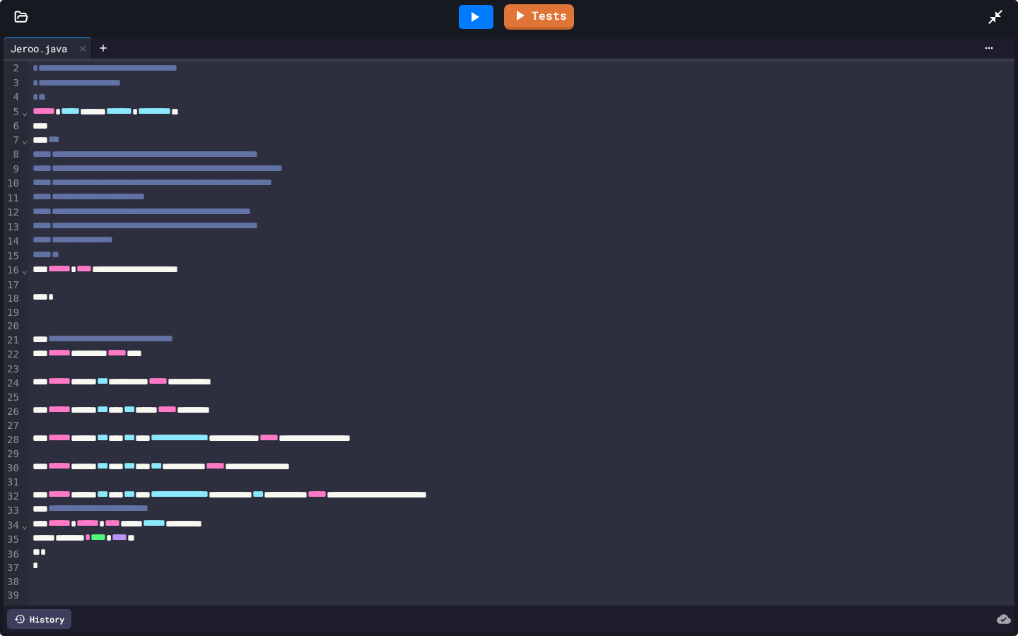
drag, startPoint x: 994, startPoint y: 9, endPoint x: 994, endPoint y: 561, distance: 552.2
click at [873, 9] on icon at bounding box center [995, 16] width 17 height 17
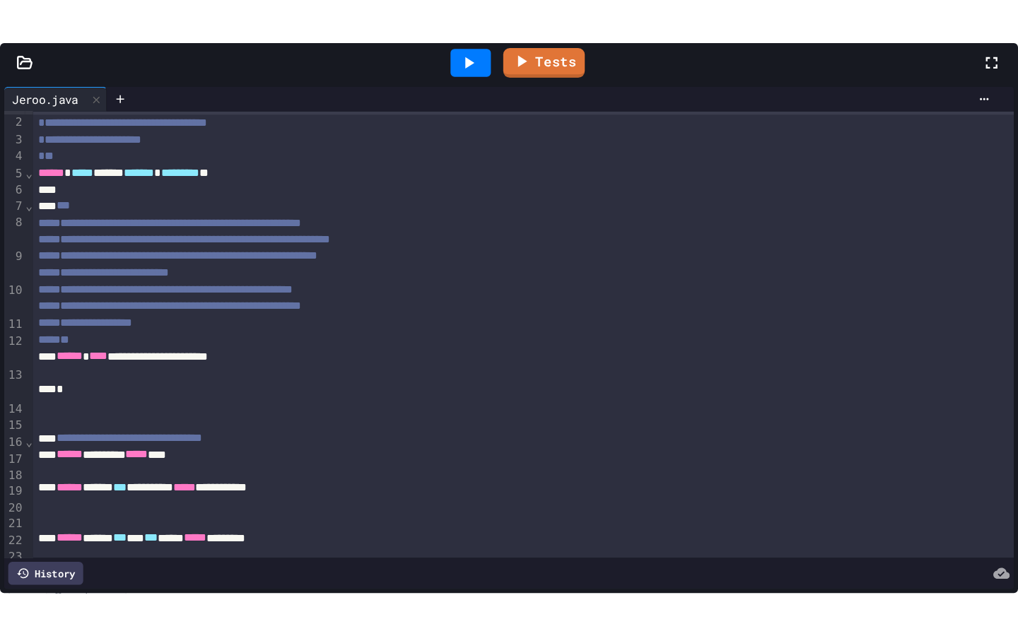
scroll to position [91, 0]
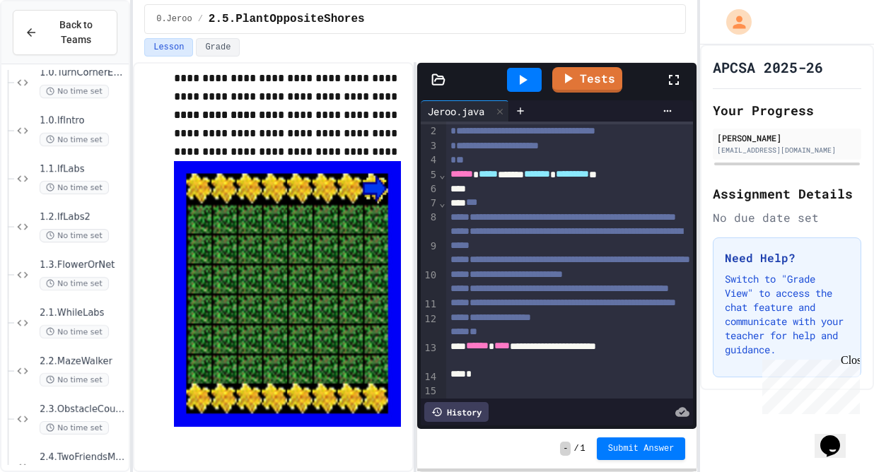
click at [673, 68] on div at bounding box center [680, 80] width 31 height 38
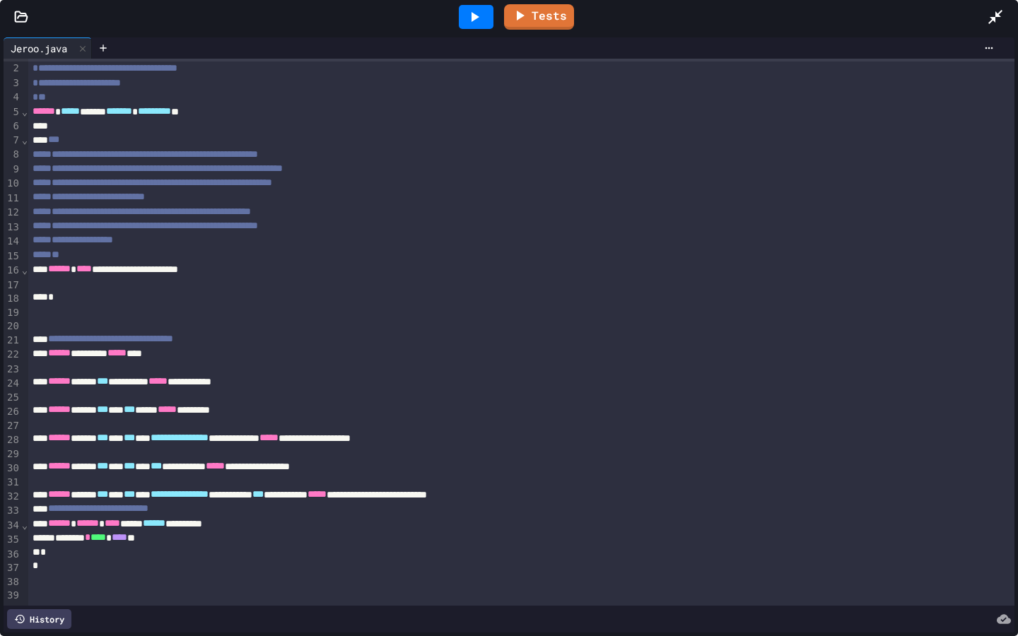
click at [201, 281] on div at bounding box center [521, 283] width 986 height 14
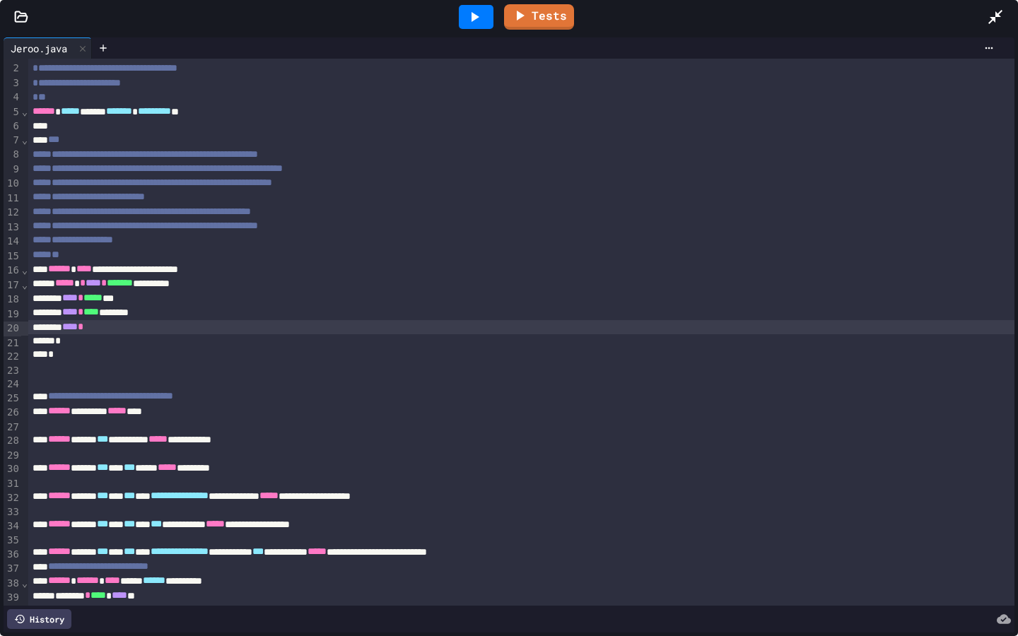
drag, startPoint x: 998, startPoint y: 13, endPoint x: 998, endPoint y: 565, distance: 552.2
click at [873, 13] on icon at bounding box center [995, 16] width 17 height 17
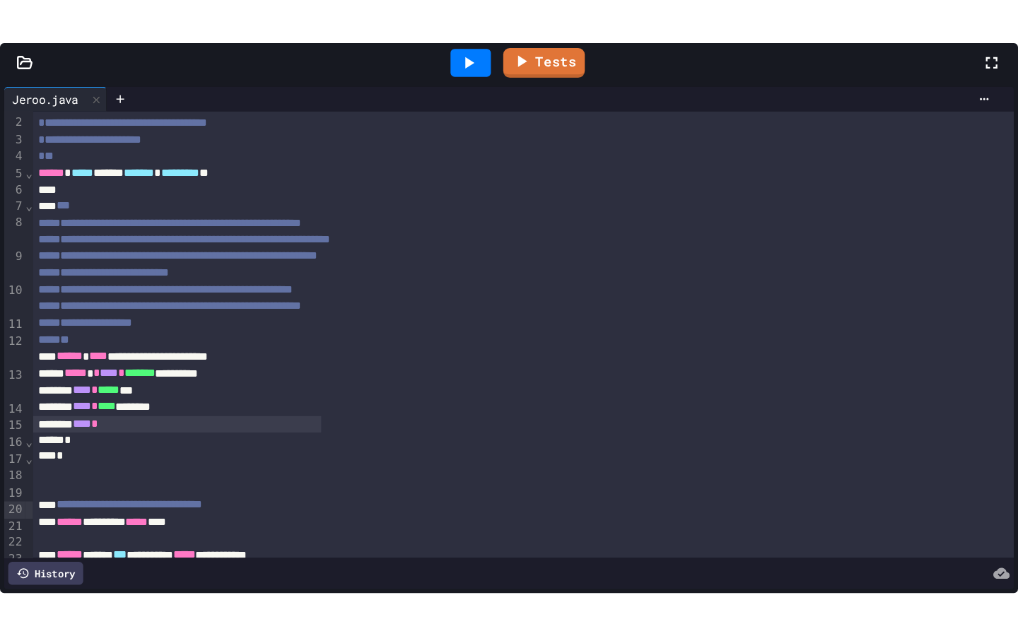
scroll to position [53, 0]
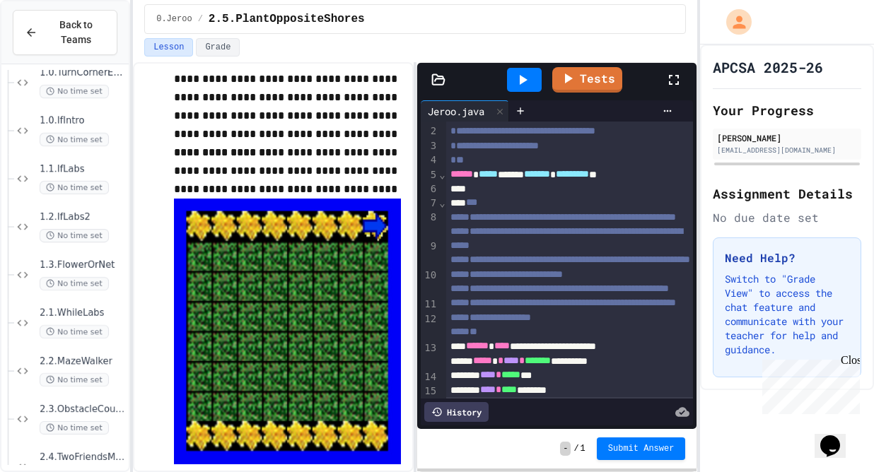
click at [675, 74] on icon at bounding box center [673, 79] width 17 height 17
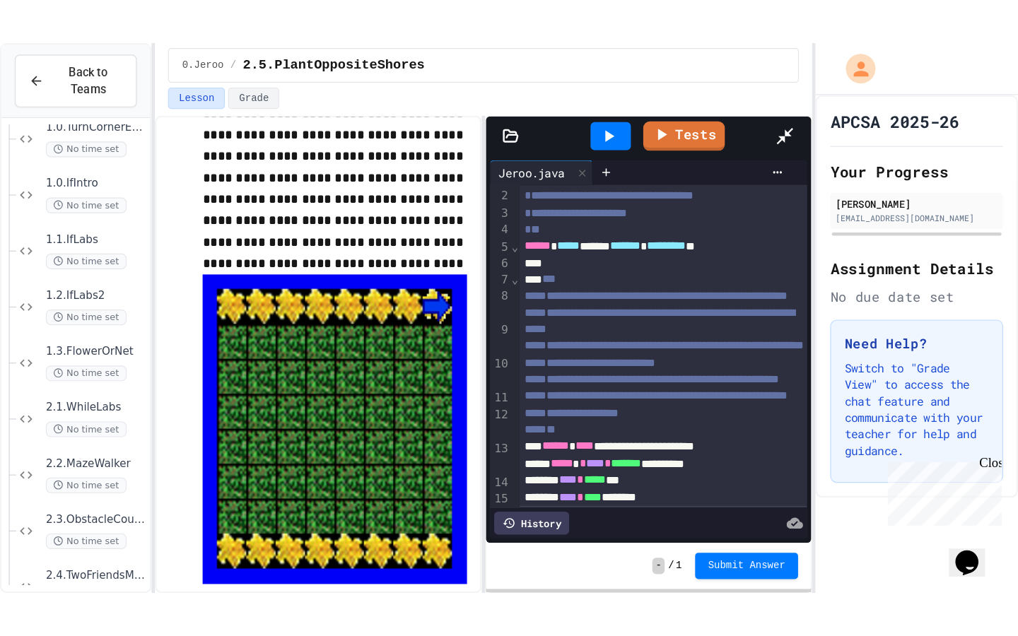
scroll to position [0, 0]
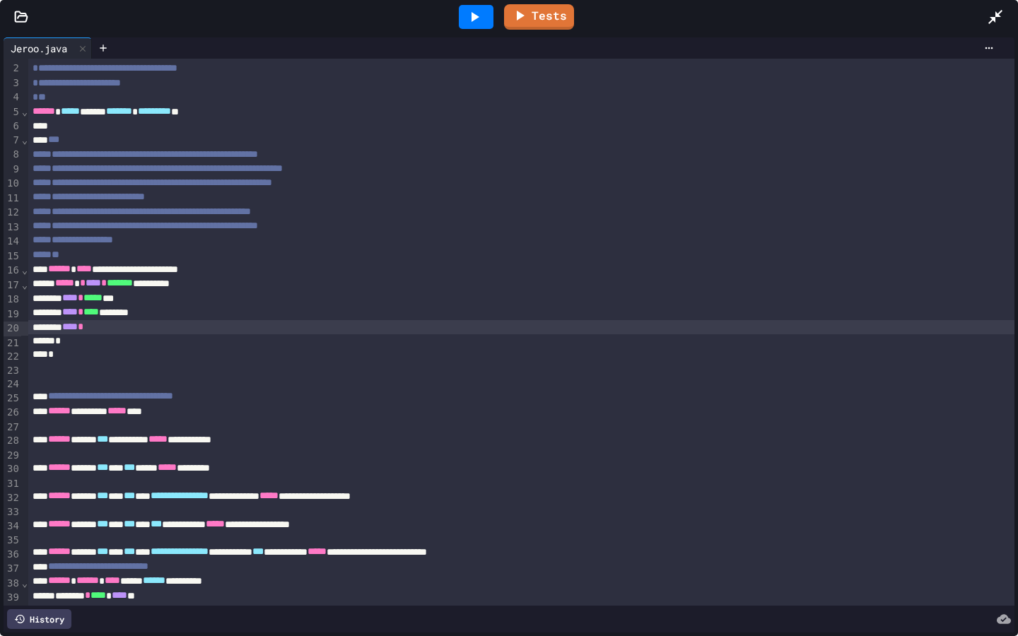
click at [219, 334] on div "**** *" at bounding box center [521, 327] width 986 height 14
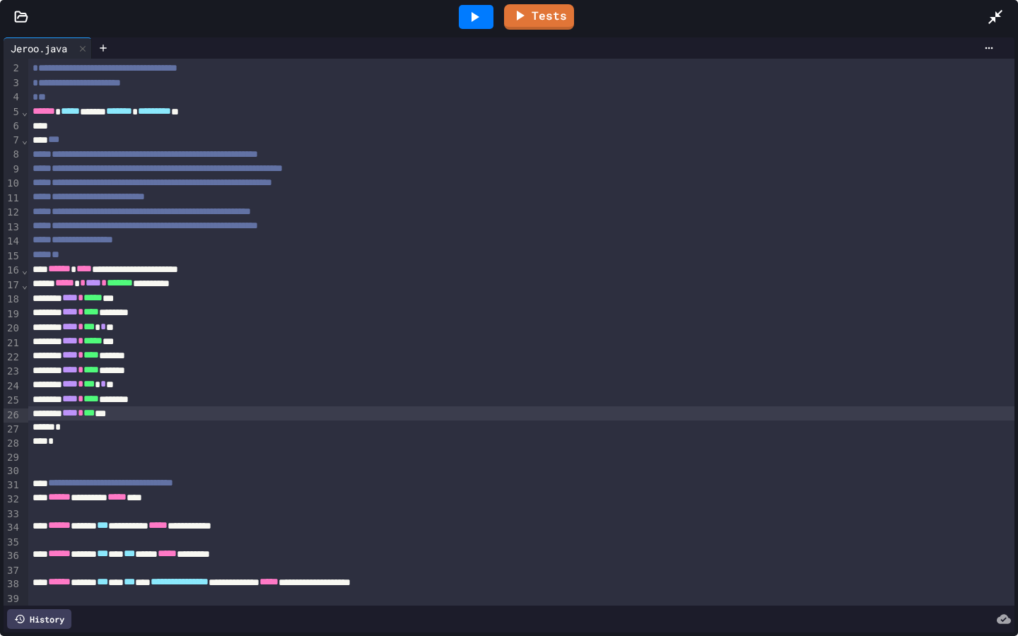
click at [470, 21] on icon at bounding box center [474, 16] width 17 height 17
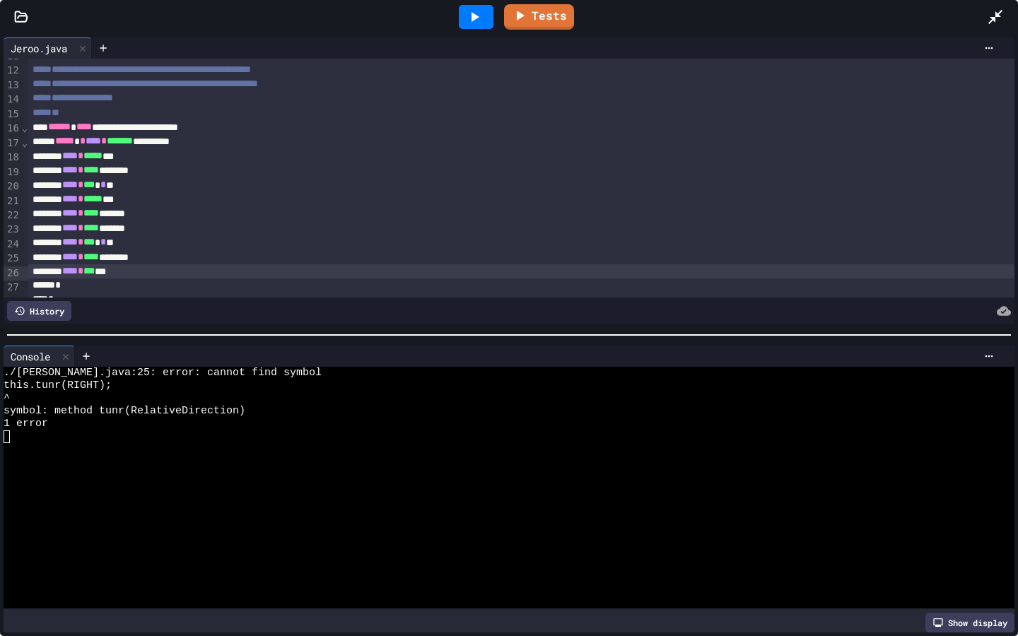
scroll to position [156, 0]
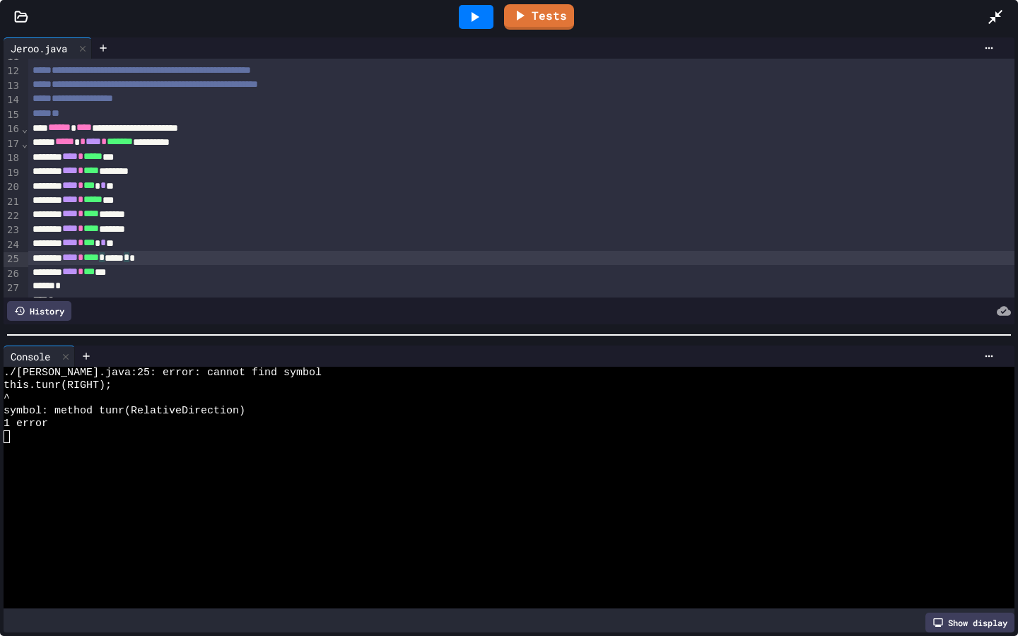
click at [135, 259] on div "**** * **** * ***** * *" at bounding box center [521, 258] width 986 height 14
click at [477, 19] on icon at bounding box center [474, 16] width 17 height 17
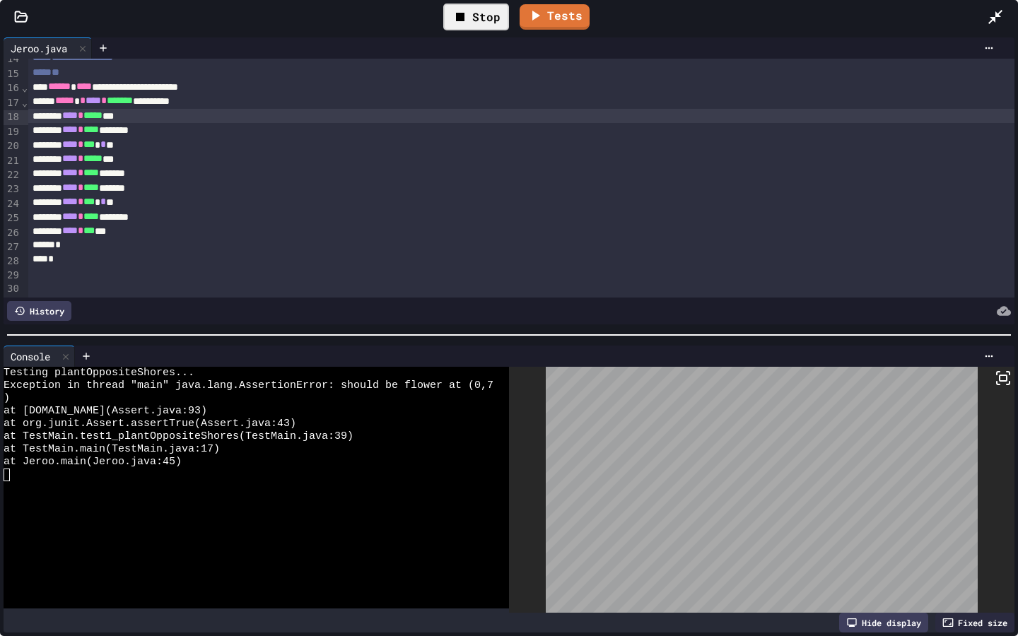
scroll to position [197, 0]
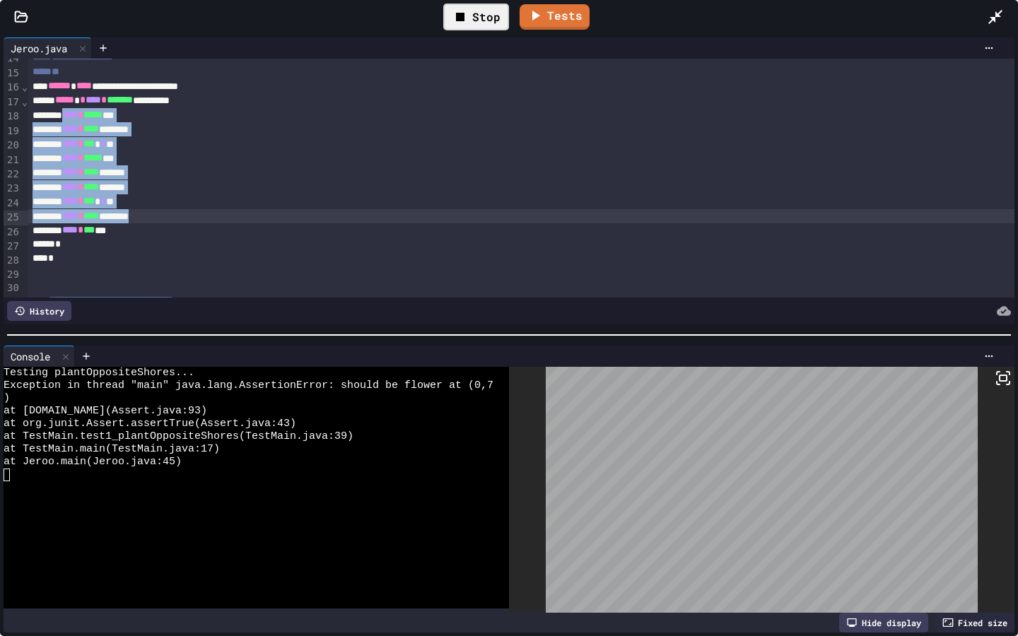
drag, startPoint x: 82, startPoint y: 117, endPoint x: 198, endPoint y: 214, distance: 151.1
click at [198, 214] on div "**********" at bounding box center [521, 213] width 986 height 704
copy div "**** * ***** *** **** * **** ******** **** * *** * * ** **** * ***** *** **** *…"
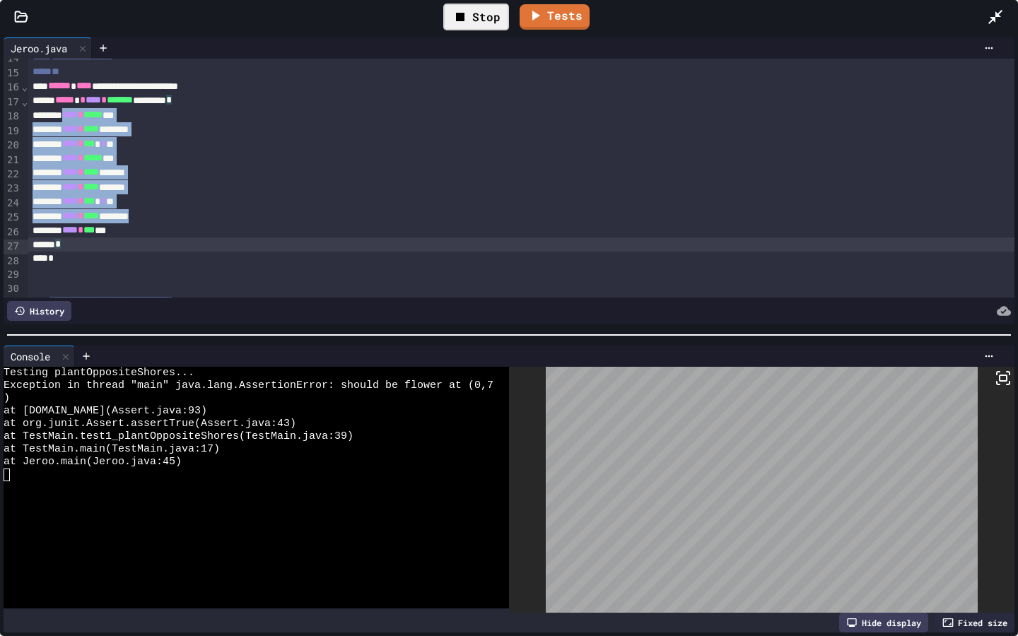
click at [124, 243] on div "*" at bounding box center [521, 245] width 986 height 14
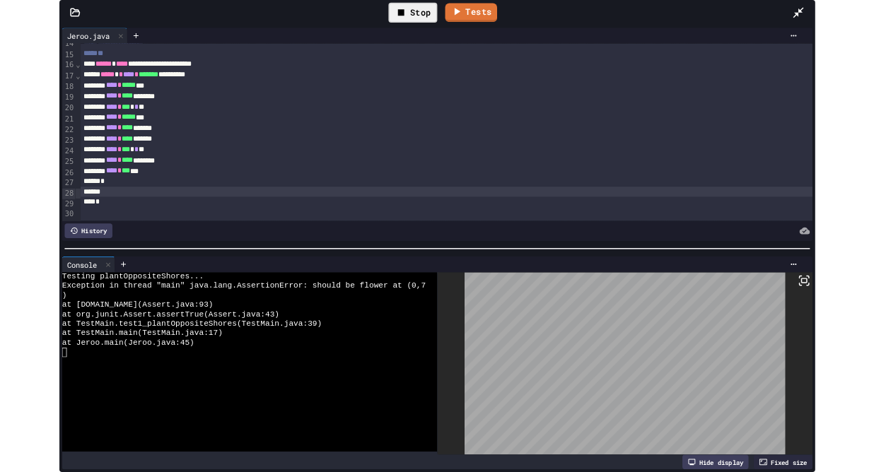
scroll to position [271, 0]
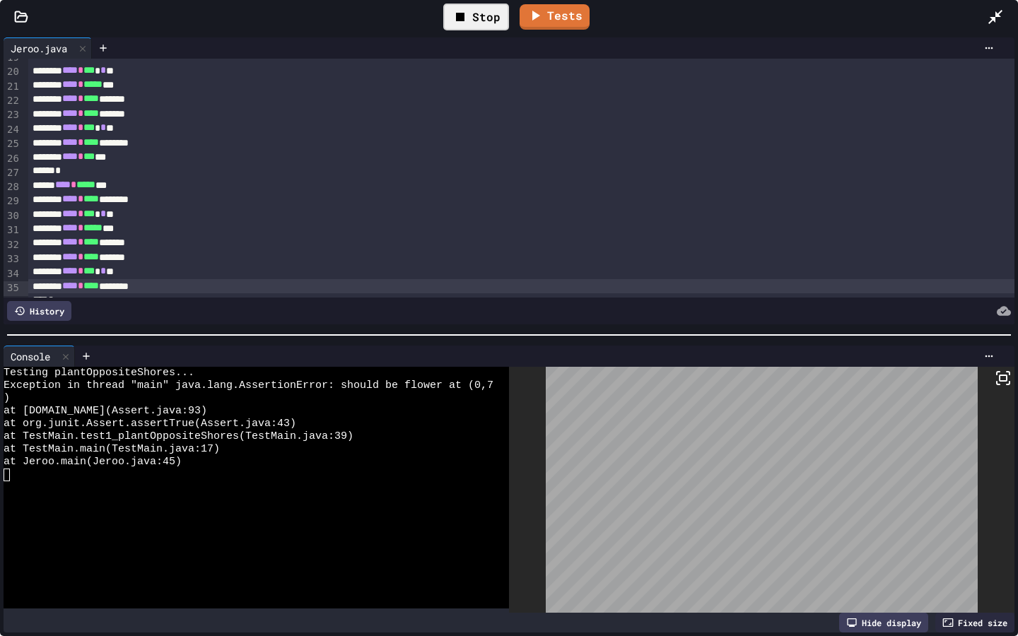
click at [484, 19] on div "Stop" at bounding box center [476, 17] width 66 height 27
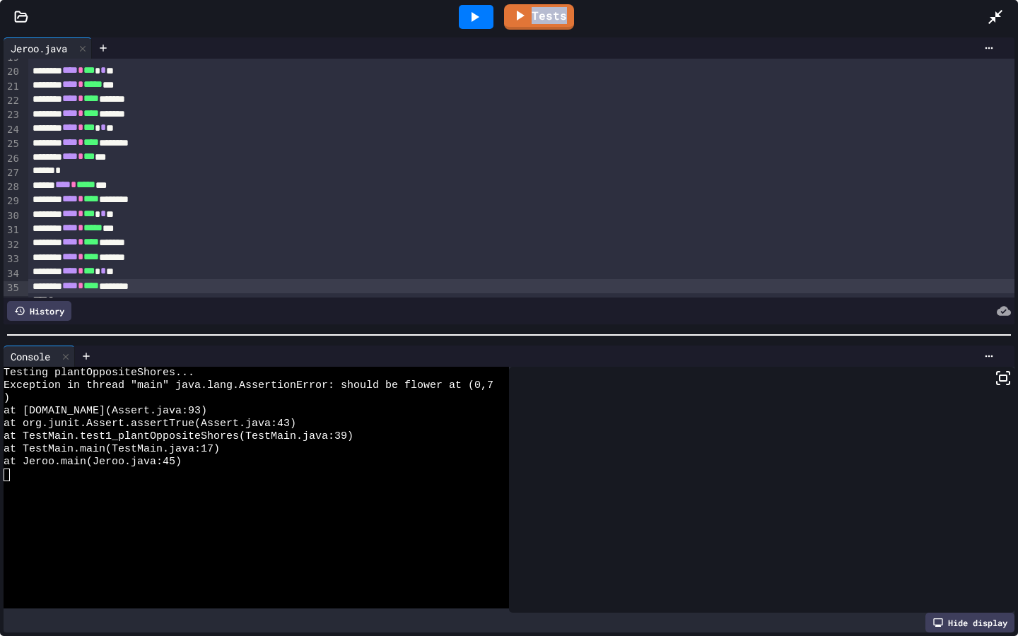
click at [484, 19] on div at bounding box center [476, 17] width 35 height 24
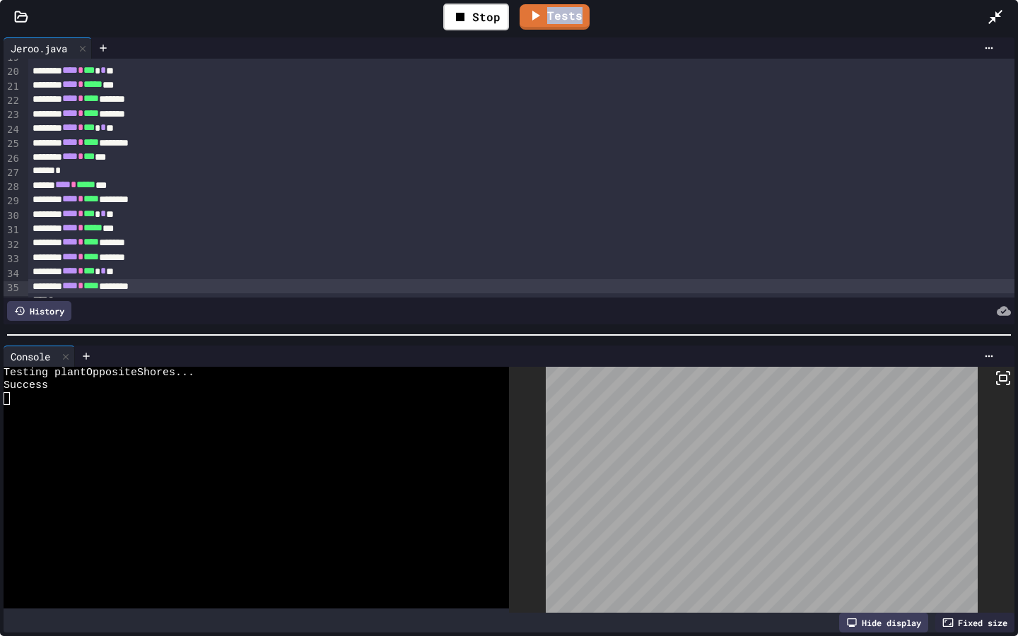
click at [873, 13] on icon at bounding box center [995, 16] width 17 height 17
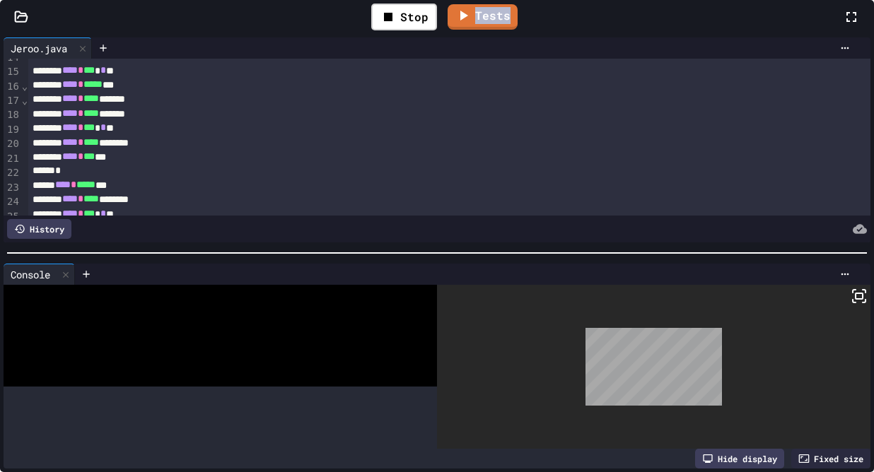
scroll to position [343, 0]
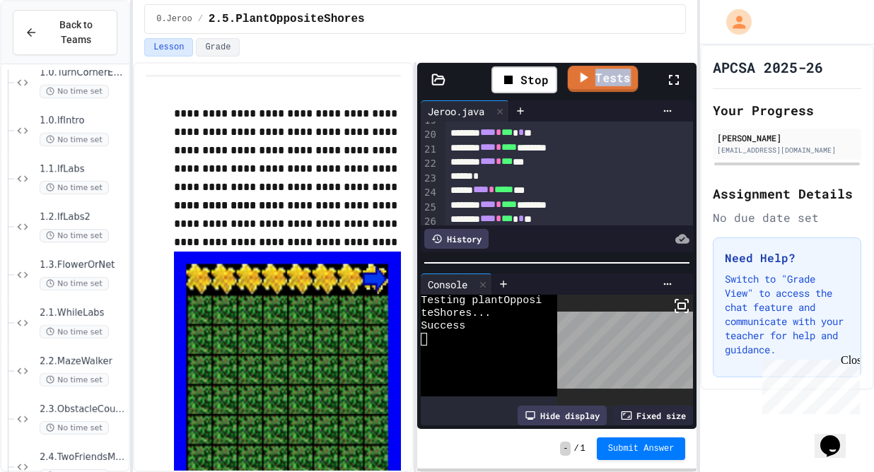
click at [622, 71] on link "Tests" at bounding box center [603, 79] width 71 height 26
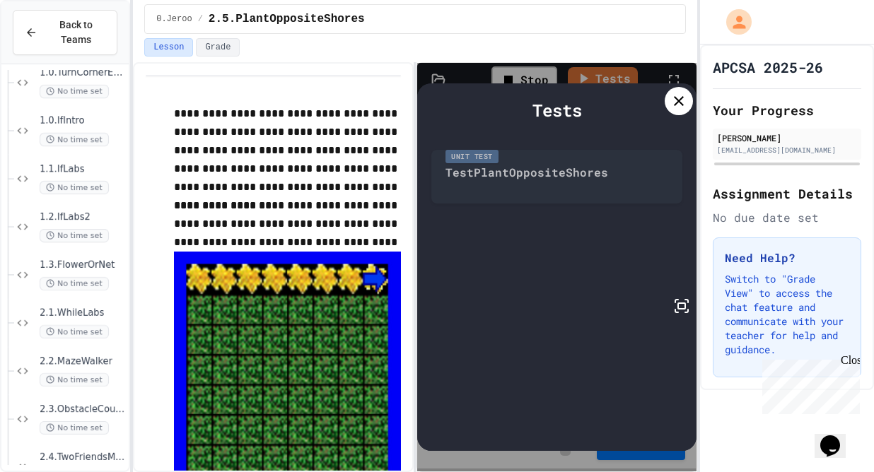
click at [680, 103] on icon at bounding box center [679, 101] width 10 height 10
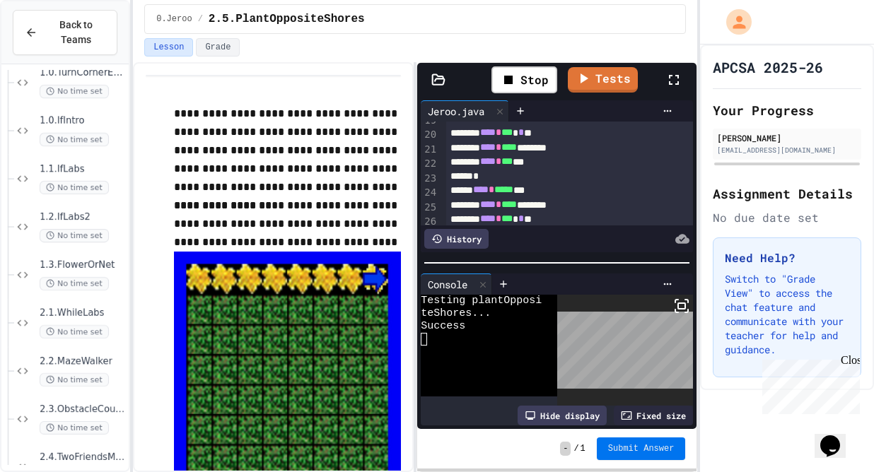
click at [643, 456] on button "Submit Answer" at bounding box center [641, 449] width 89 height 23
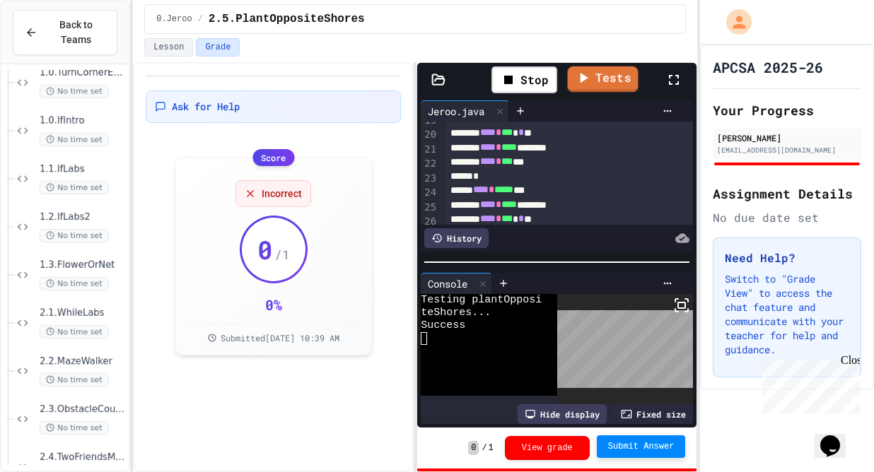
click at [628, 76] on link "Tests" at bounding box center [602, 79] width 71 height 26
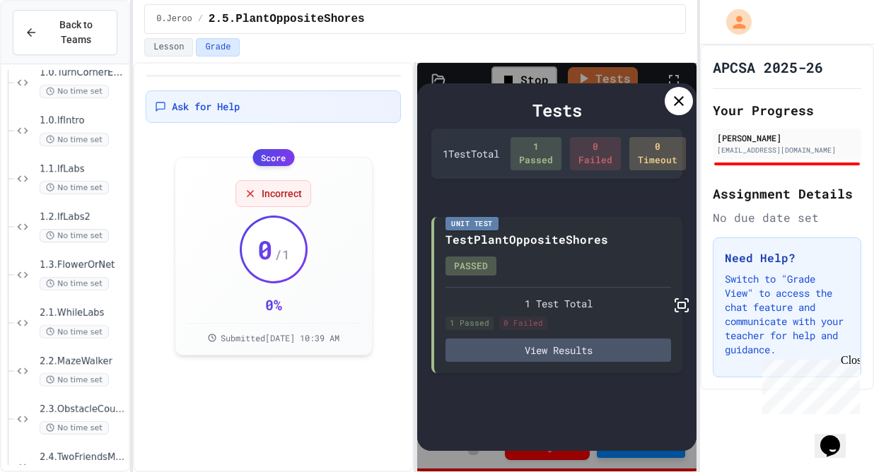
click at [672, 91] on div at bounding box center [679, 101] width 28 height 28
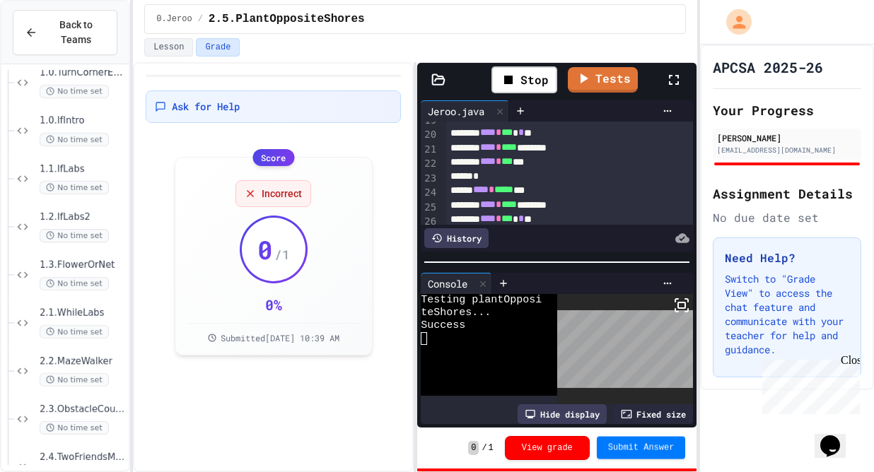
click at [628, 445] on span "Submit Answer" at bounding box center [641, 448] width 66 height 11
